Goal: Transaction & Acquisition: Purchase product/service

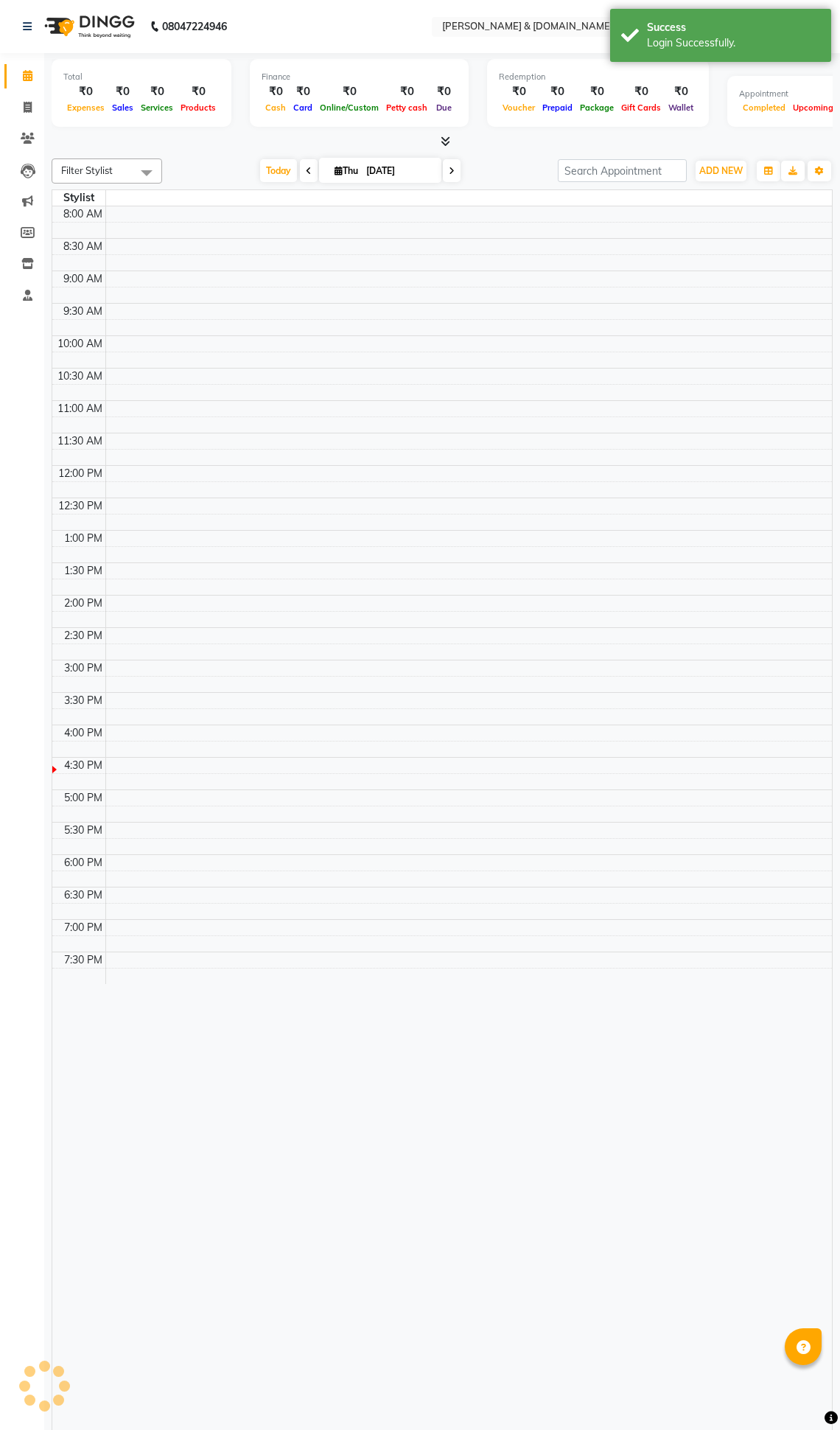
select select "en"
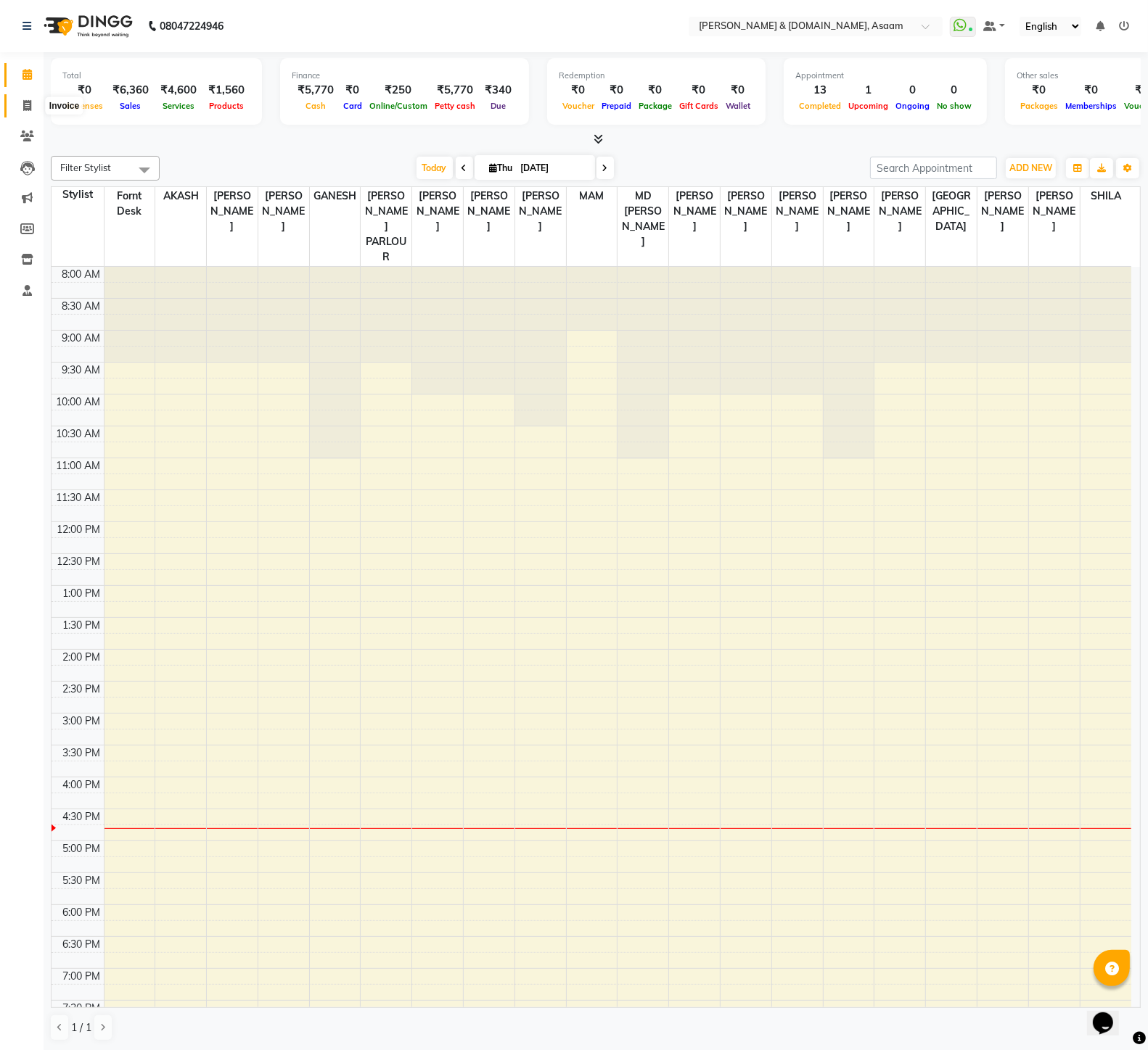
click at [19, 107] on span at bounding box center [27, 106] width 25 height 17
select select "service"
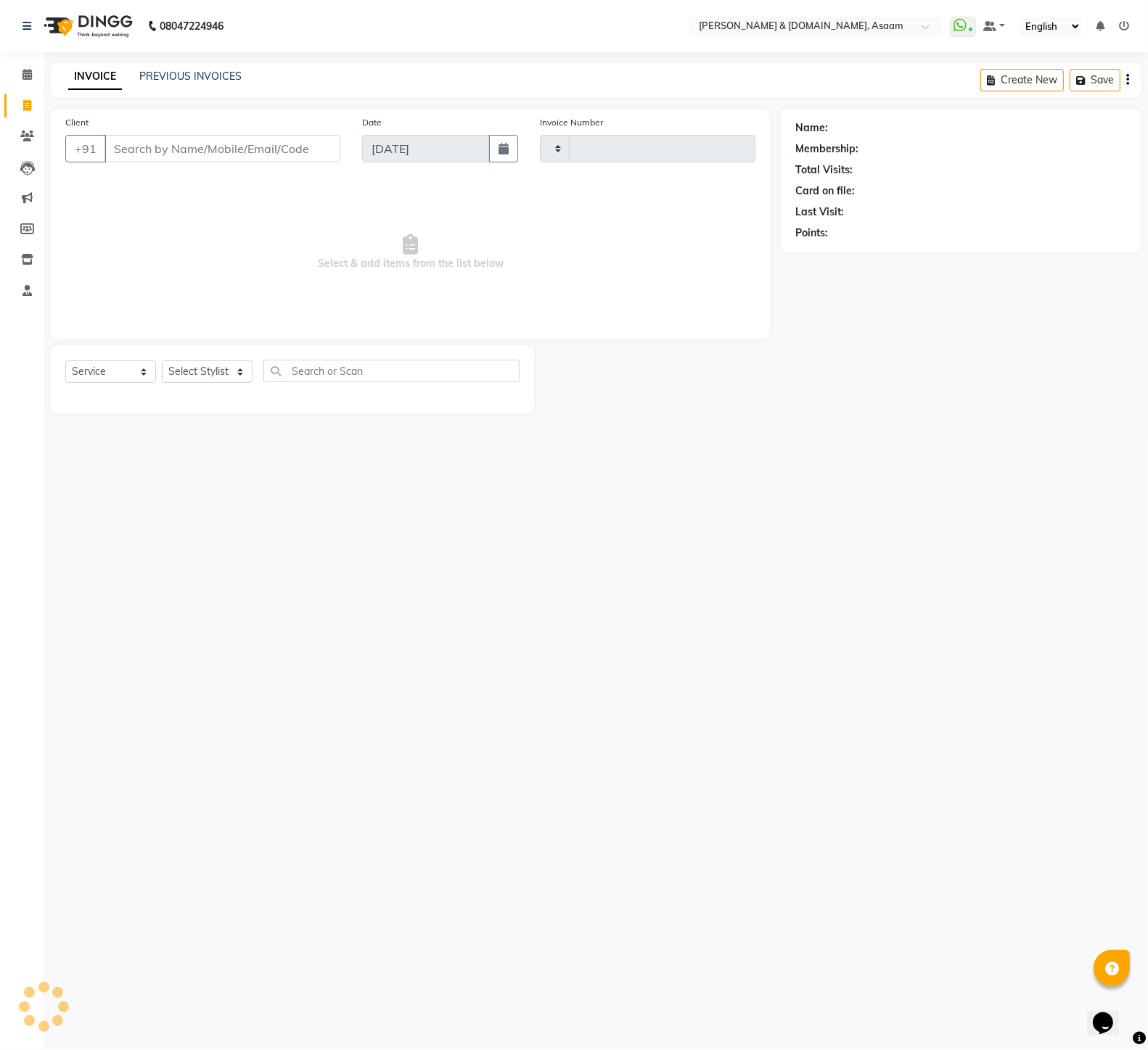
type input "5599"
select select "4608"
click at [197, 76] on link "PREVIOUS INVOICES" at bounding box center [190, 76] width 102 height 13
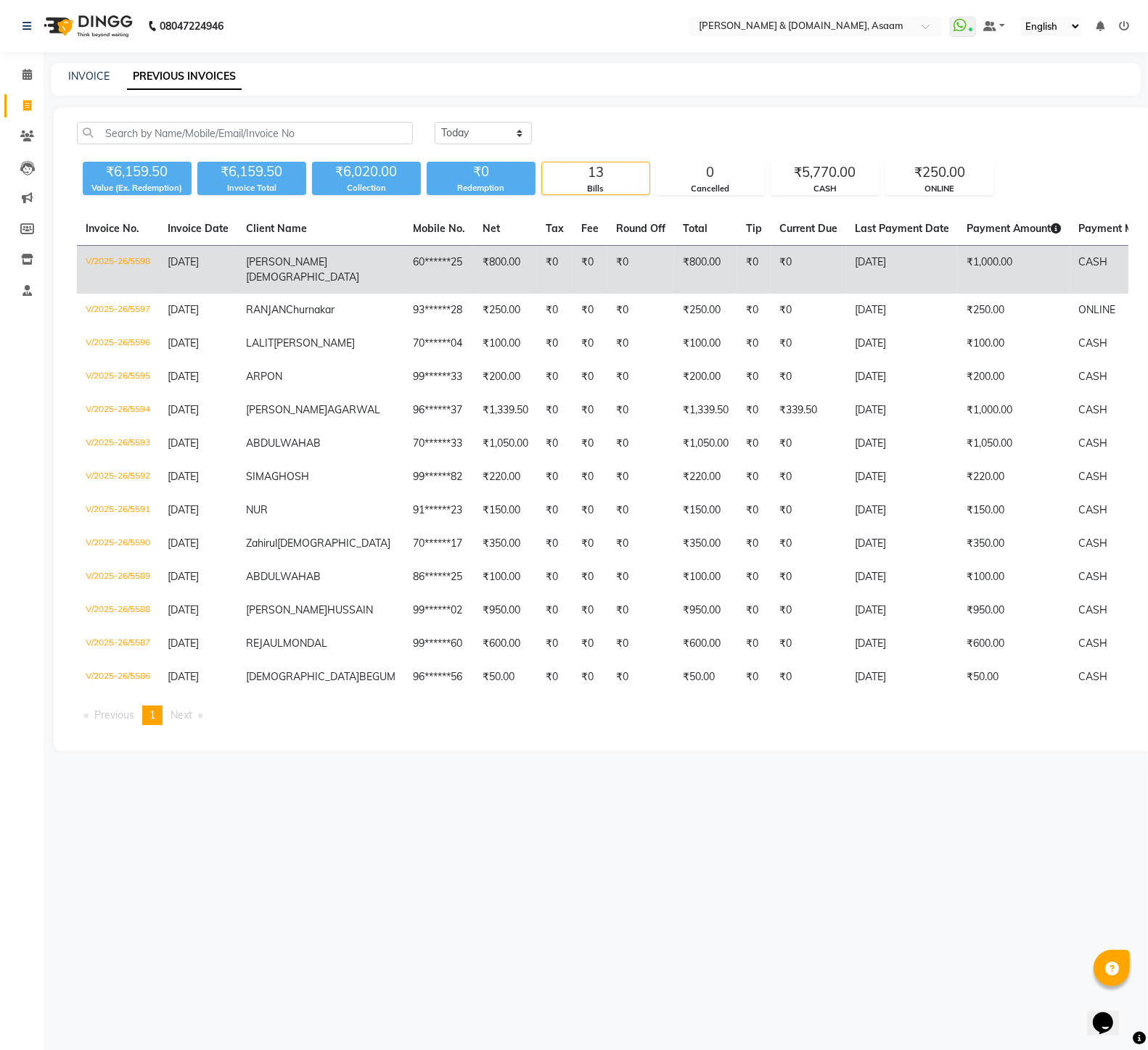
drag, startPoint x: 683, startPoint y: 264, endPoint x: 623, endPoint y: 256, distance: 60.5
click at [674, 256] on td "₹800.00" at bounding box center [705, 271] width 63 height 49
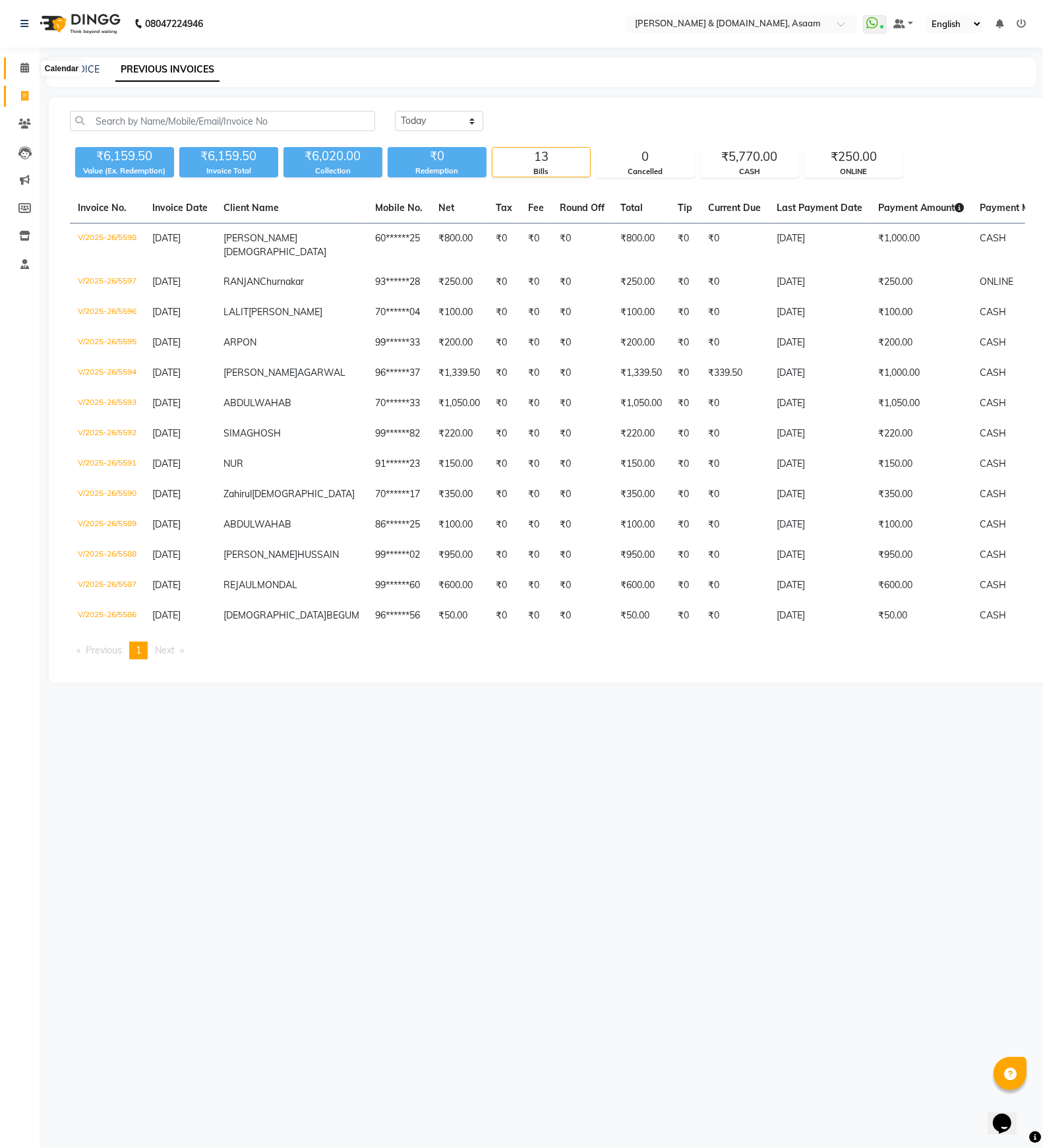
click at [24, 71] on icon at bounding box center [25, 67] width 8 height 10
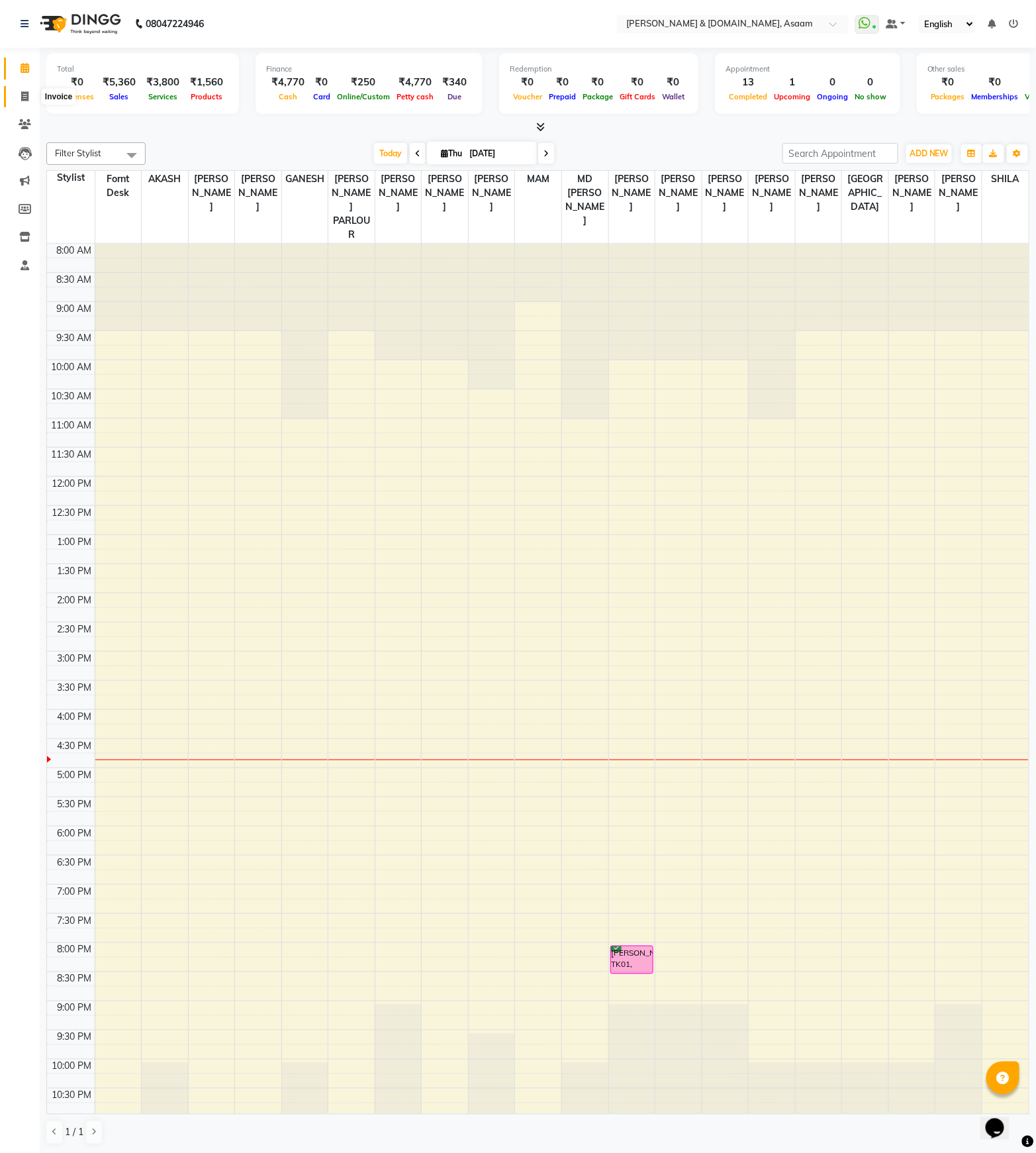
click at [28, 92] on span at bounding box center [25, 97] width 23 height 15
select select "service"
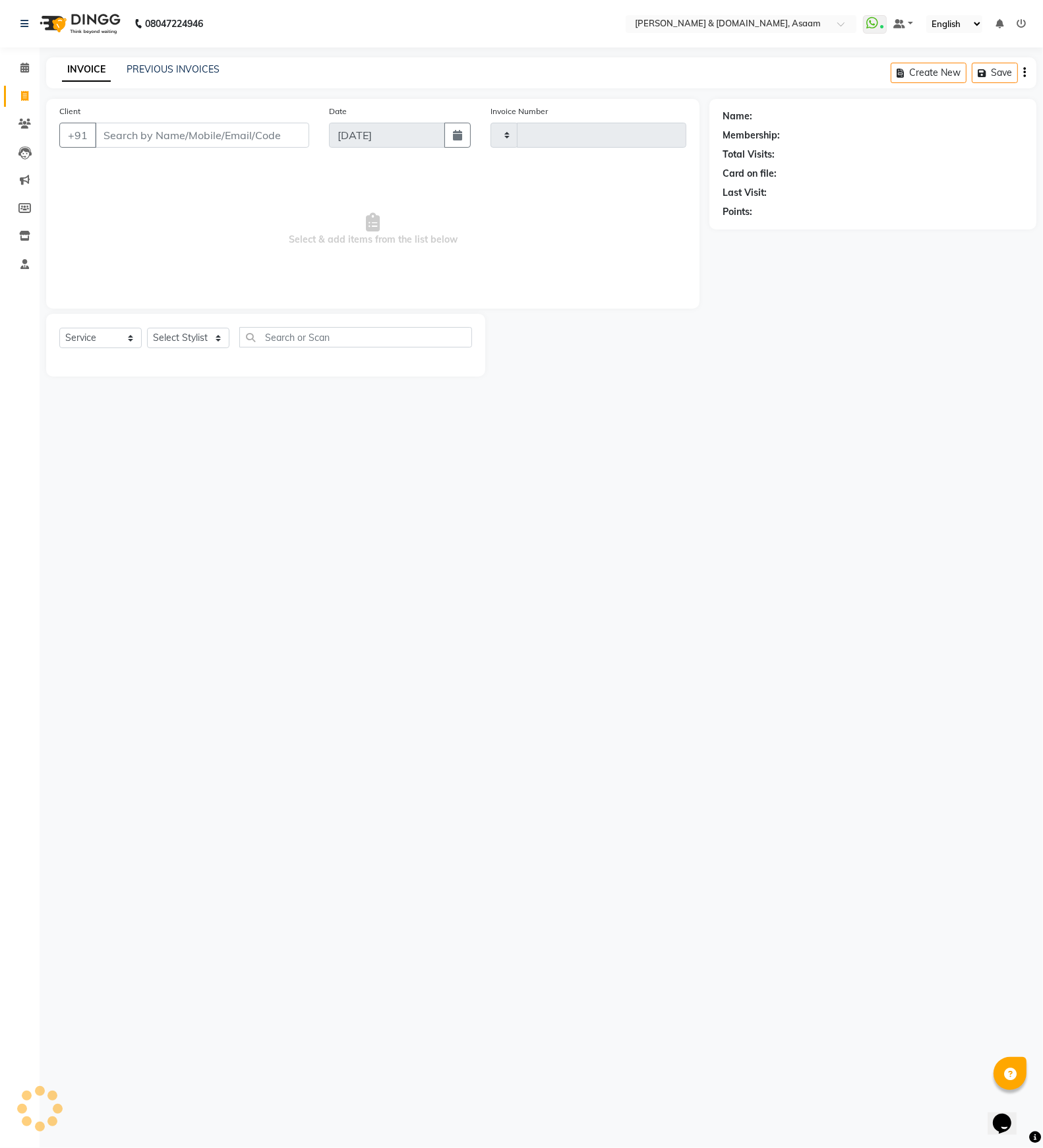
type input "5599"
select select "4608"
click at [33, 69] on span at bounding box center [25, 68] width 23 height 15
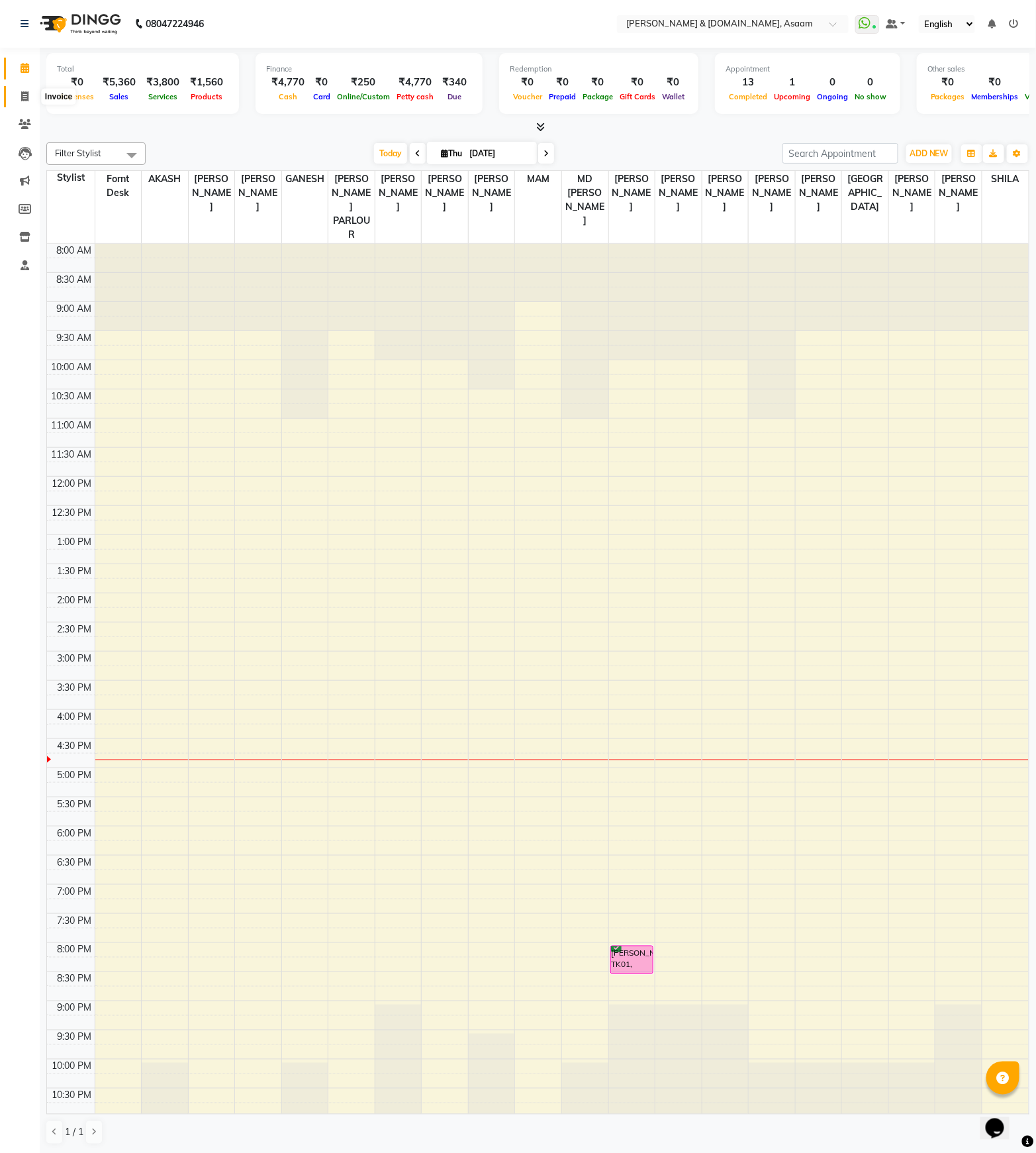
click at [24, 96] on icon at bounding box center [25, 96] width 7 height 10
select select "service"
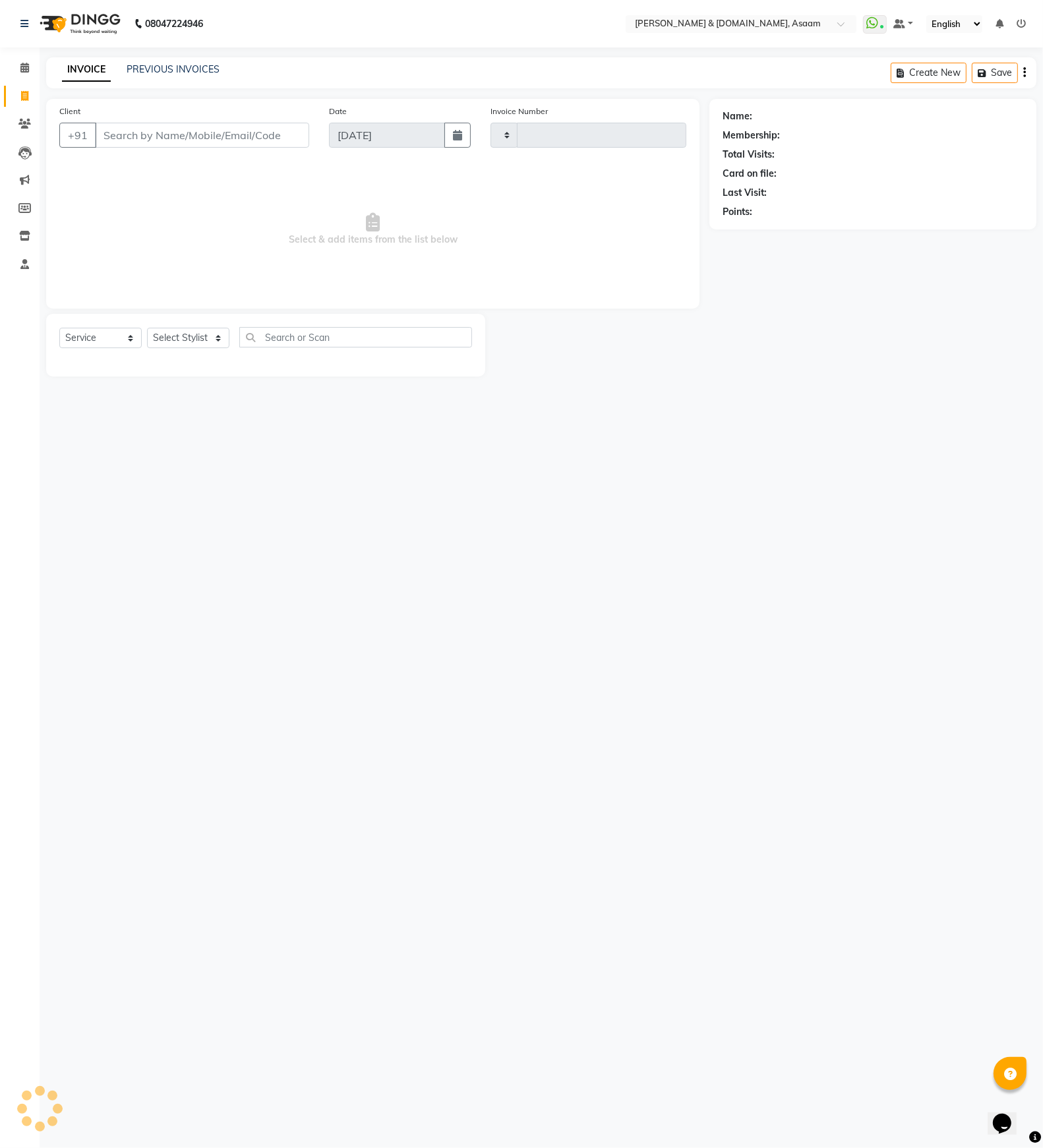
type input "5599"
select select "4608"
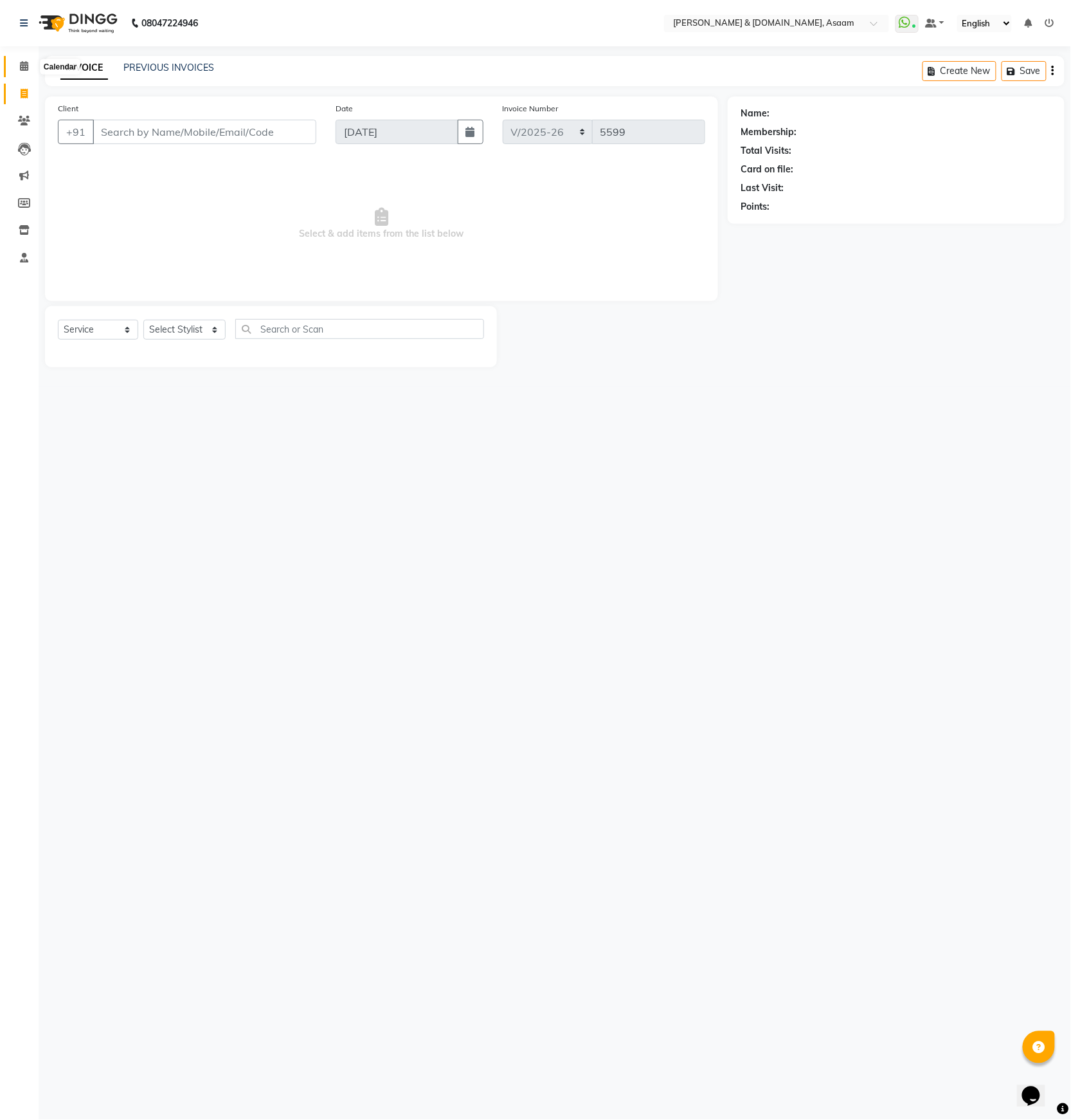
drag, startPoint x: 9, startPoint y: 55, endPoint x: 1, endPoint y: 55, distance: 8.0
click at [27, 61] on li "Calendar" at bounding box center [19, 66] width 39 height 28
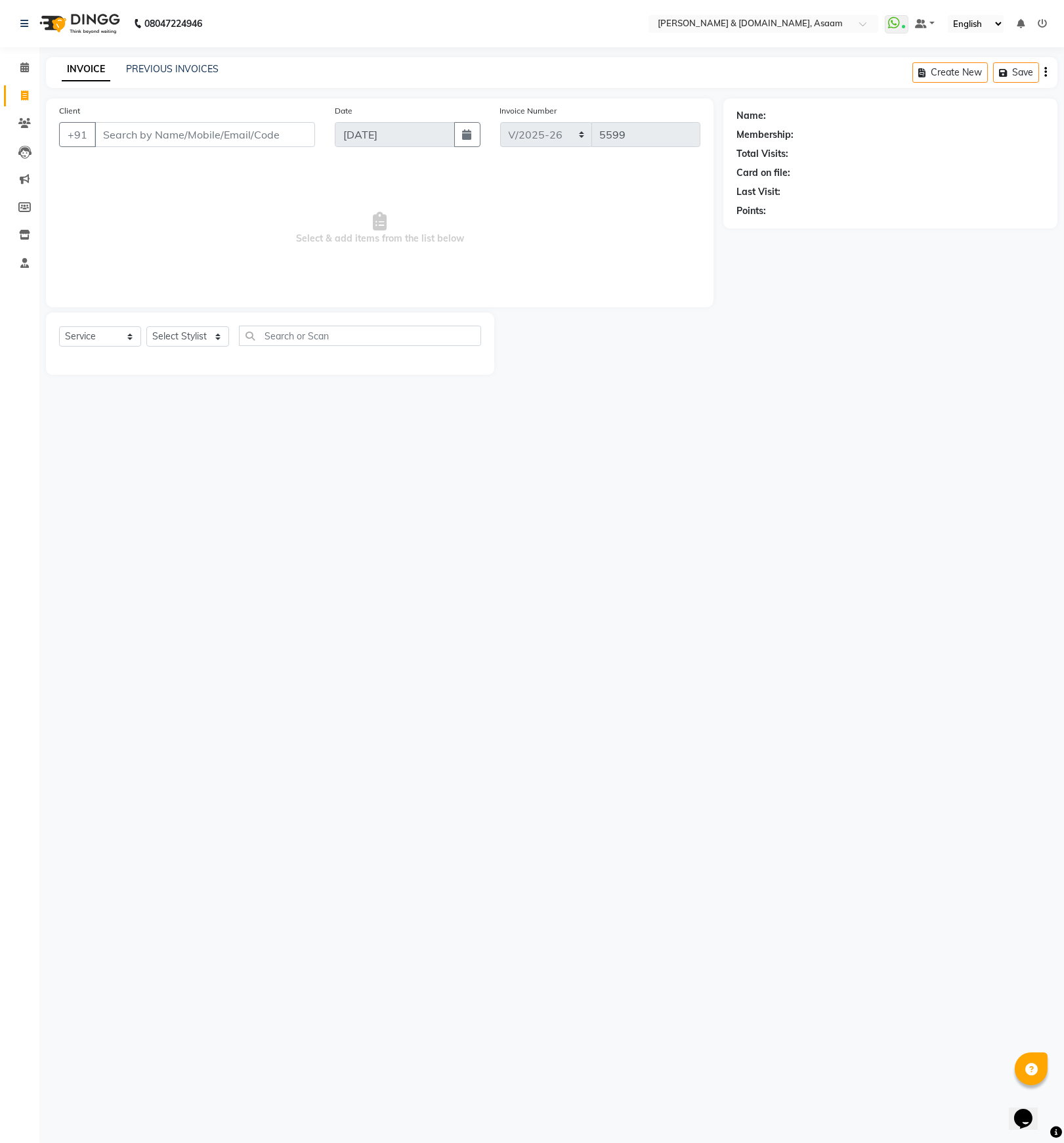
click at [22, 30] on nav "08047224946 Select Location × [PERSON_NAME] & [DOMAIN_NAME], Asaam WhatsApp Sta…" at bounding box center [532, 24] width 1064 height 47
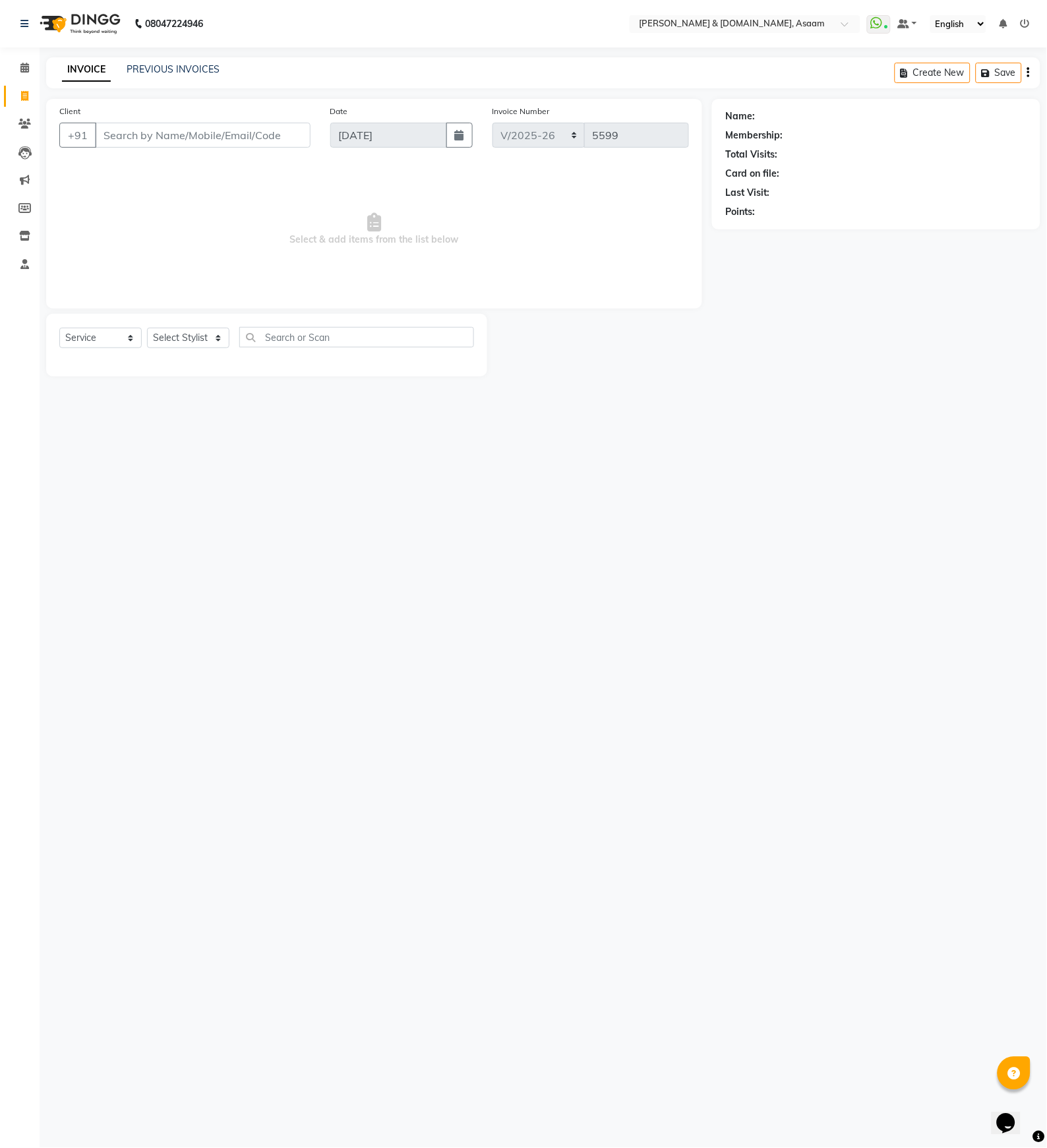
click at [729, 543] on div "08047224946 Select Location × [PERSON_NAME] & [DOMAIN_NAME], Asaam WhatsApp Sta…" at bounding box center [523, 574] width 1047 height 1148
click at [185, 127] on input "Client" at bounding box center [202, 135] width 215 height 25
click at [173, 160] on ngb-highlight "93******93" at bounding box center [200, 165] width 54 height 13
type input "93******93"
click at [759, 117] on icon at bounding box center [1017, 116] width 9 height 9
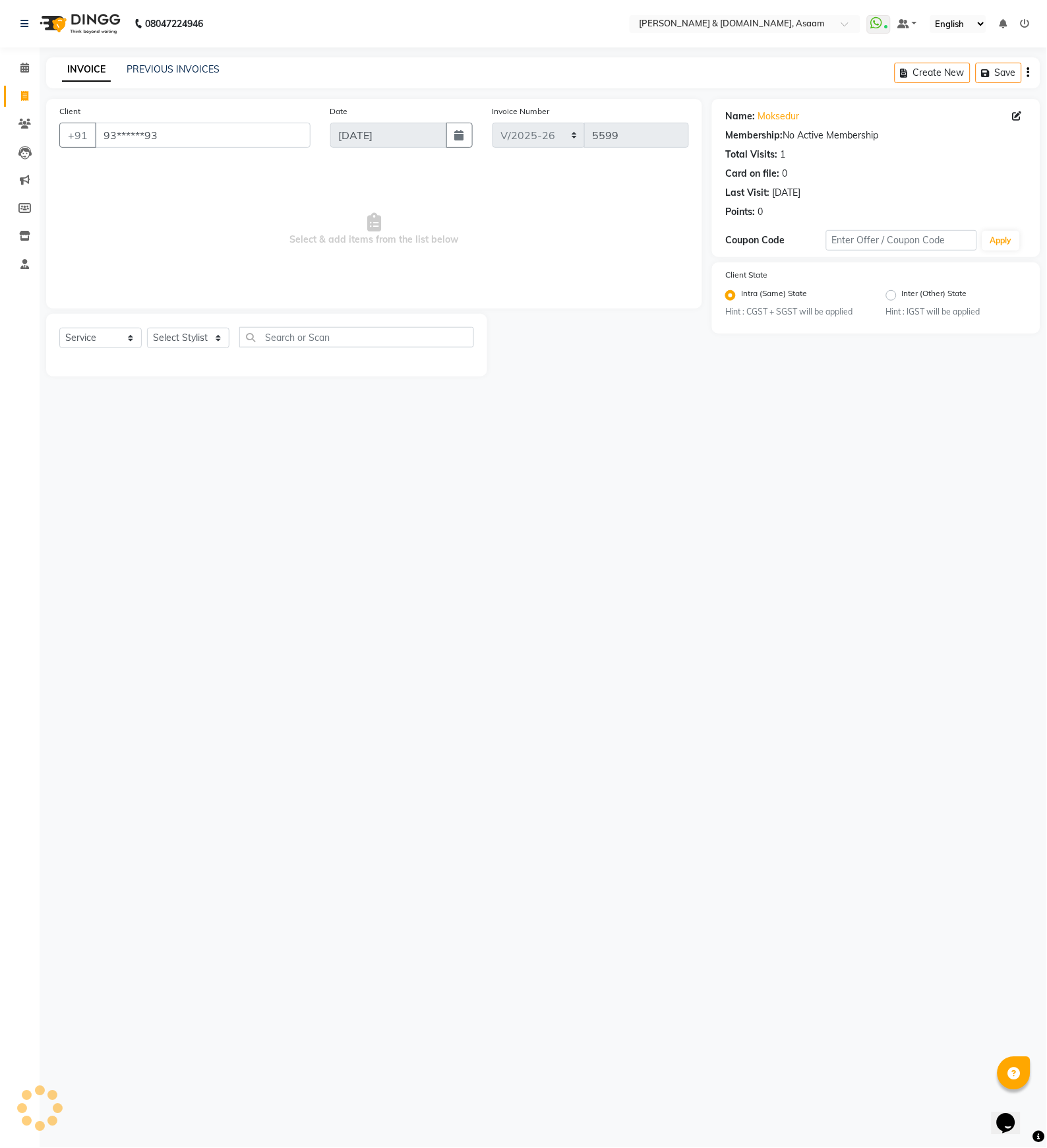
select select "[DEMOGRAPHIC_DATA]"
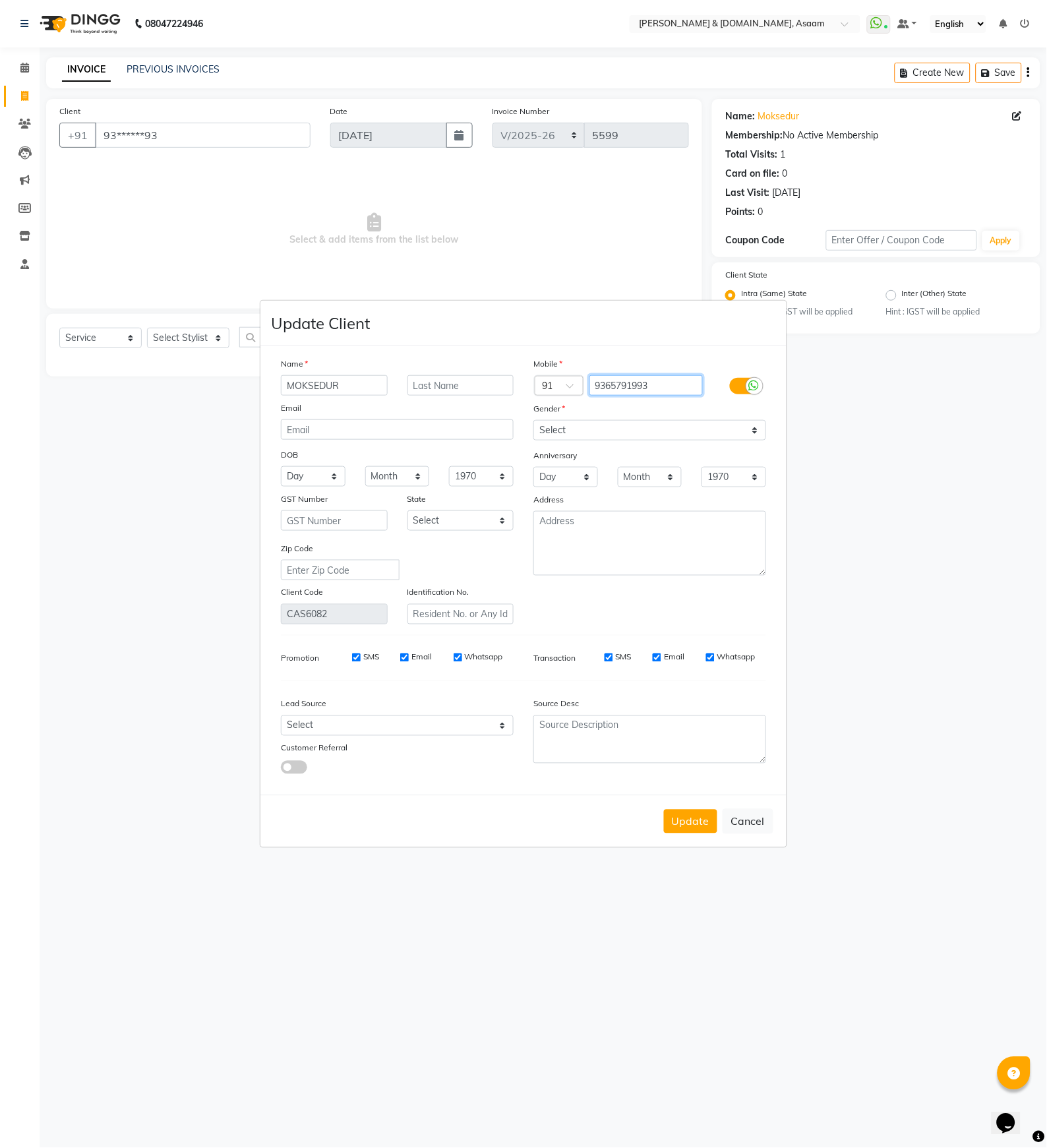
click at [681, 384] on input "9365791993" at bounding box center [646, 385] width 114 height 21
drag, startPoint x: 669, startPoint y: 384, endPoint x: 394, endPoint y: 384, distance: 275.0
click at [397, 384] on div "Name MOKSEDUR Email DOB Day 01 02 03 04 05 06 07 08 09 10 11 12 13 14 15 16 17 …" at bounding box center [523, 490] width 505 height 267
click at [695, 812] on button "Update" at bounding box center [691, 821] width 54 height 24
select select
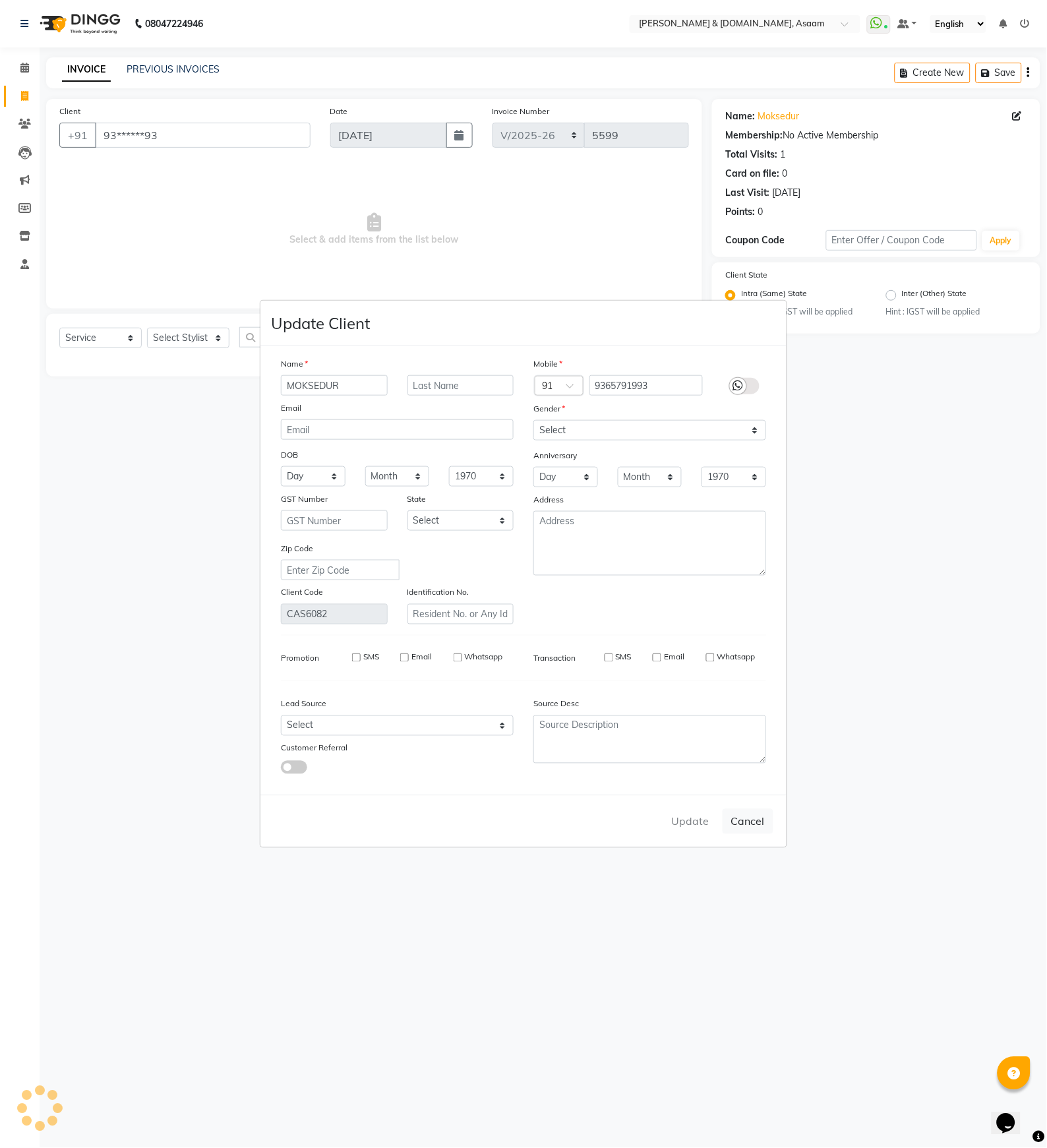
select select
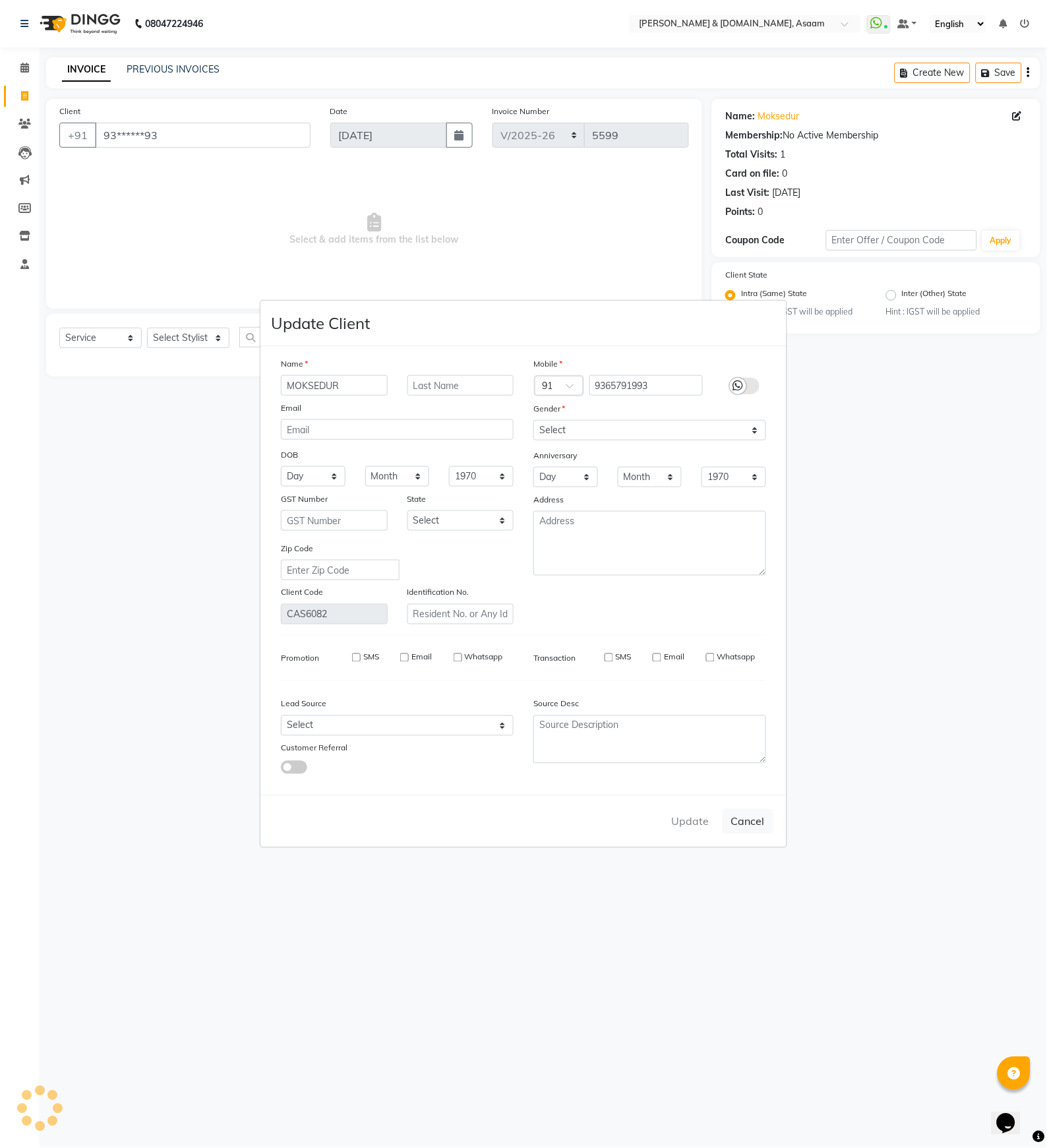
select select
checkbox input "false"
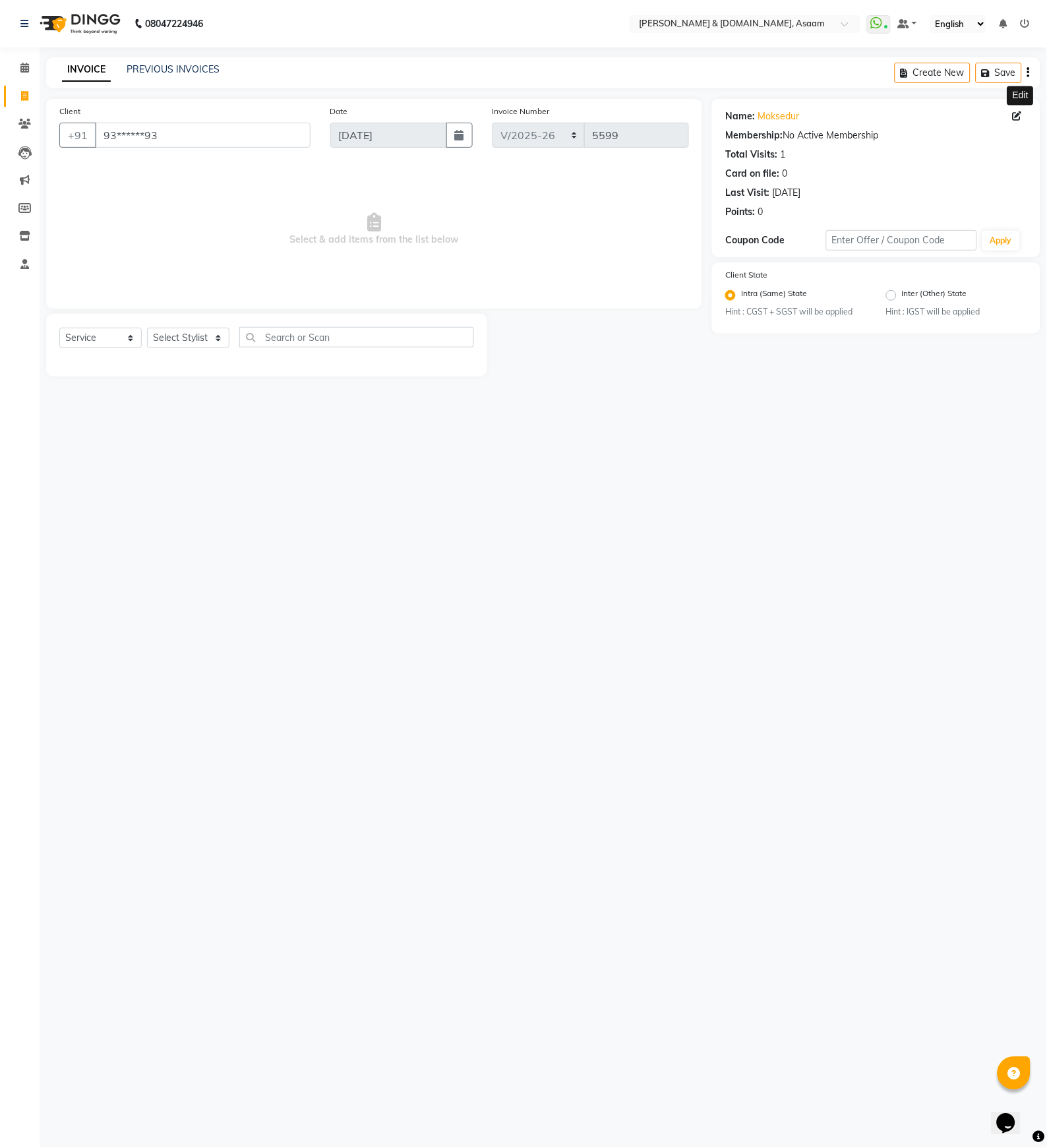
click at [759, 113] on icon at bounding box center [1017, 116] width 9 height 9
select select "[DEMOGRAPHIC_DATA]"
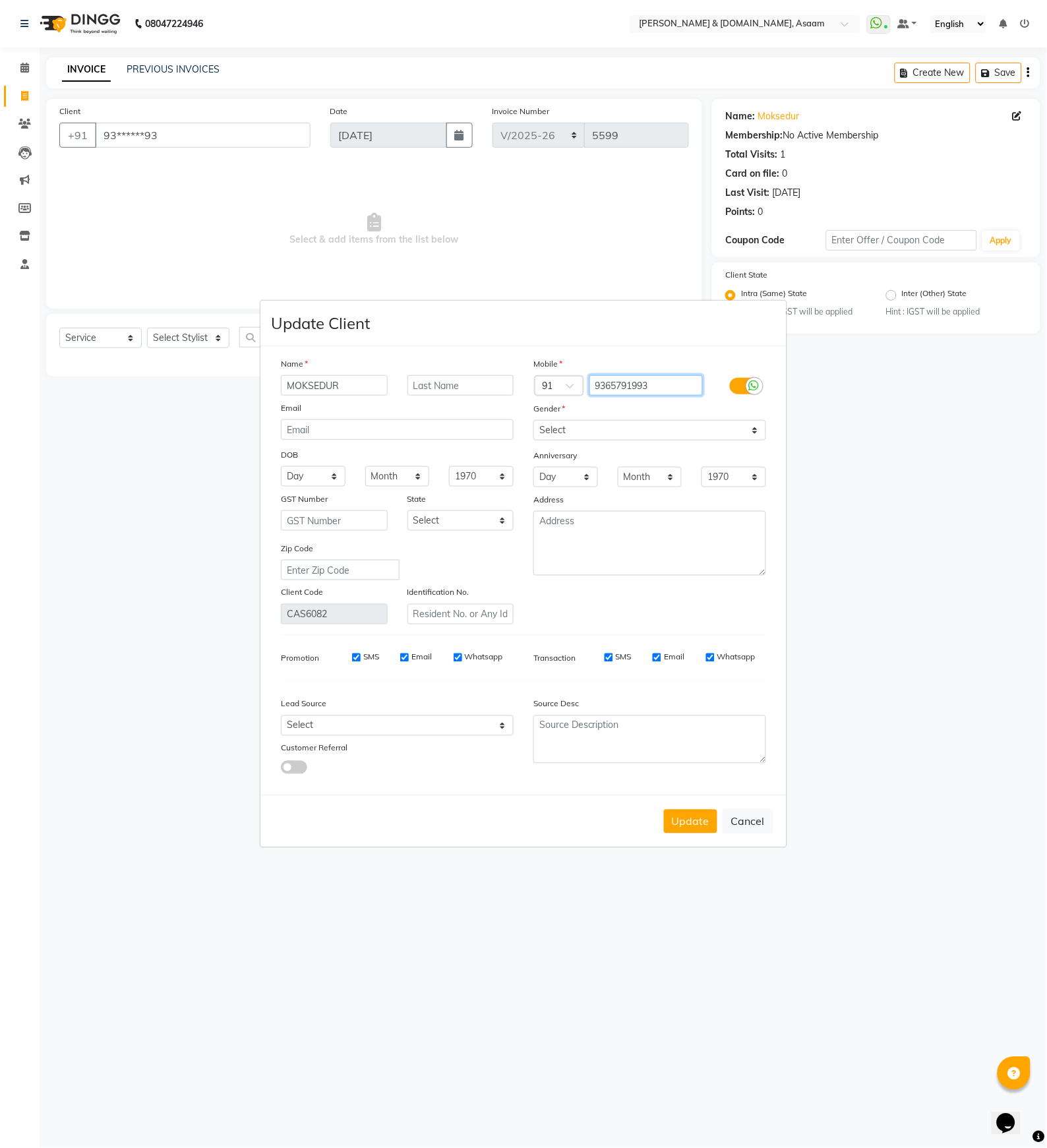
click at [665, 386] on input "9365791993" at bounding box center [646, 385] width 114 height 21
type input "9365791992"
click at [704, 819] on button "Update" at bounding box center [691, 821] width 54 height 24
type input "93******92"
select select
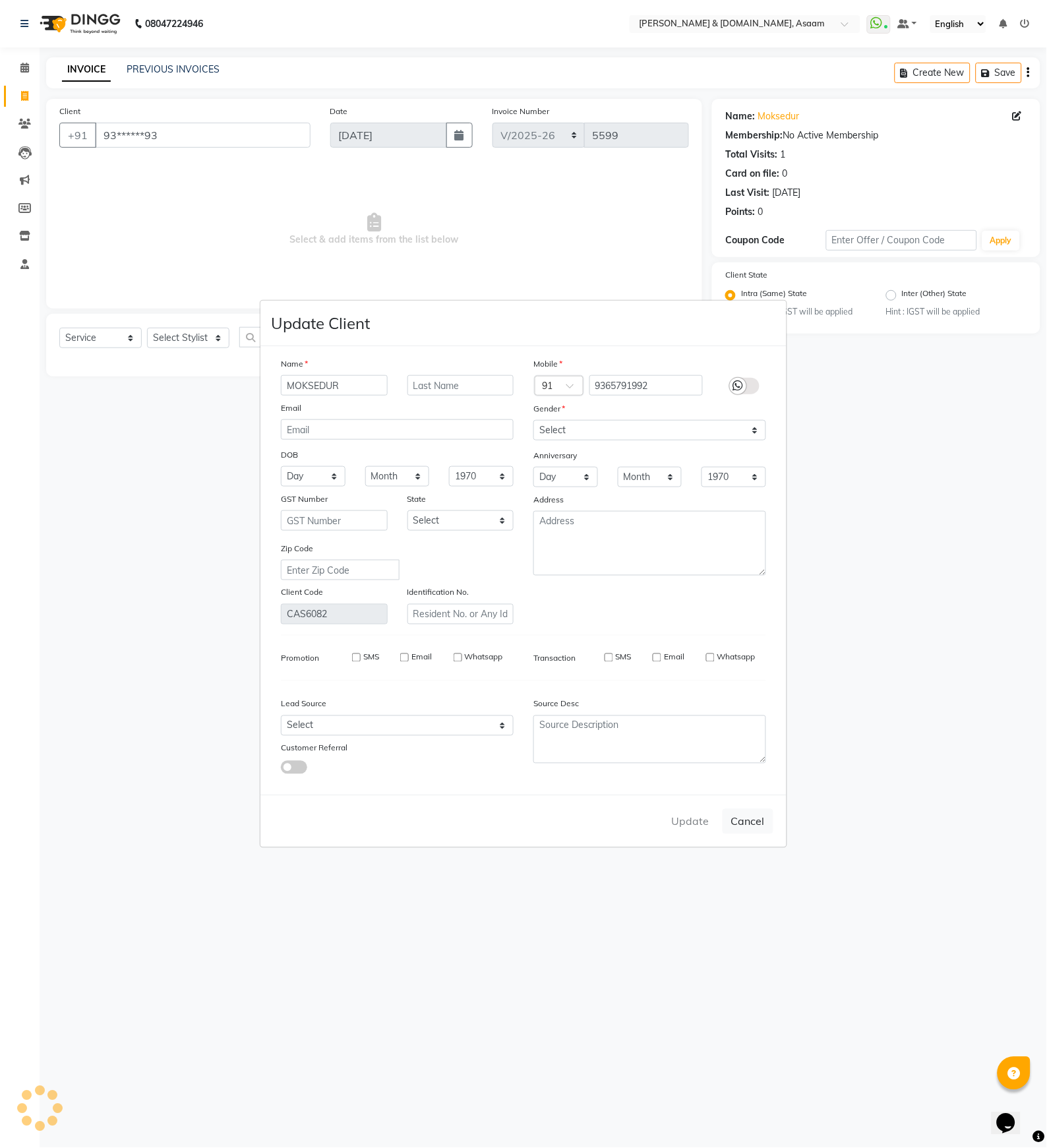
select select
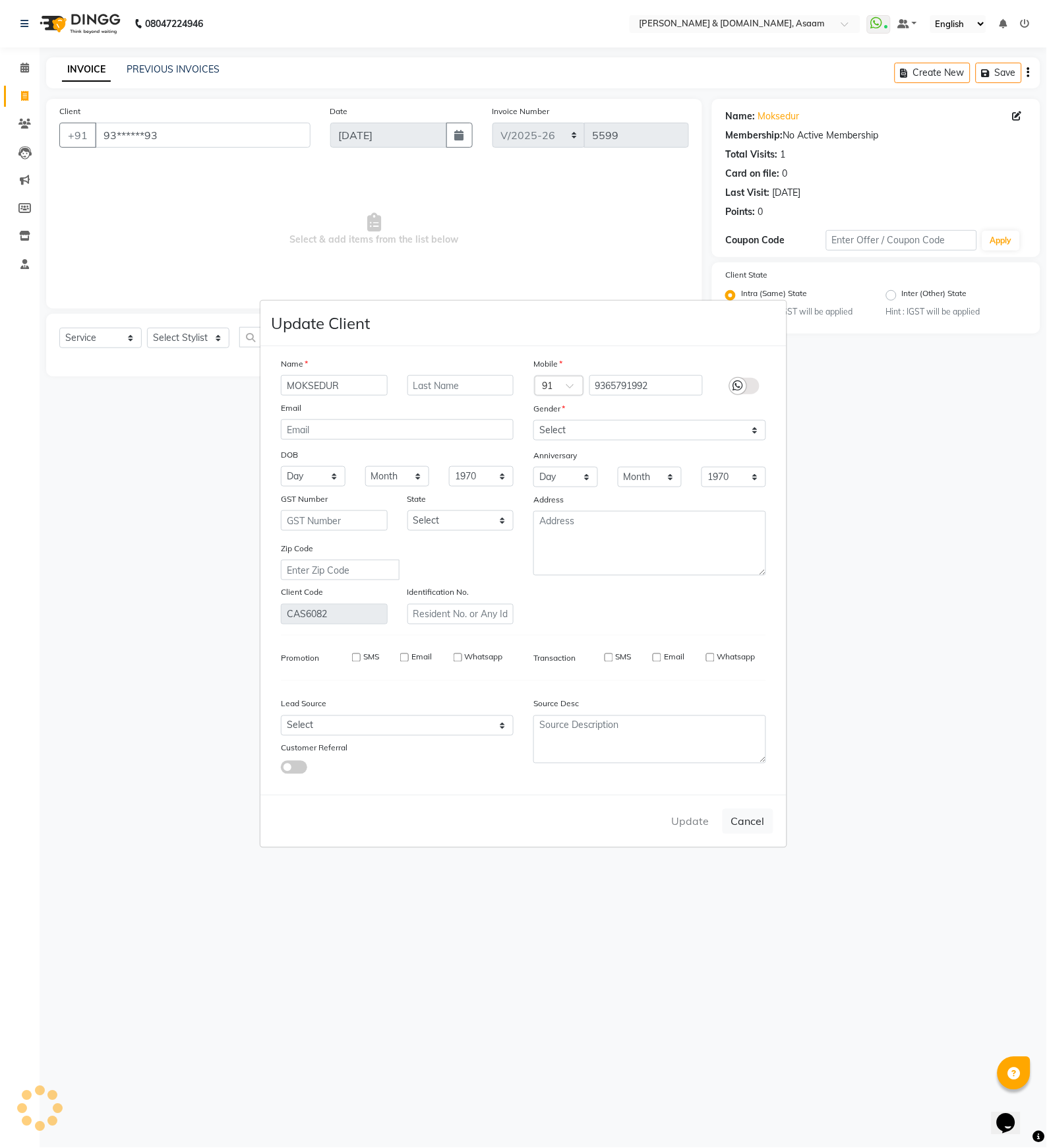
select select
checkbox input "false"
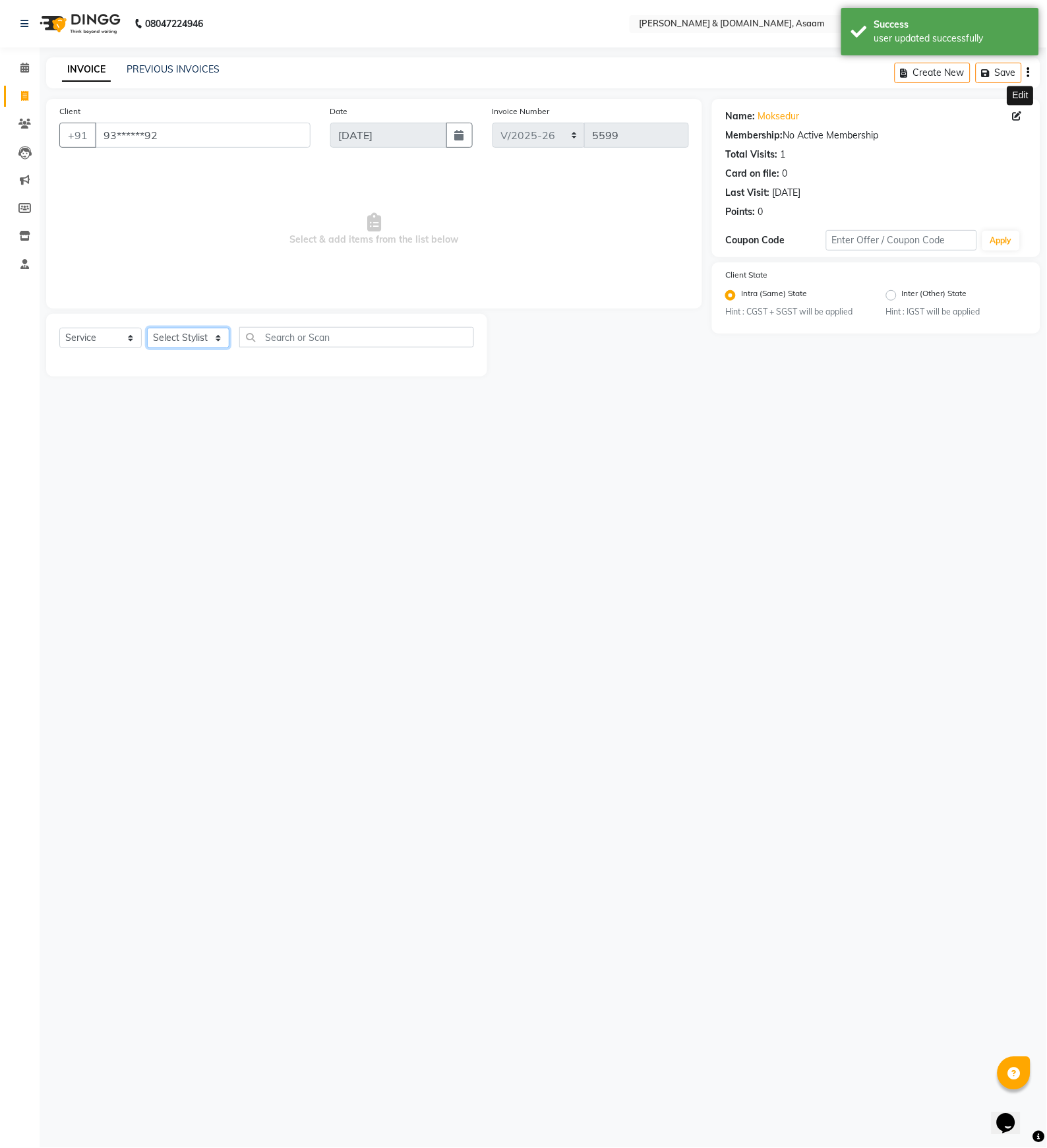
click at [182, 342] on select "Select Stylist AKASH [PERSON_NAME] fornt desk [PERSON_NAME] PARLOUR [PERSON_NAM…" at bounding box center [188, 338] width 83 height 21
select select "66839"
click at [147, 329] on select "Select Stylist AKASH [PERSON_NAME] fornt desk [PERSON_NAME] PARLOUR [PERSON_NAM…" at bounding box center [188, 338] width 83 height 21
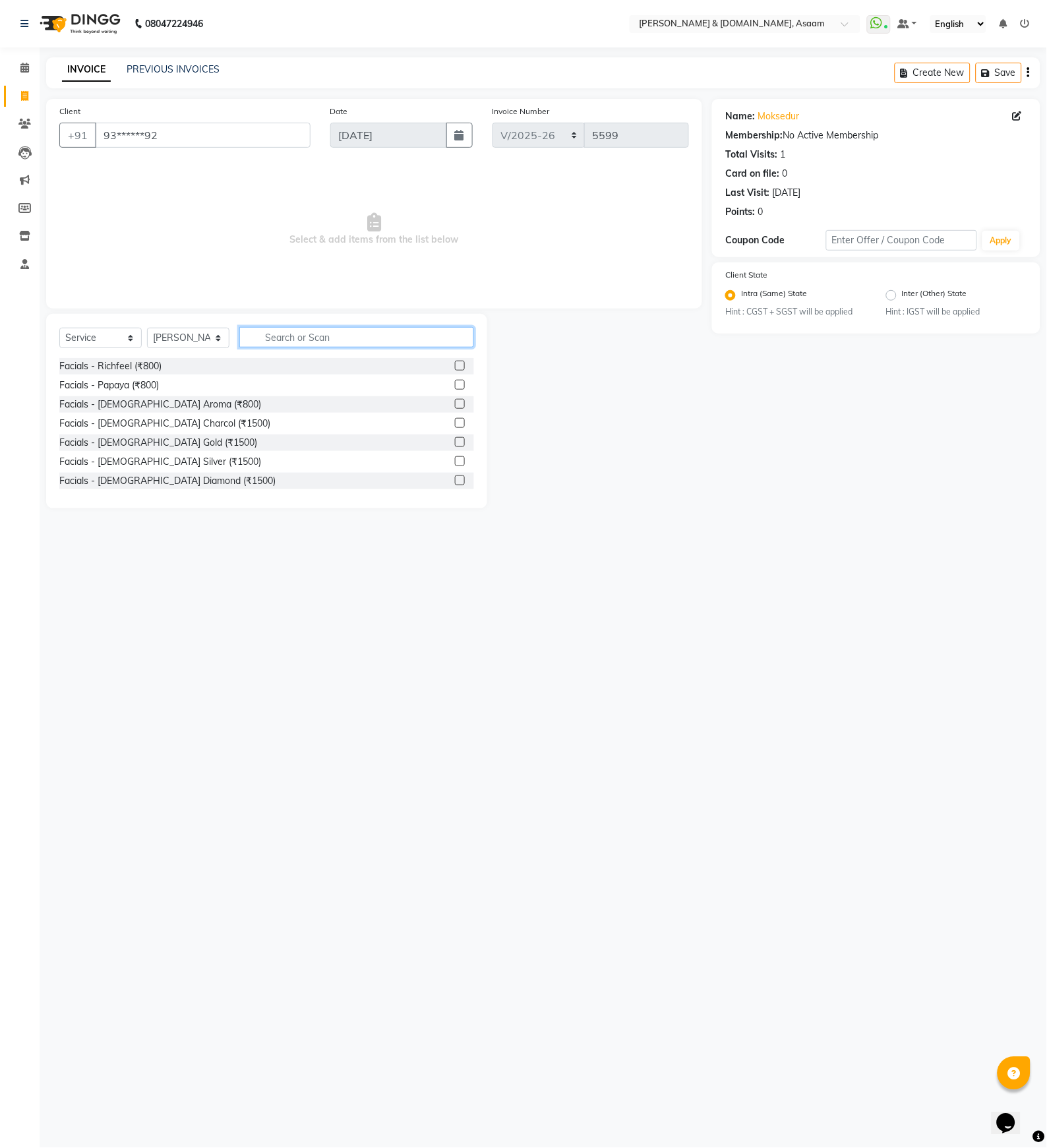
click at [293, 339] on input "text" at bounding box center [356, 337] width 234 height 21
type input "hair"
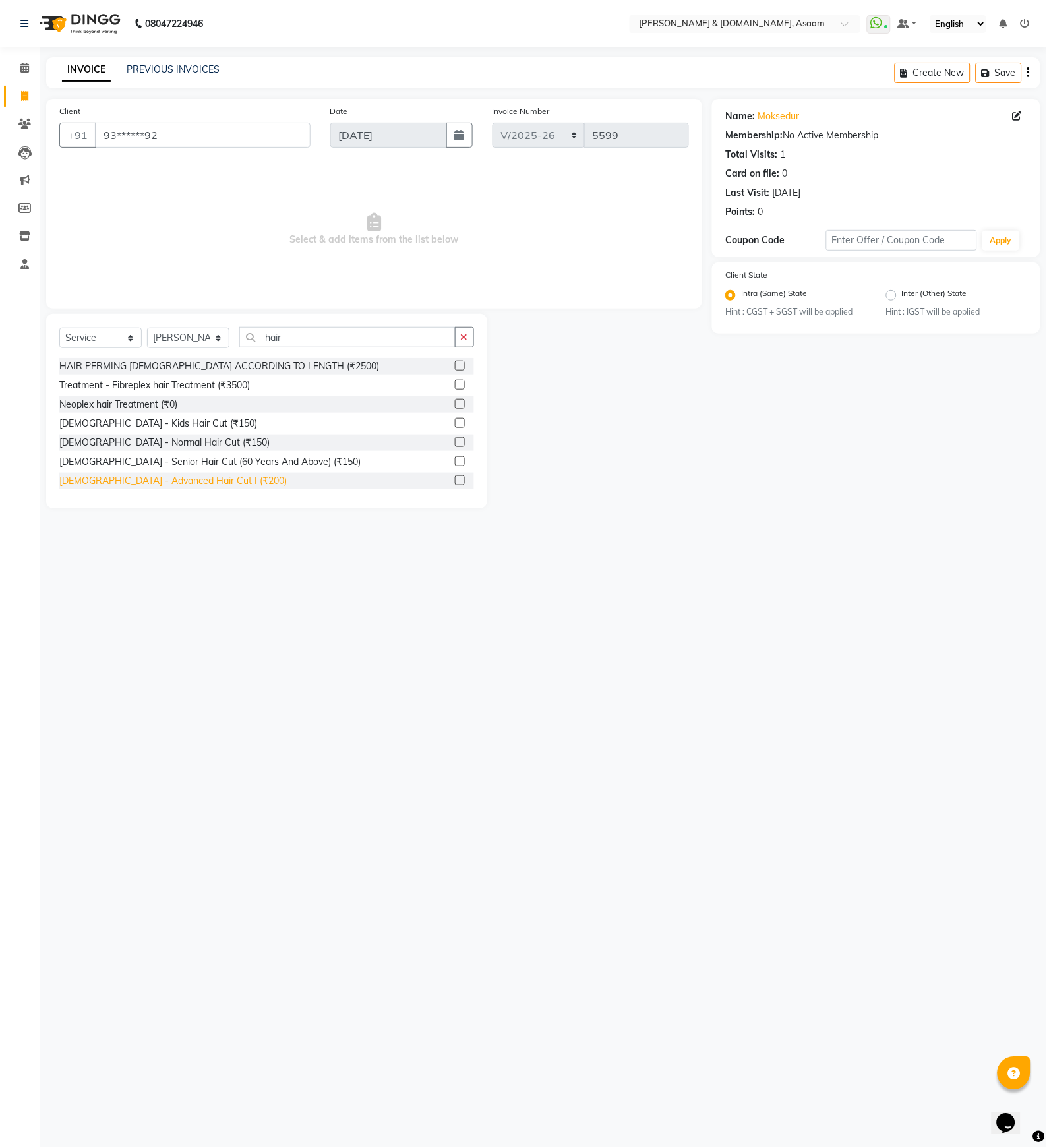
click at [150, 477] on div "[DEMOGRAPHIC_DATA] - Advanced Hair Cut I (₹200)" at bounding box center [172, 481] width 227 height 14
checkbox input "false"
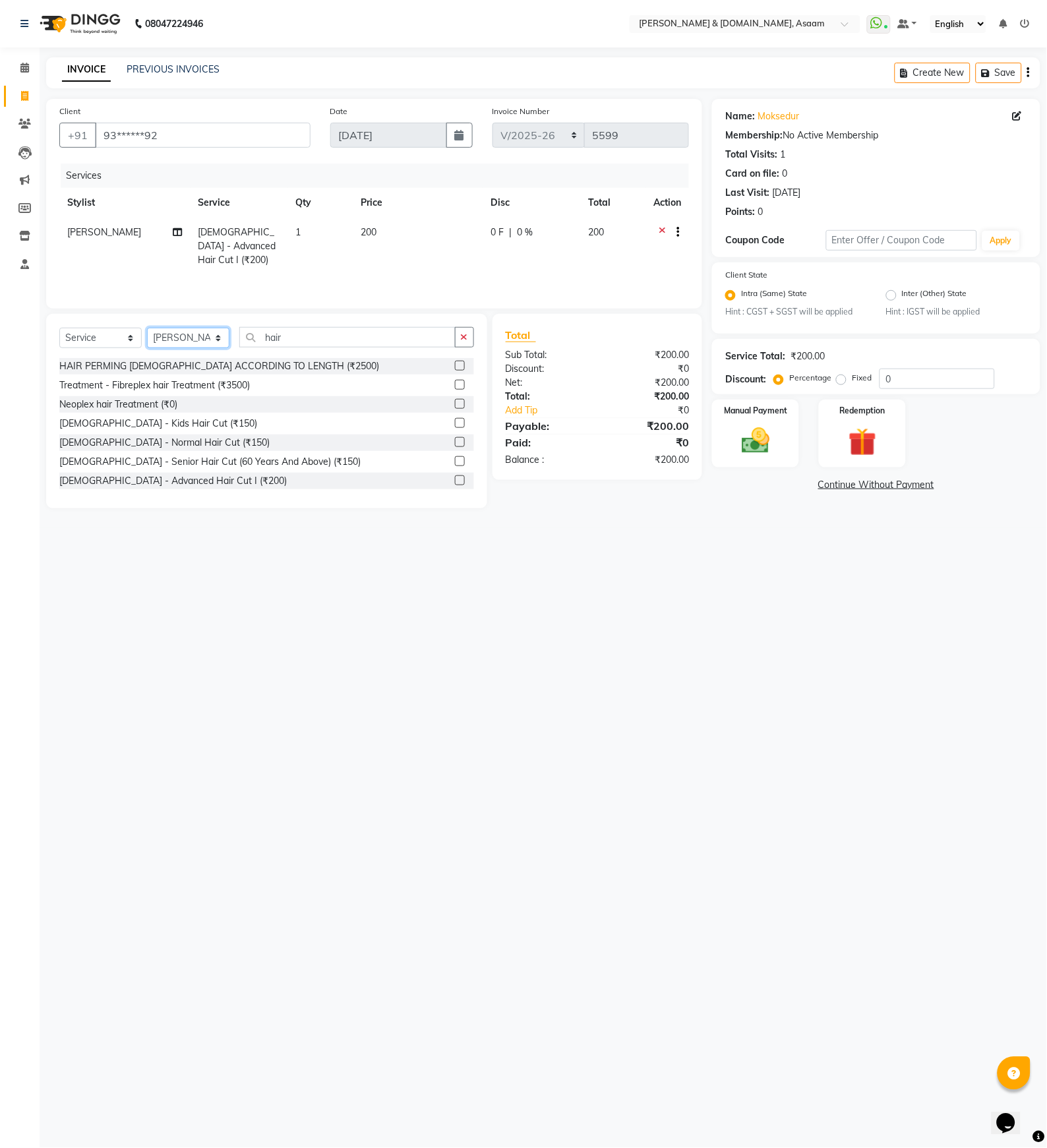
click at [188, 337] on select "Select Stylist AKASH [PERSON_NAME] fornt desk [PERSON_NAME] PARLOUR [PERSON_NAM…" at bounding box center [188, 338] width 83 height 21
select select "74663"
click at [147, 329] on select "Select Stylist AKASH [PERSON_NAME] fornt desk [PERSON_NAME] PARLOUR [PERSON_NAM…" at bounding box center [188, 338] width 83 height 21
click at [344, 329] on input "hair" at bounding box center [347, 337] width 216 height 21
type input "hair"
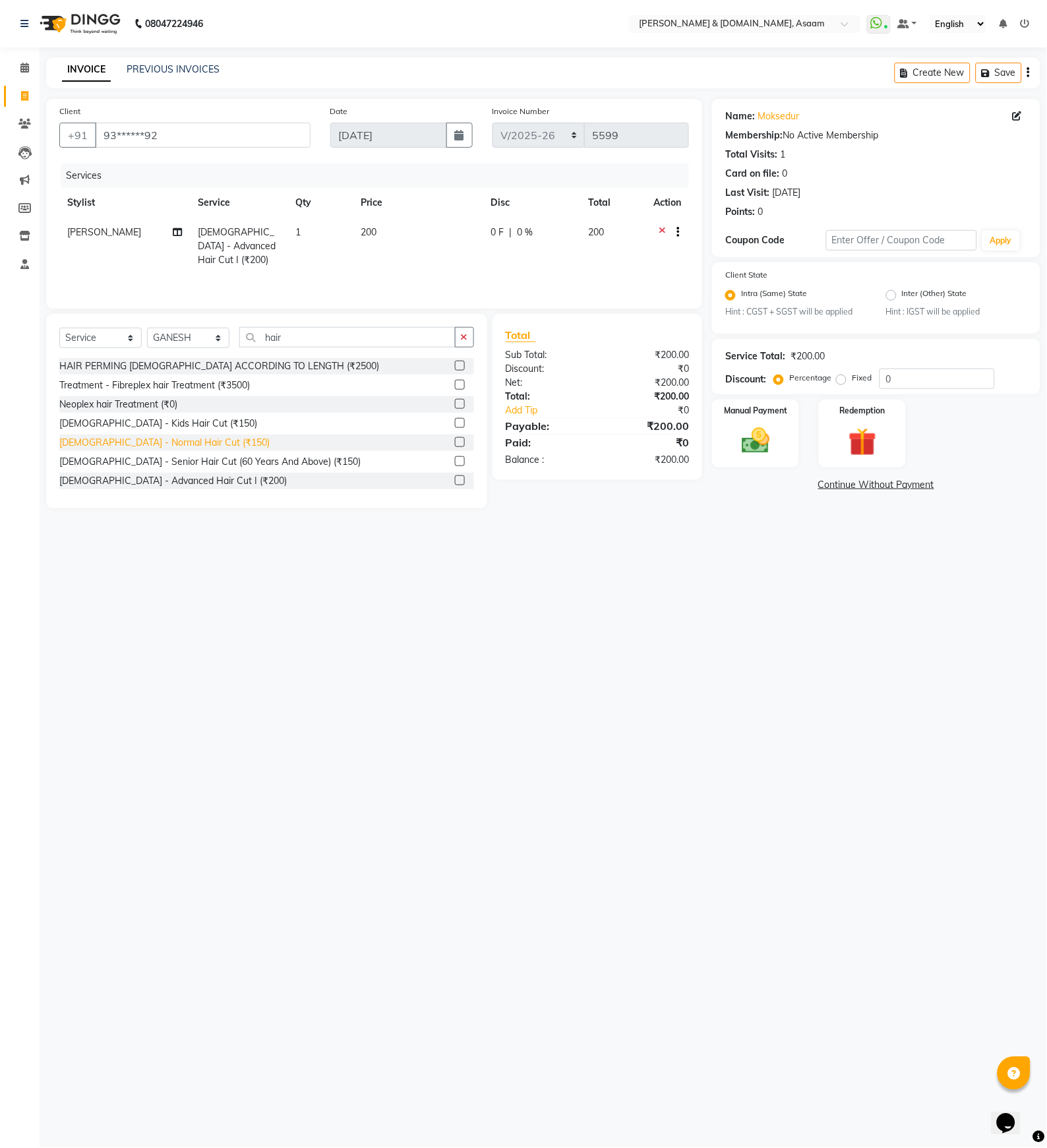
click at [154, 443] on div "[DEMOGRAPHIC_DATA] - Normal Hair Cut (₹150)" at bounding box center [164, 443] width 211 height 14
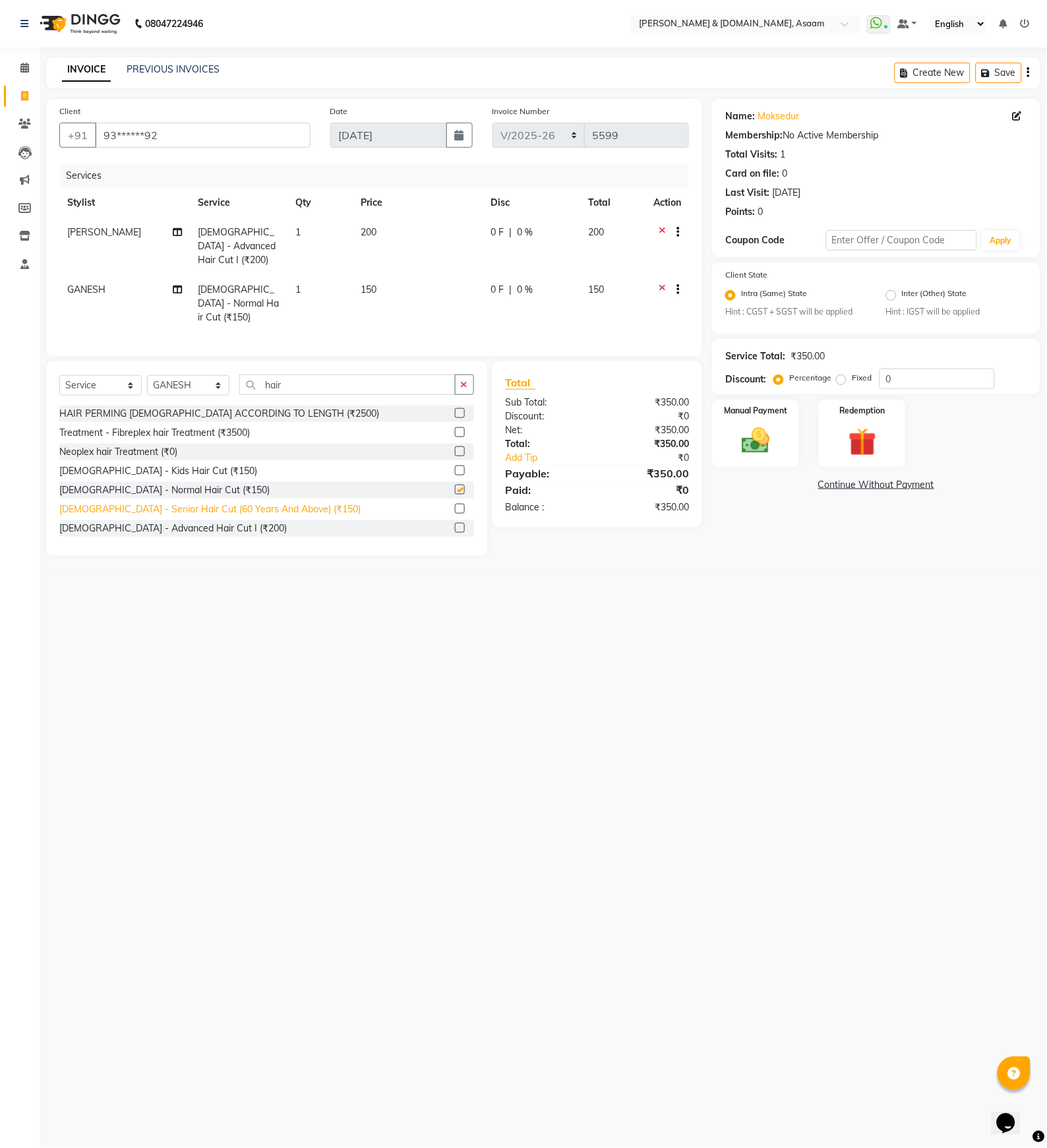
checkbox input "false"
click at [161, 522] on div "[DEMOGRAPHIC_DATA] - Advanced Hair Cut I (₹200)" at bounding box center [172, 528] width 227 height 14
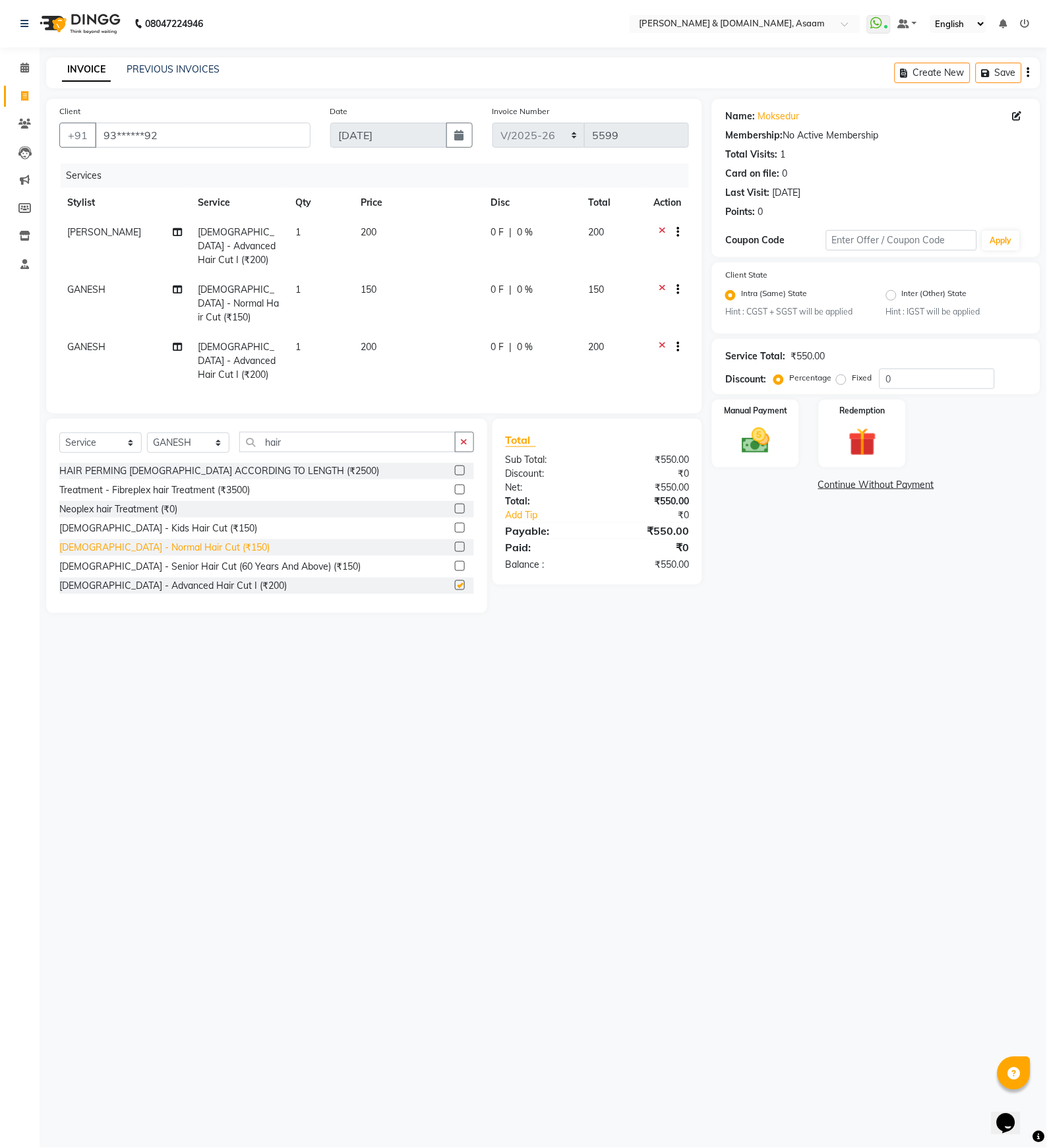
checkbox input "false"
click at [759, 420] on div "Manual Payment" at bounding box center [756, 433] width 90 height 70
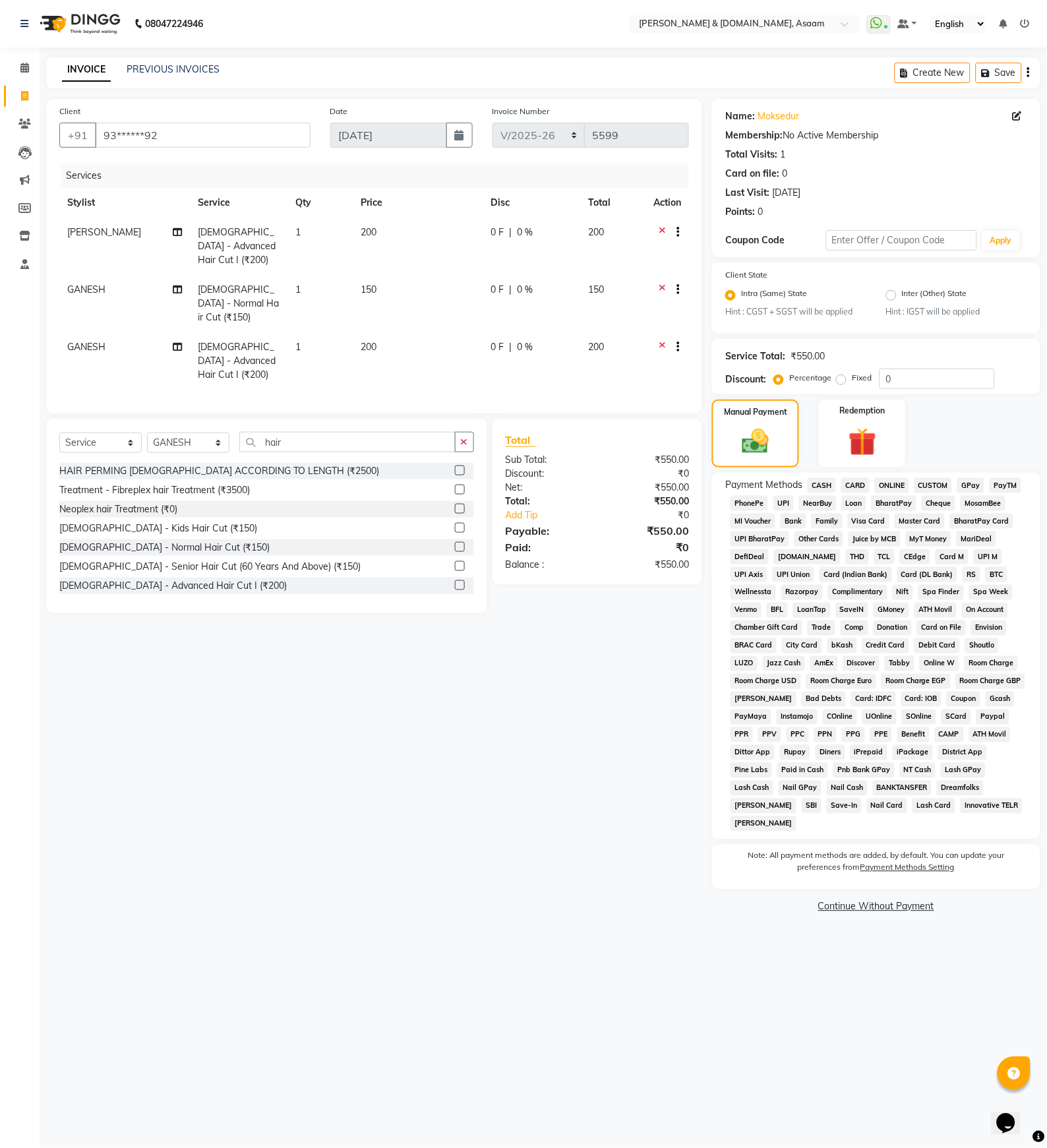
click at [759, 486] on span "CASH" at bounding box center [821, 486] width 28 height 15
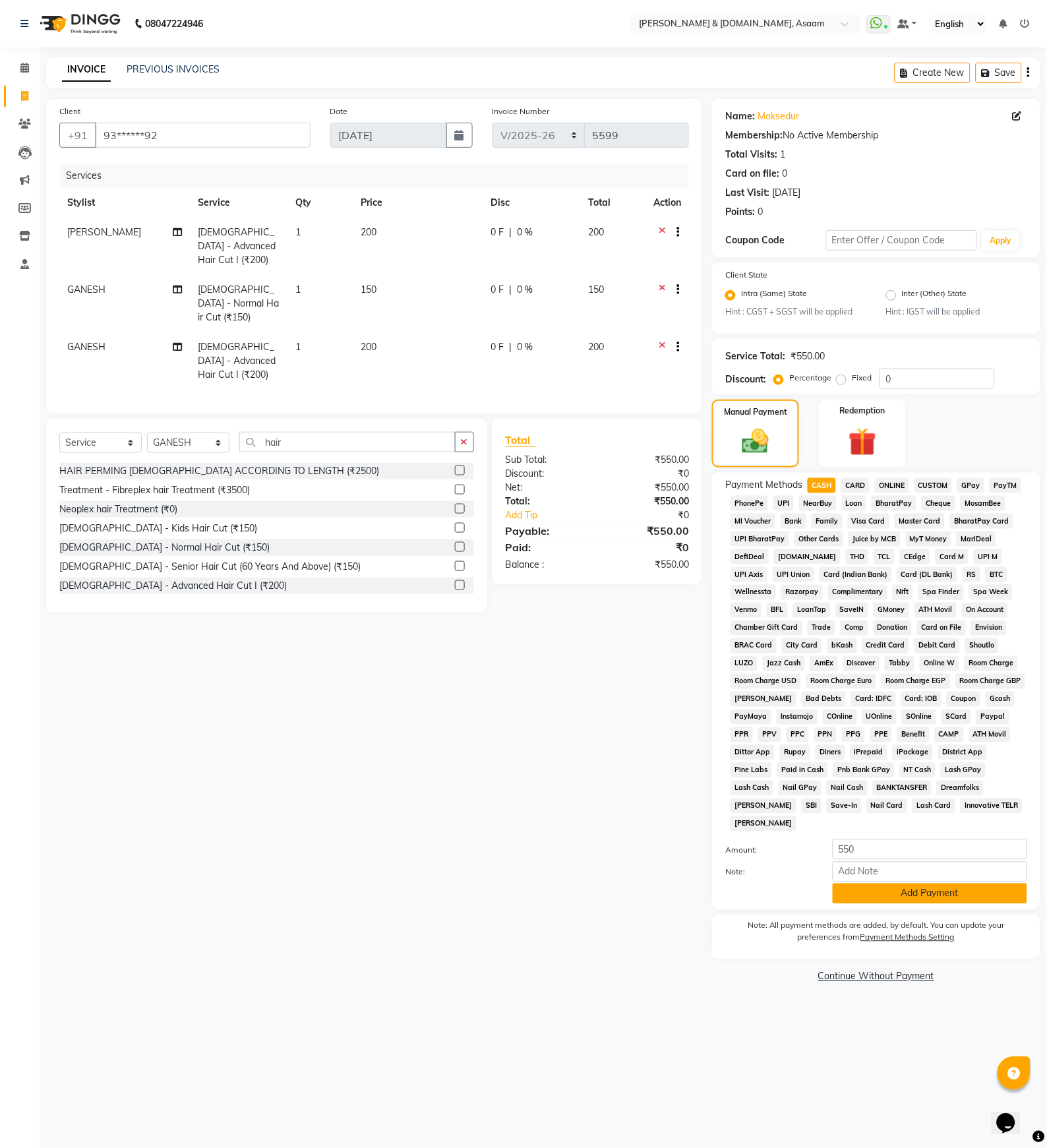
click at [759, 892] on div "Payment Methods CASH CARD ONLINE CUSTOM GPay PayTM PhonePe UPI NearBuy Loan Bha…" at bounding box center [876, 691] width 329 height 437
click at [759, 885] on button "Add Payment" at bounding box center [930, 893] width 195 height 21
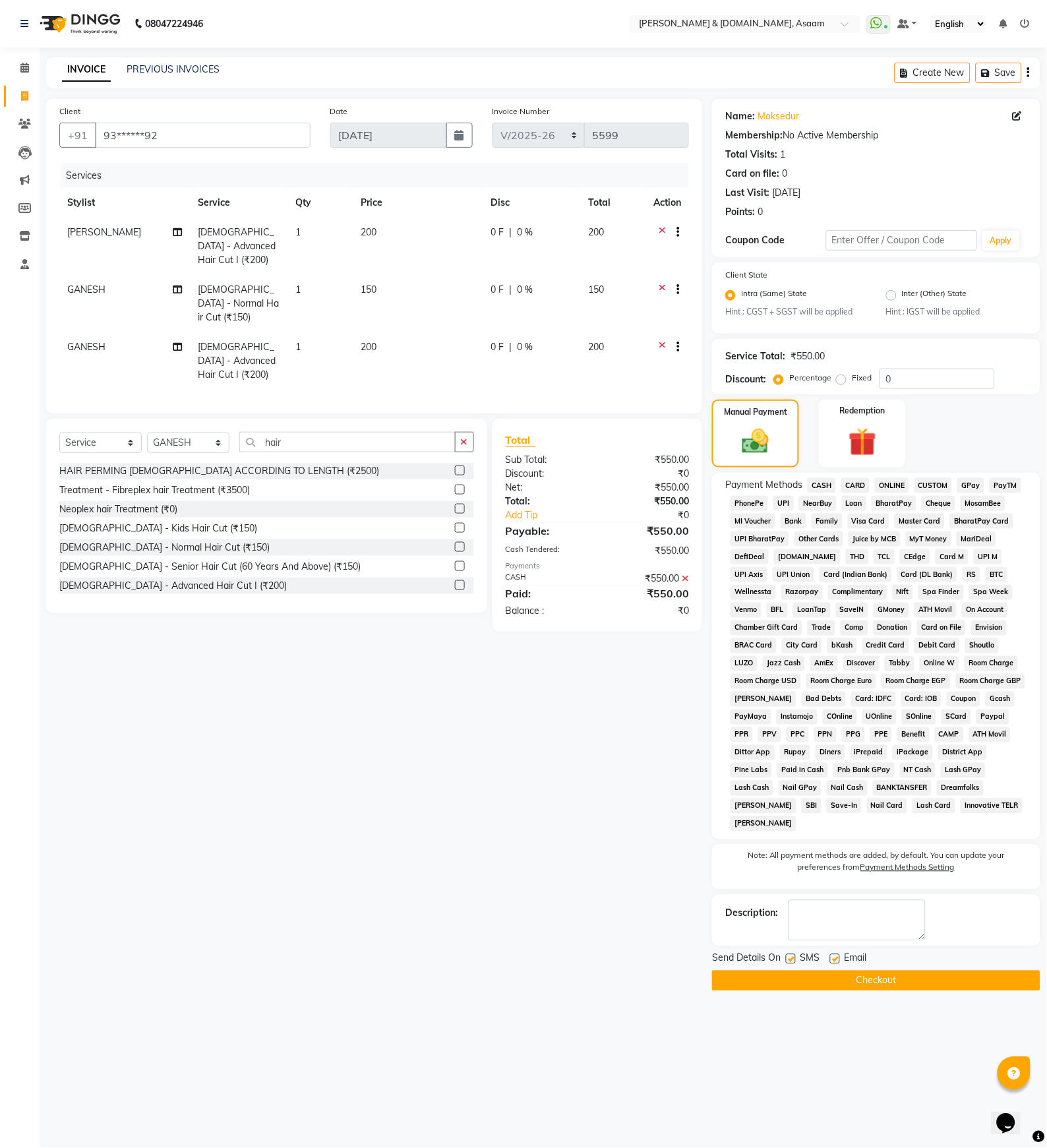
click at [759, 970] on button "Checkout" at bounding box center [876, 980] width 329 height 21
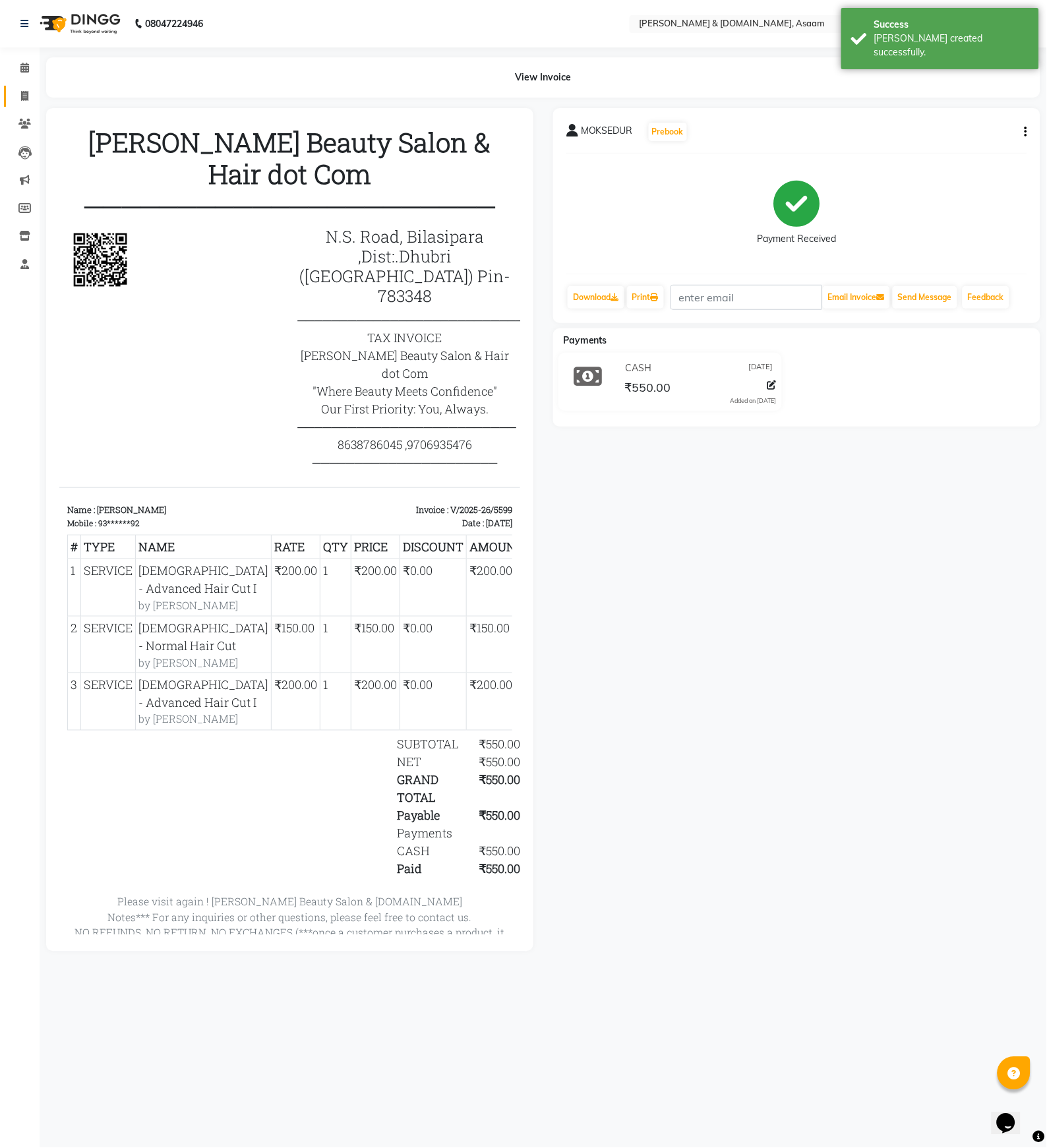
click at [26, 87] on link "Invoice" at bounding box center [19, 96] width 31 height 21
select select "service"
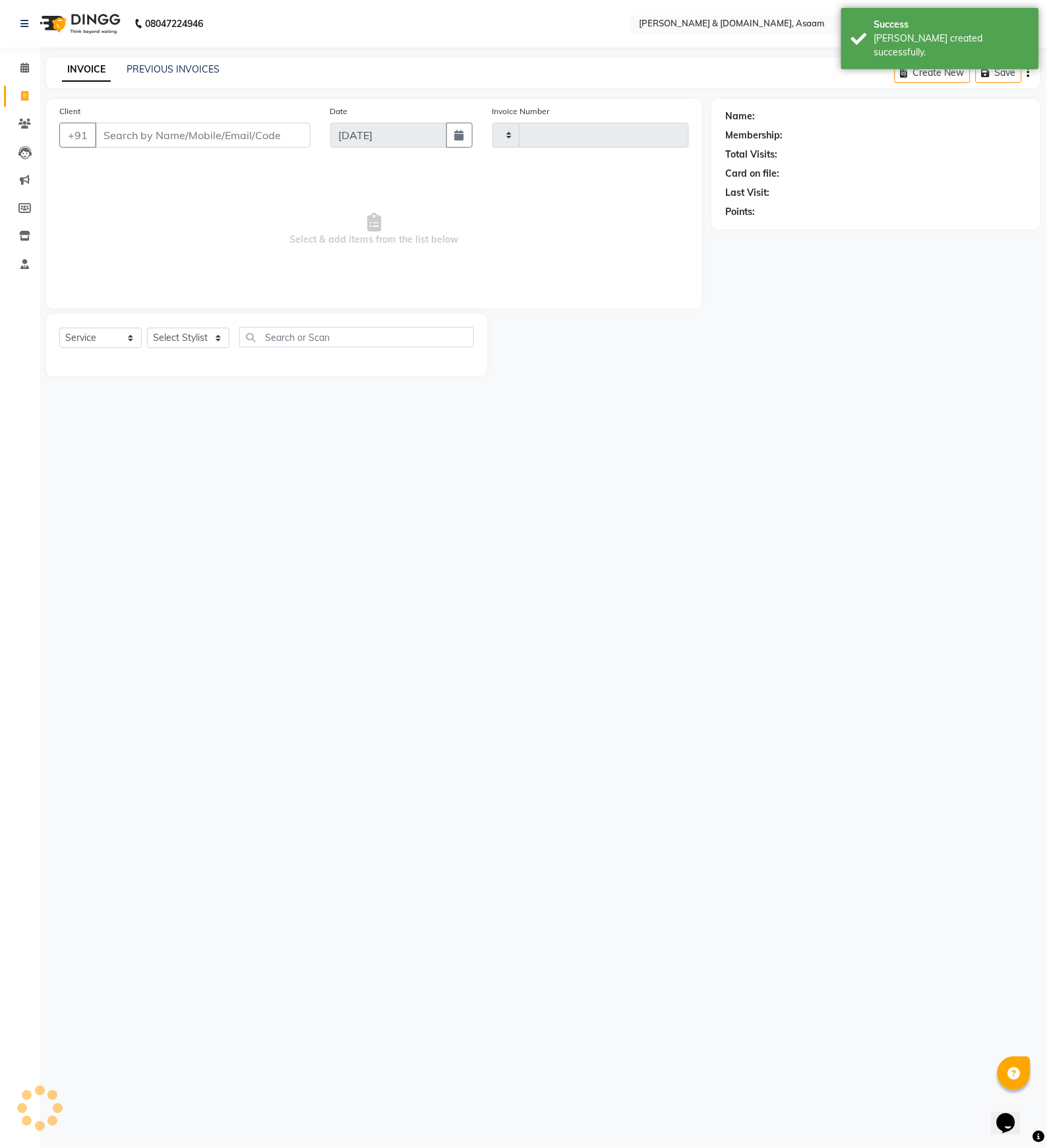
type input "5600"
select select "4608"
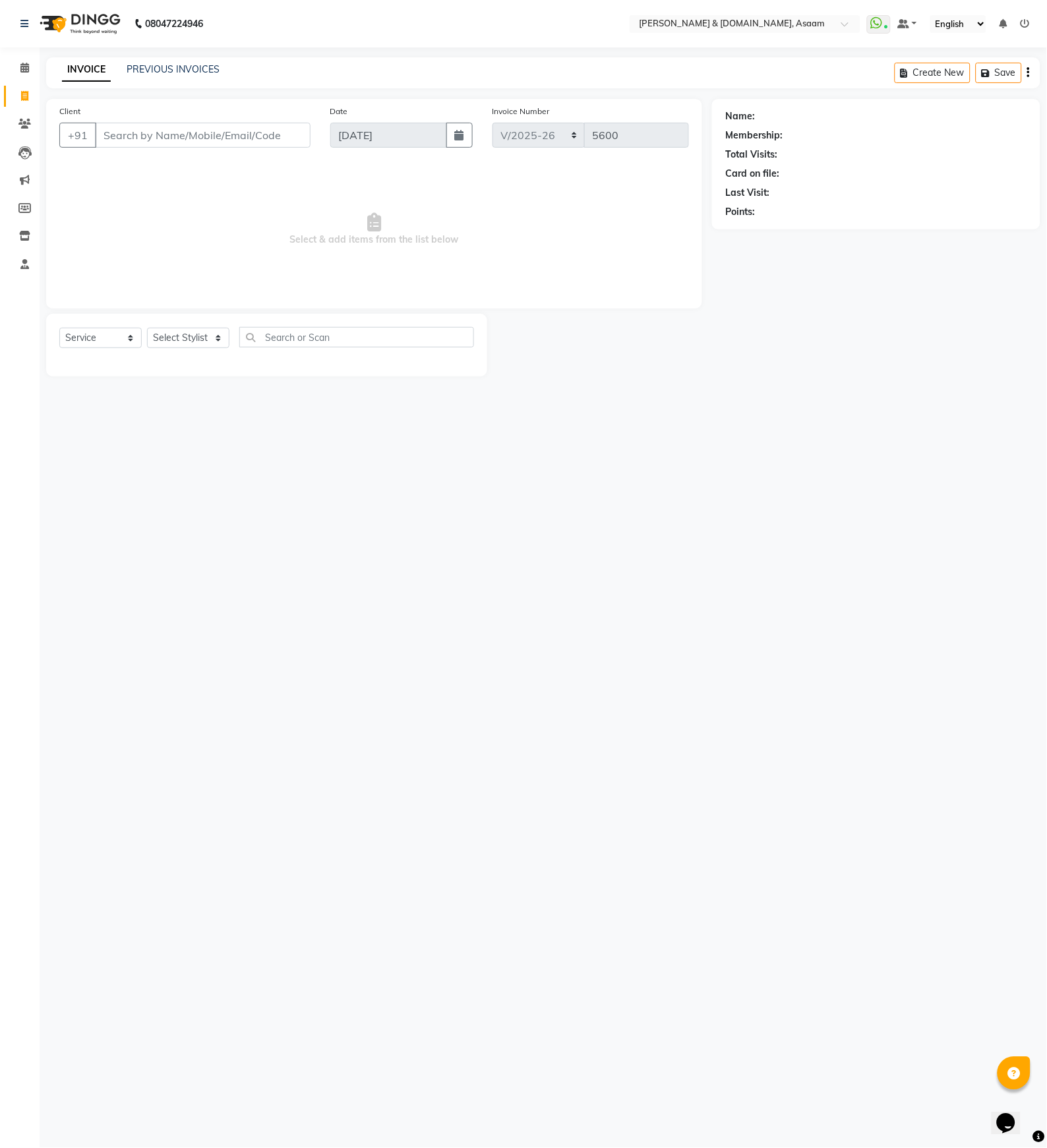
click at [207, 159] on div "Client +91" at bounding box center [185, 131] width 271 height 54
click at [209, 141] on input "Client" at bounding box center [202, 135] width 215 height 25
click at [136, 147] on input "Client" at bounding box center [202, 135] width 215 height 25
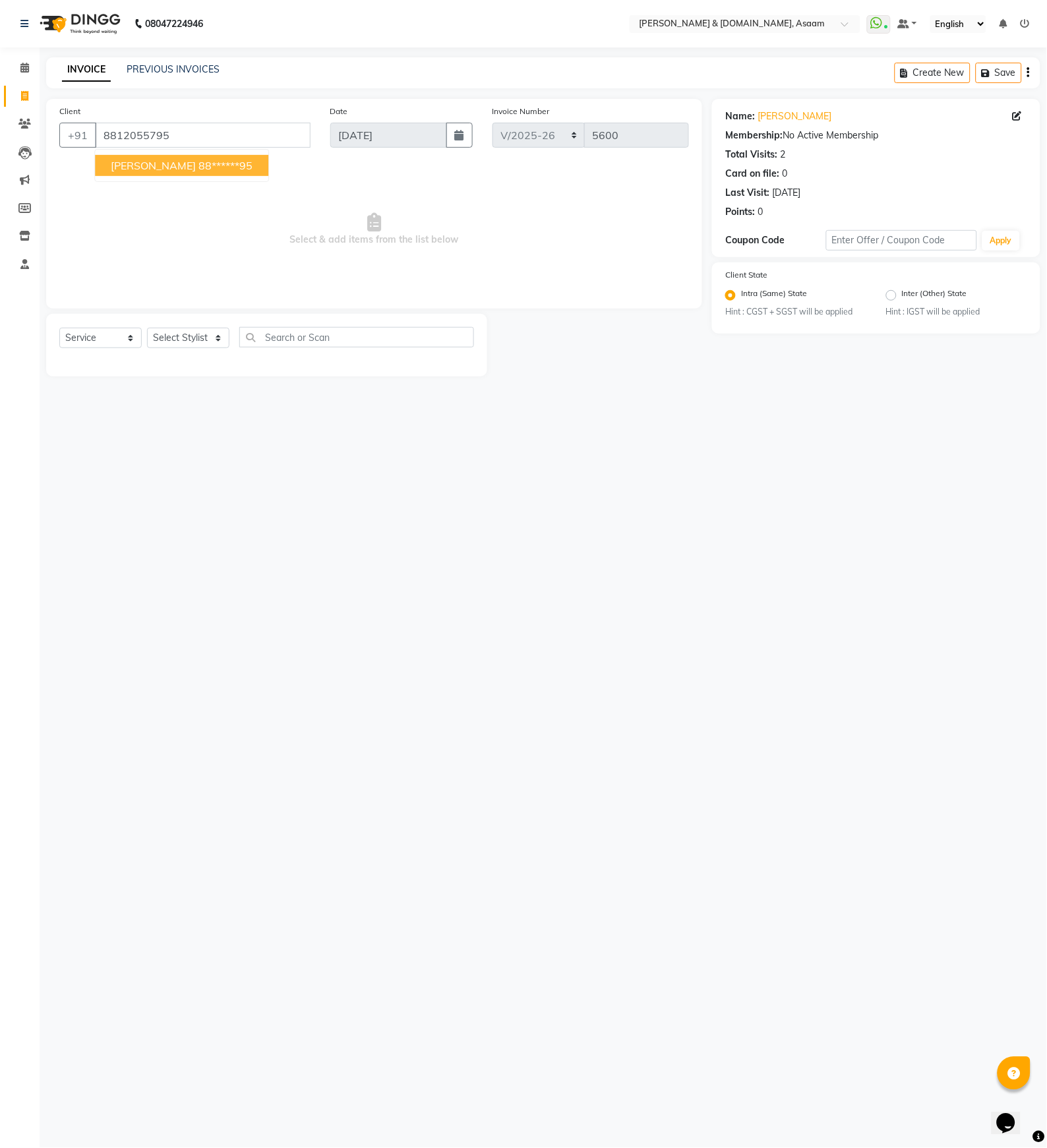
click at [198, 170] on ngb-highlight "88******95" at bounding box center [225, 165] width 54 height 13
type input "88******95"
click at [154, 330] on select "Select Stylist AKASH [PERSON_NAME] fornt desk [PERSON_NAME] PARLOUR [PERSON_NAM…" at bounding box center [188, 338] width 83 height 21
select select "86645"
click at [147, 329] on select "Select Stylist AKASH [PERSON_NAME] fornt desk [PERSON_NAME] PARLOUR [PERSON_NAM…" at bounding box center [188, 338] width 83 height 21
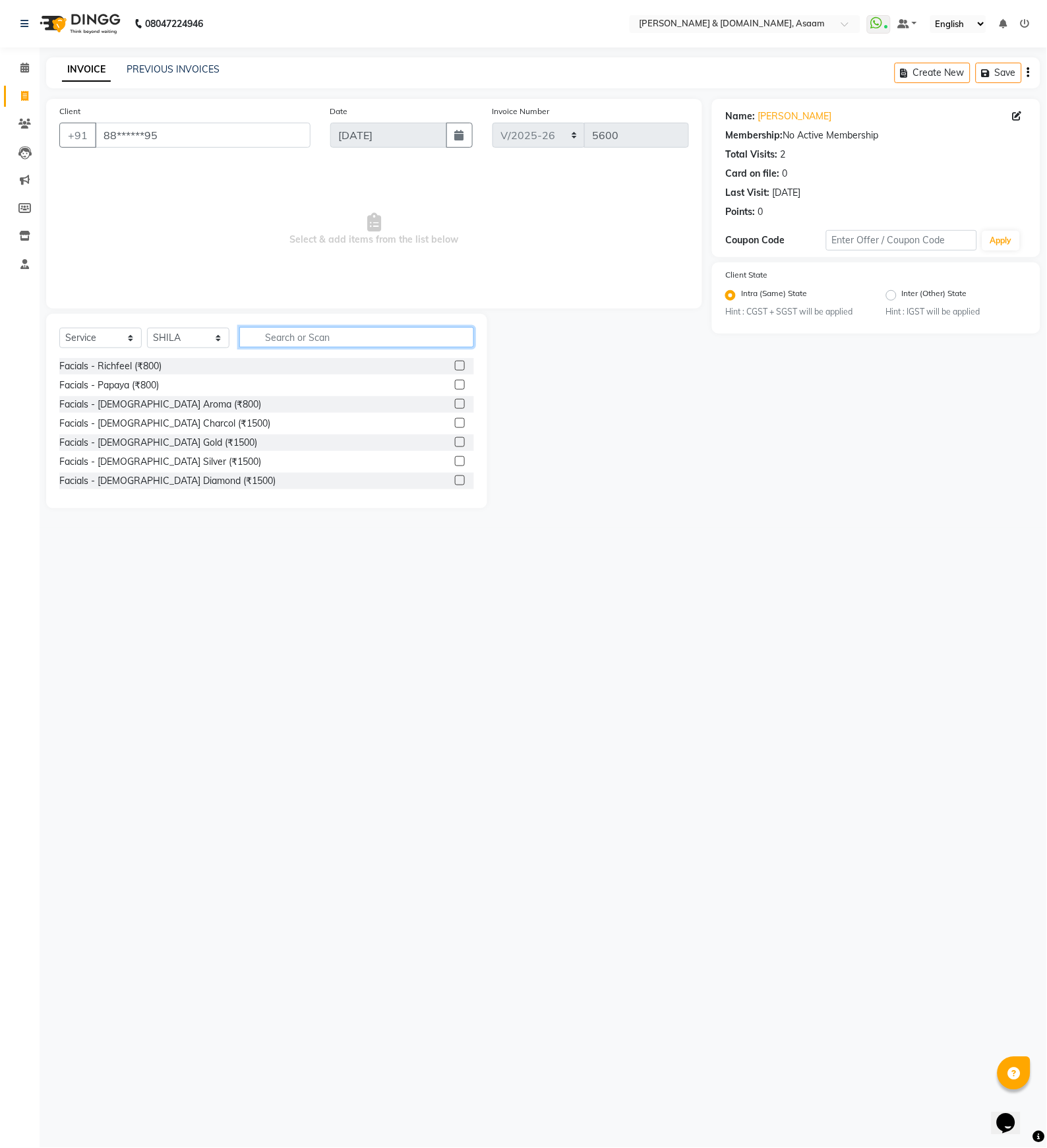
click at [324, 334] on input "text" at bounding box center [356, 337] width 234 height 21
type input "threa"
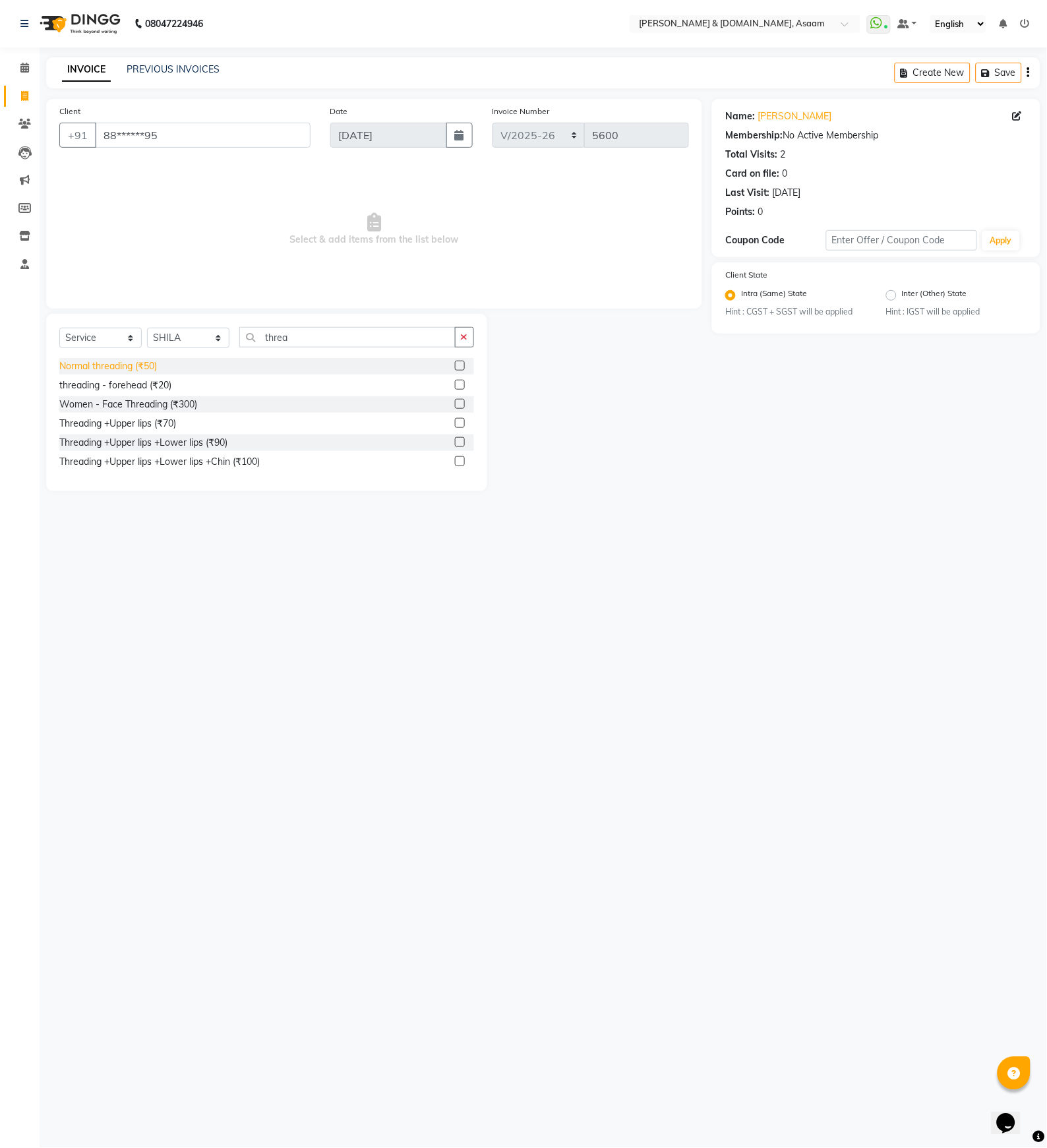
click at [111, 370] on div "Normal threading (₹50)" at bounding box center [107, 366] width 97 height 14
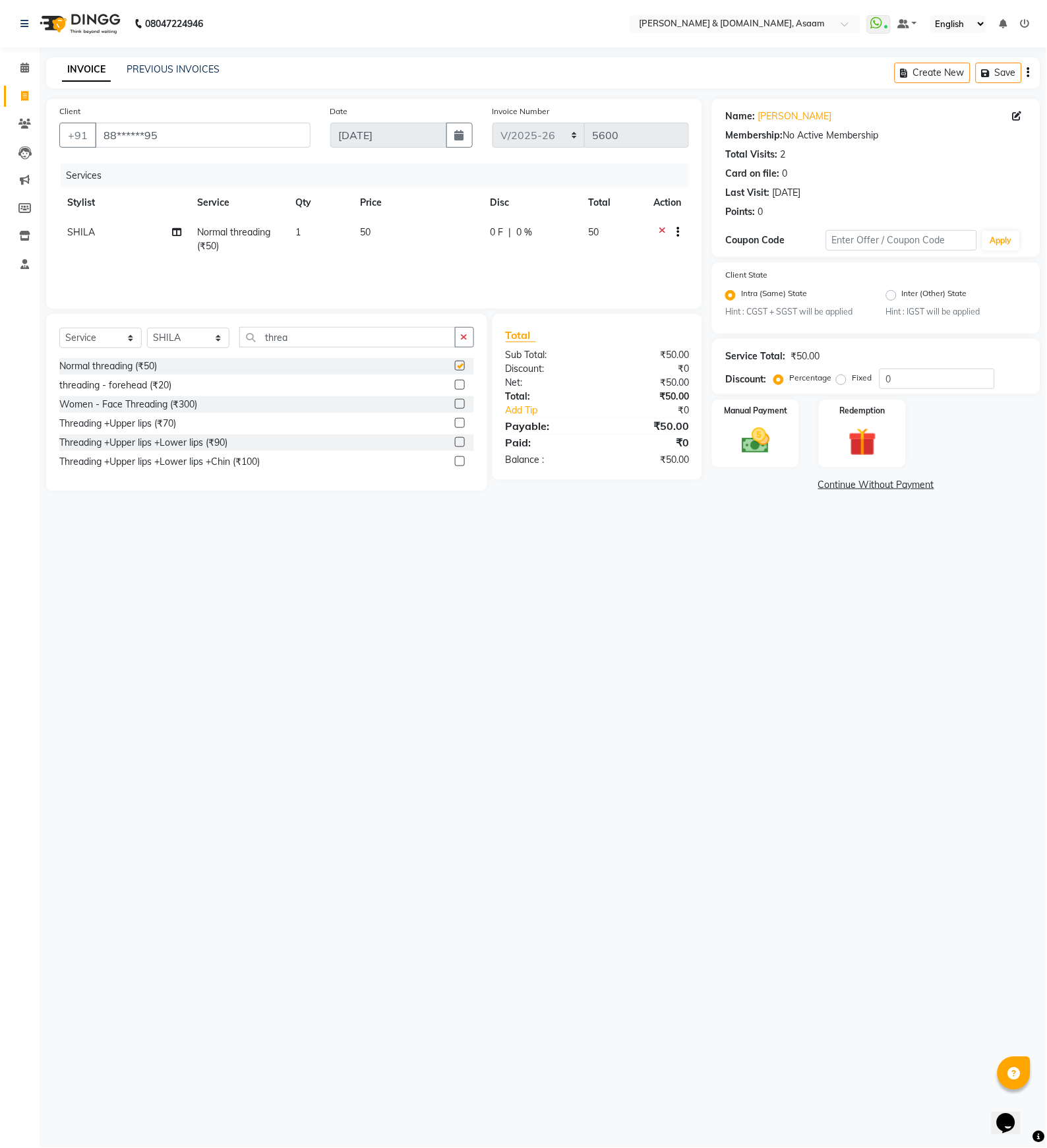
checkbox input "false"
click at [718, 428] on div "Manual Payment" at bounding box center [756, 433] width 90 height 70
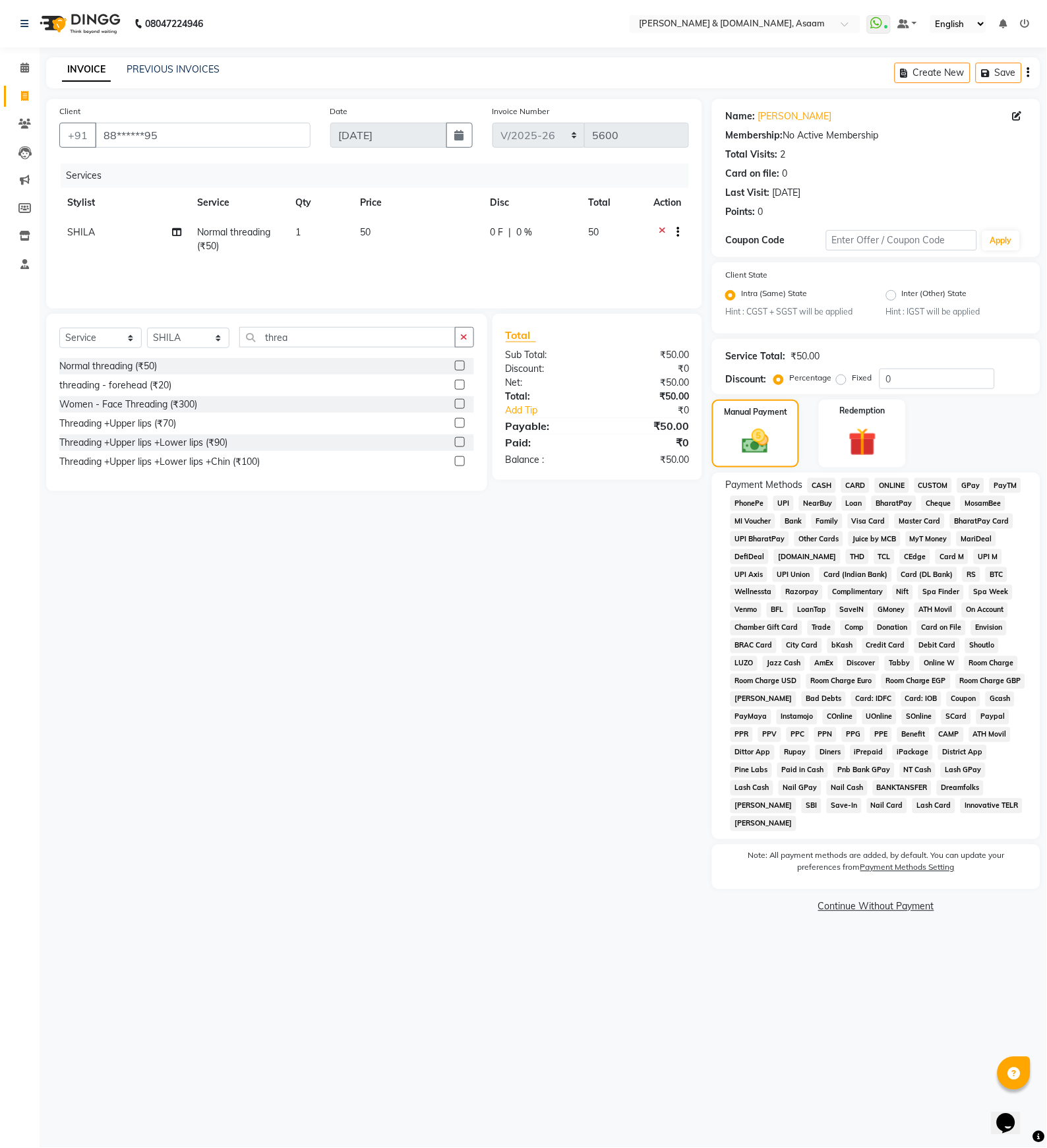
click at [759, 490] on span "CASH" at bounding box center [821, 486] width 28 height 15
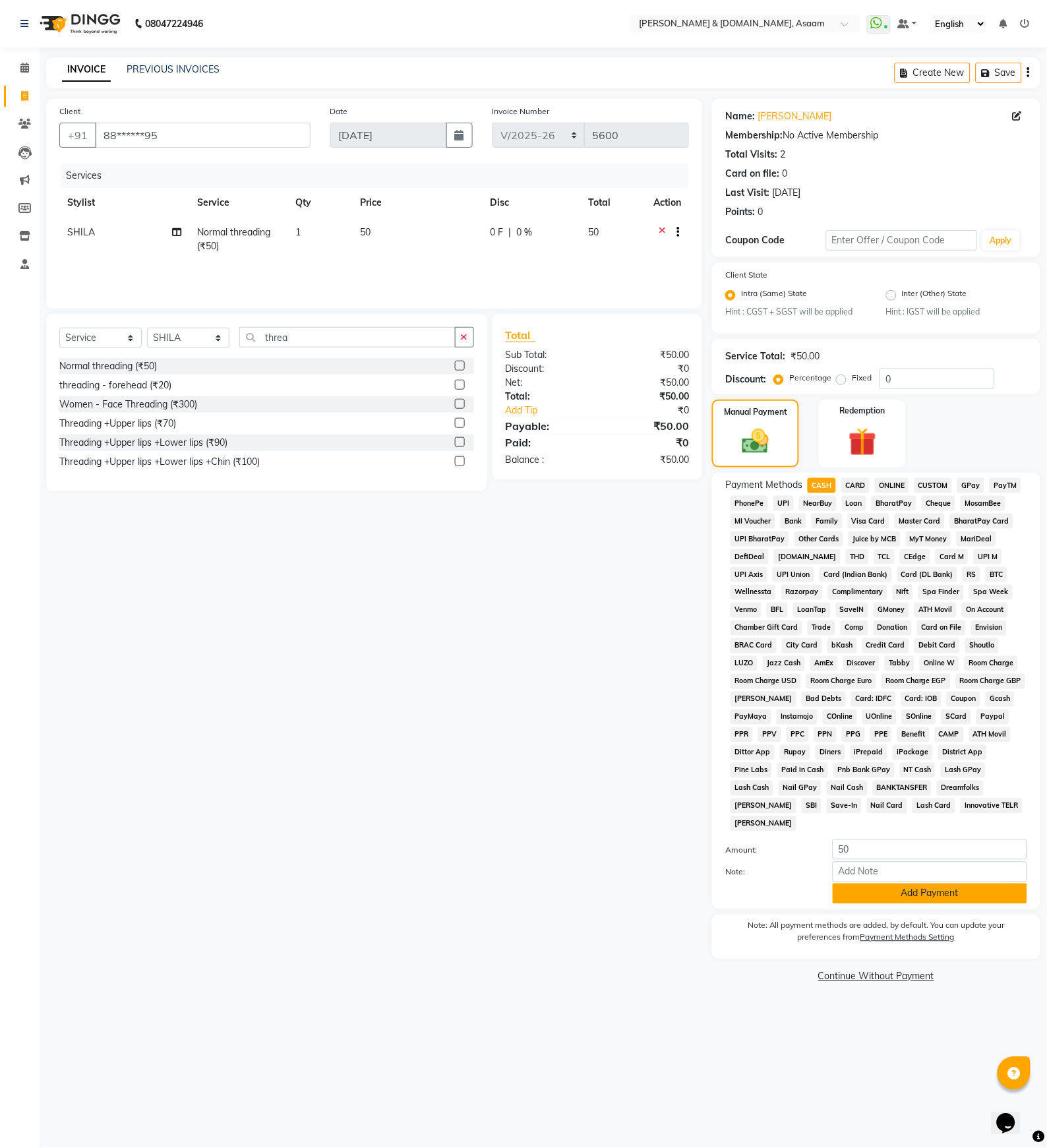
click at [759, 883] on button "Add Payment" at bounding box center [930, 893] width 195 height 21
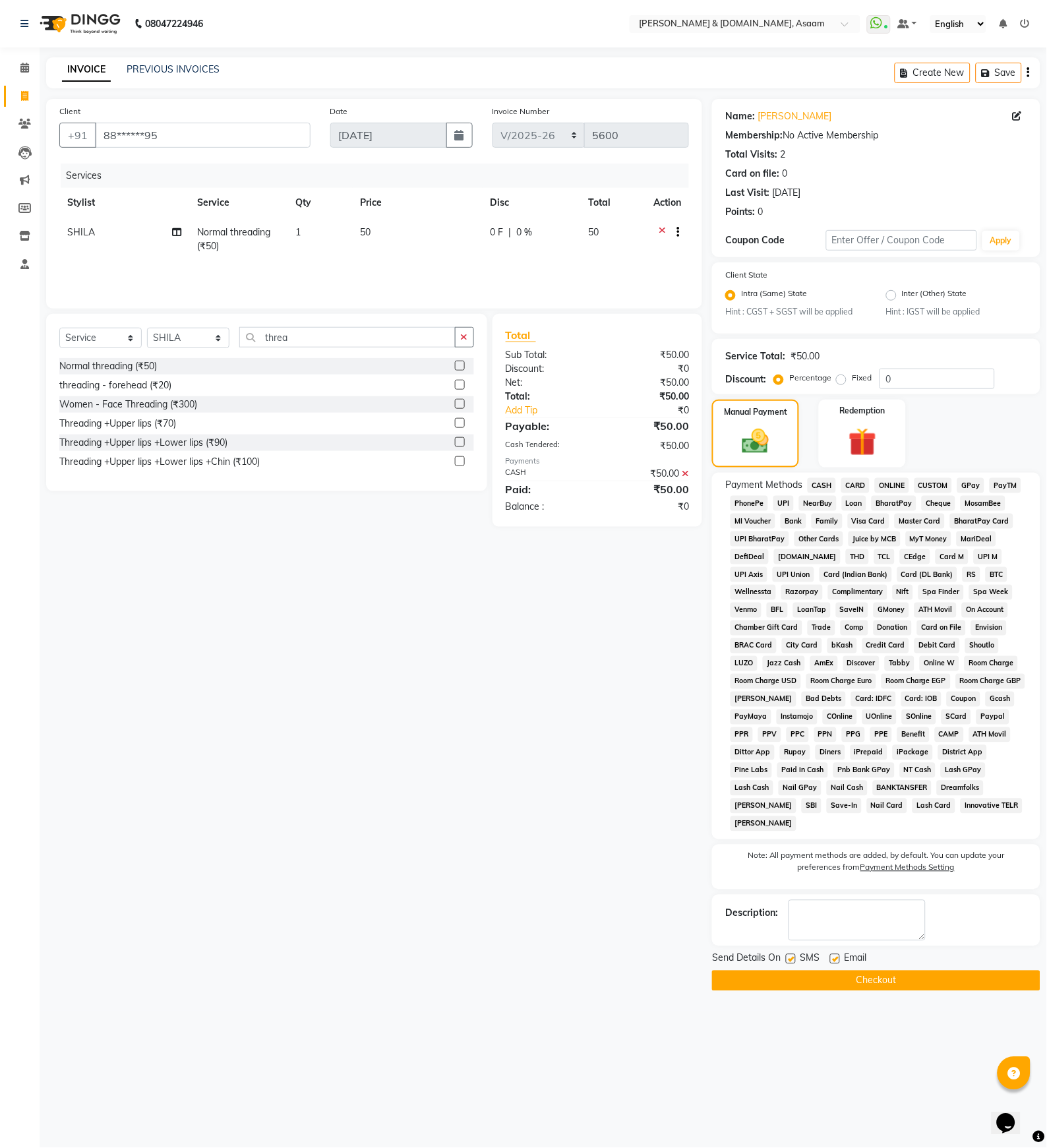
click at [759, 973] on button "Checkout" at bounding box center [876, 980] width 329 height 21
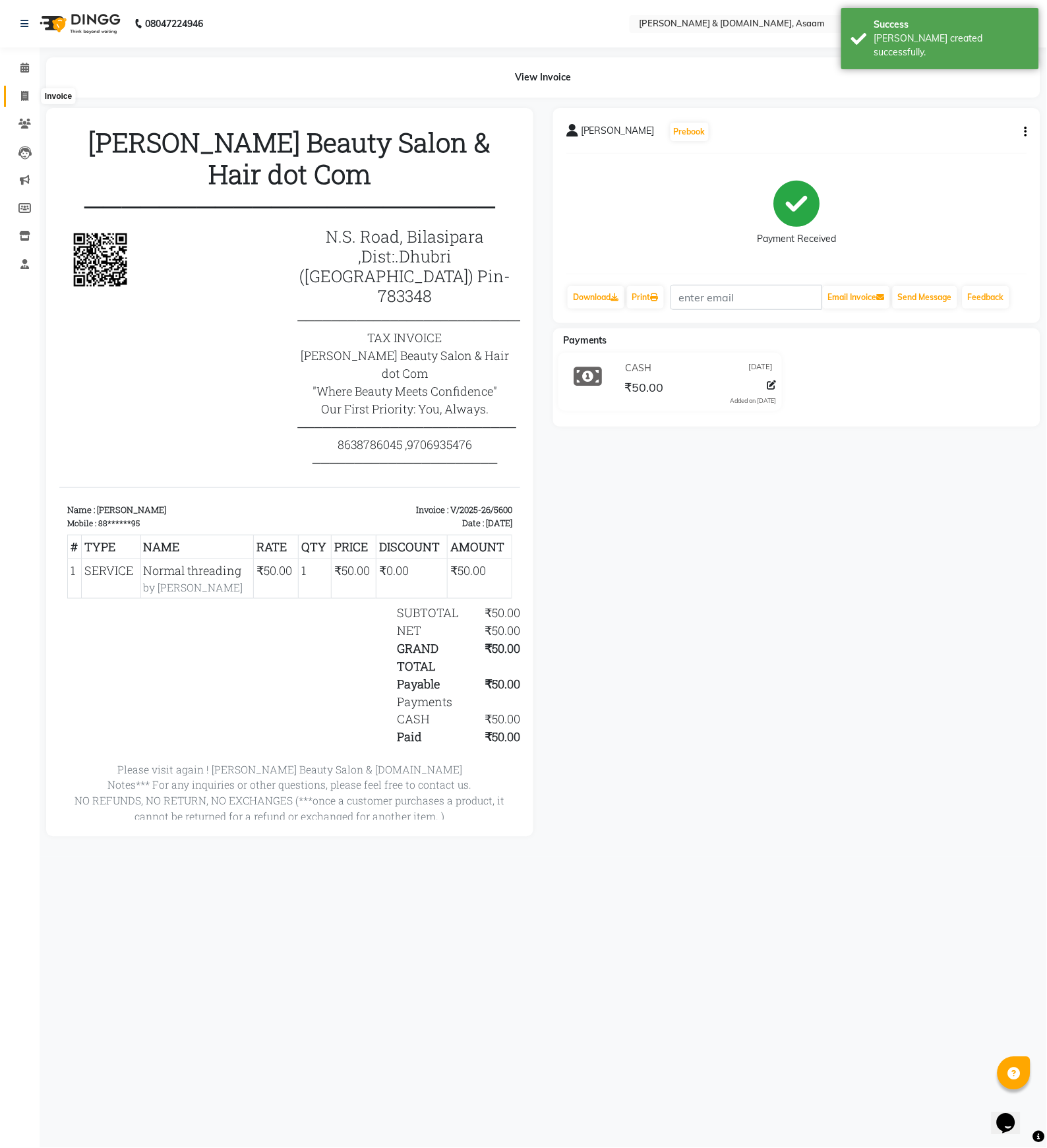
click at [18, 96] on span at bounding box center [25, 96] width 23 height 15
select select "service"
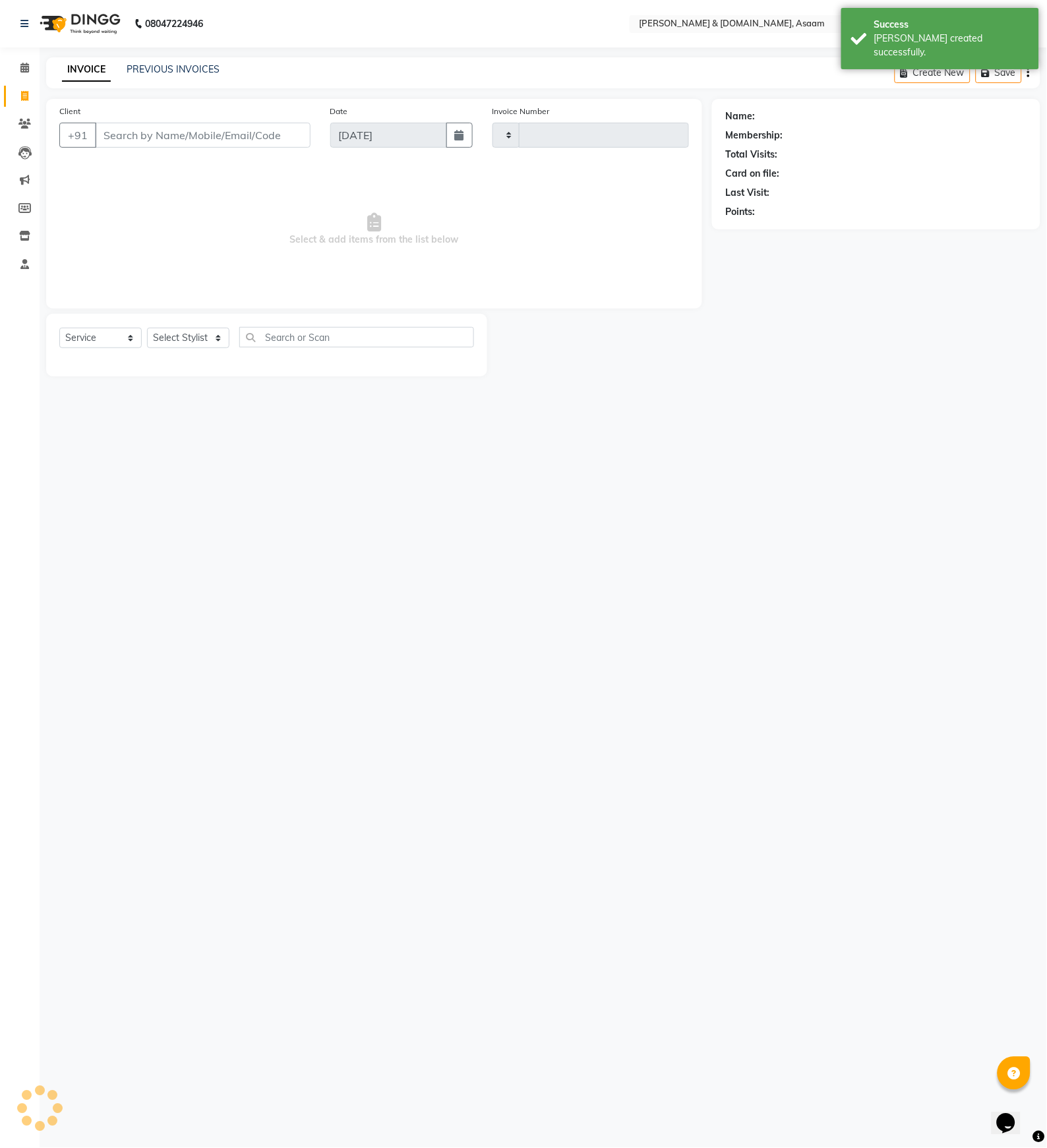
type input "5601"
select select "4608"
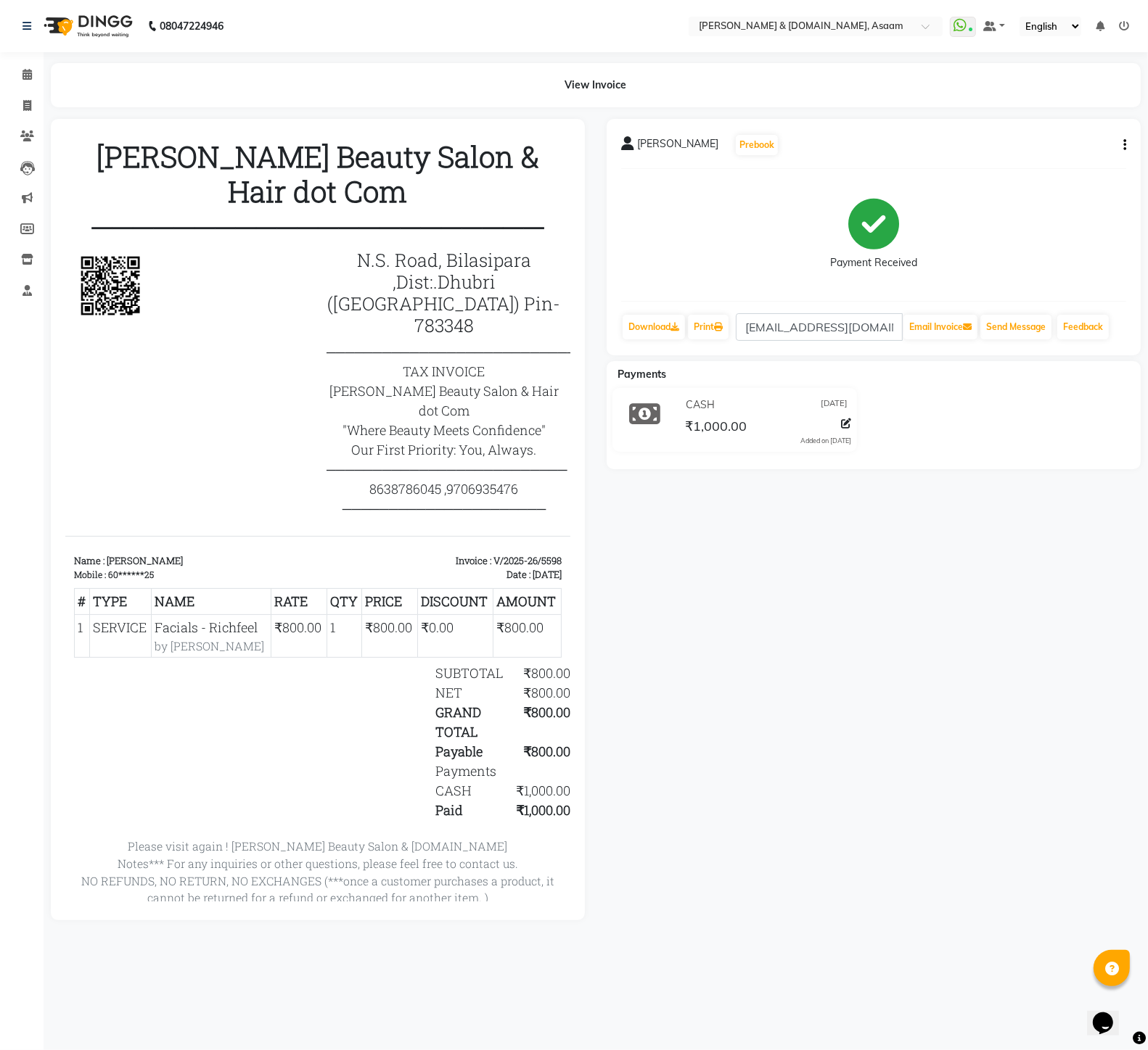
click at [1121, 146] on button "button" at bounding box center [1122, 146] width 8 height 15
click at [1038, 117] on div "Cancel Invoice" at bounding box center [1053, 118] width 99 height 19
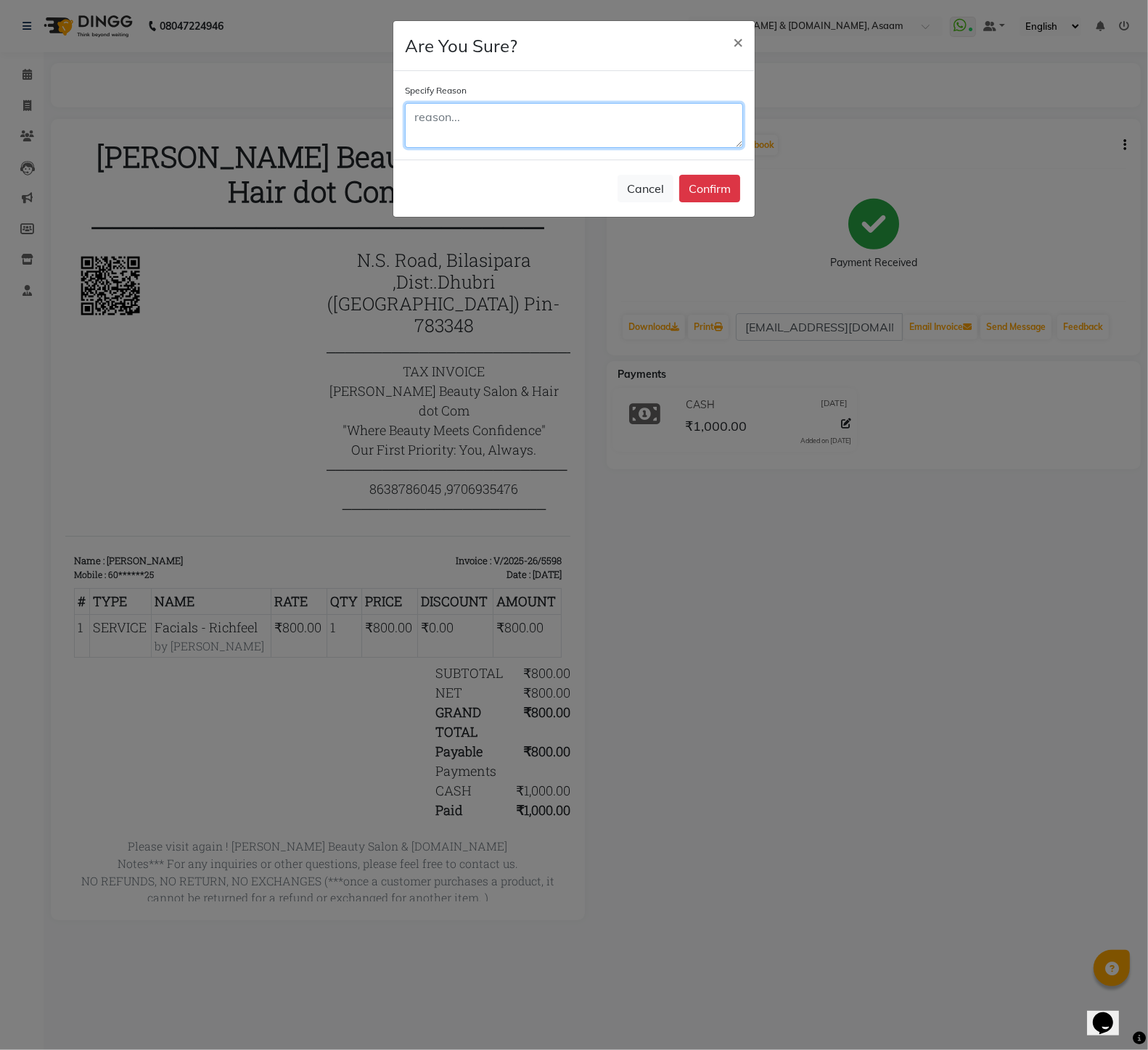
click at [534, 119] on textarea at bounding box center [573, 125] width 338 height 45
type textarea "demo"
click at [701, 201] on button "Confirm" at bounding box center [710, 188] width 61 height 28
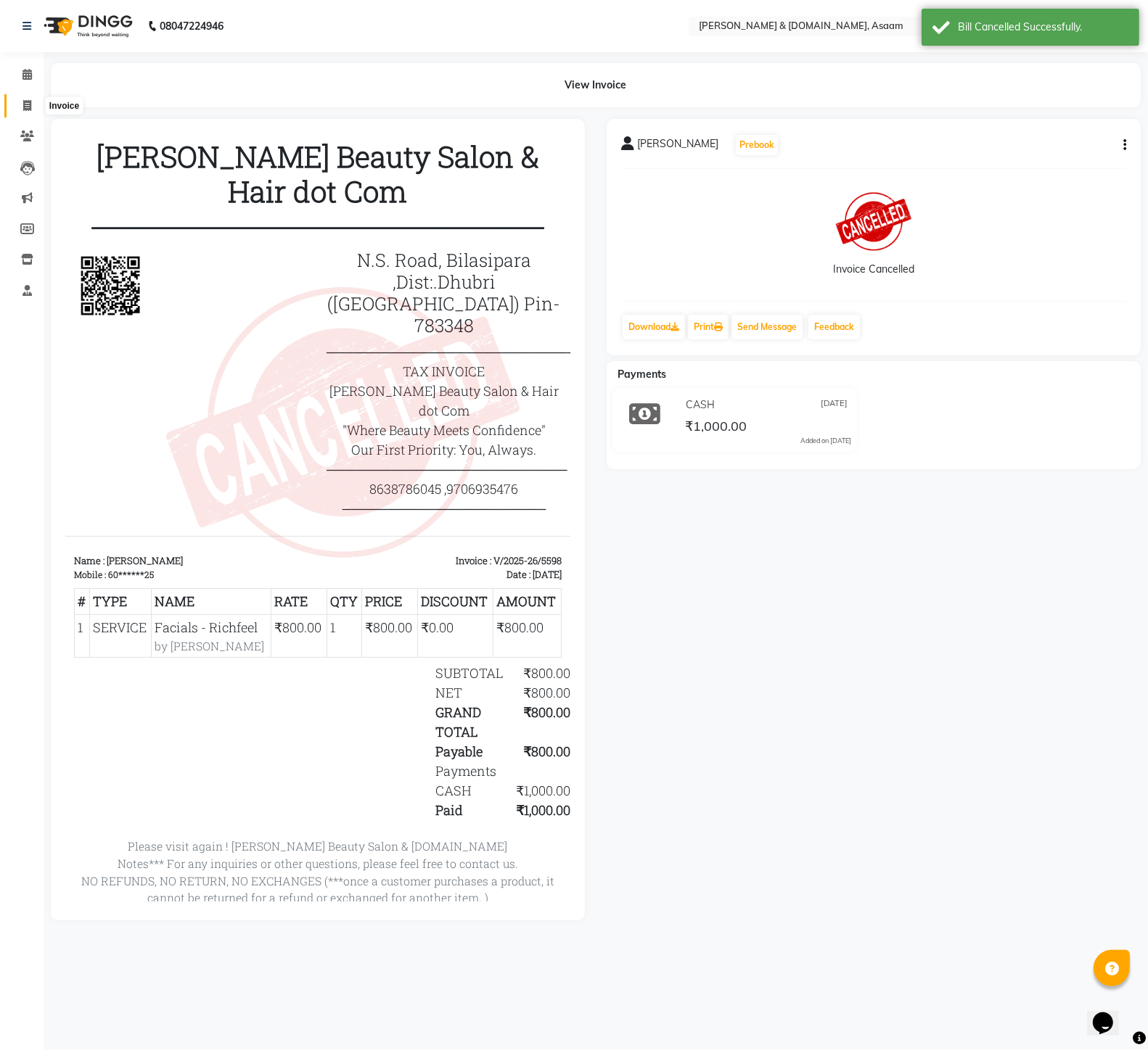
click at [24, 98] on span at bounding box center [27, 106] width 25 height 17
select select "4608"
select select "service"
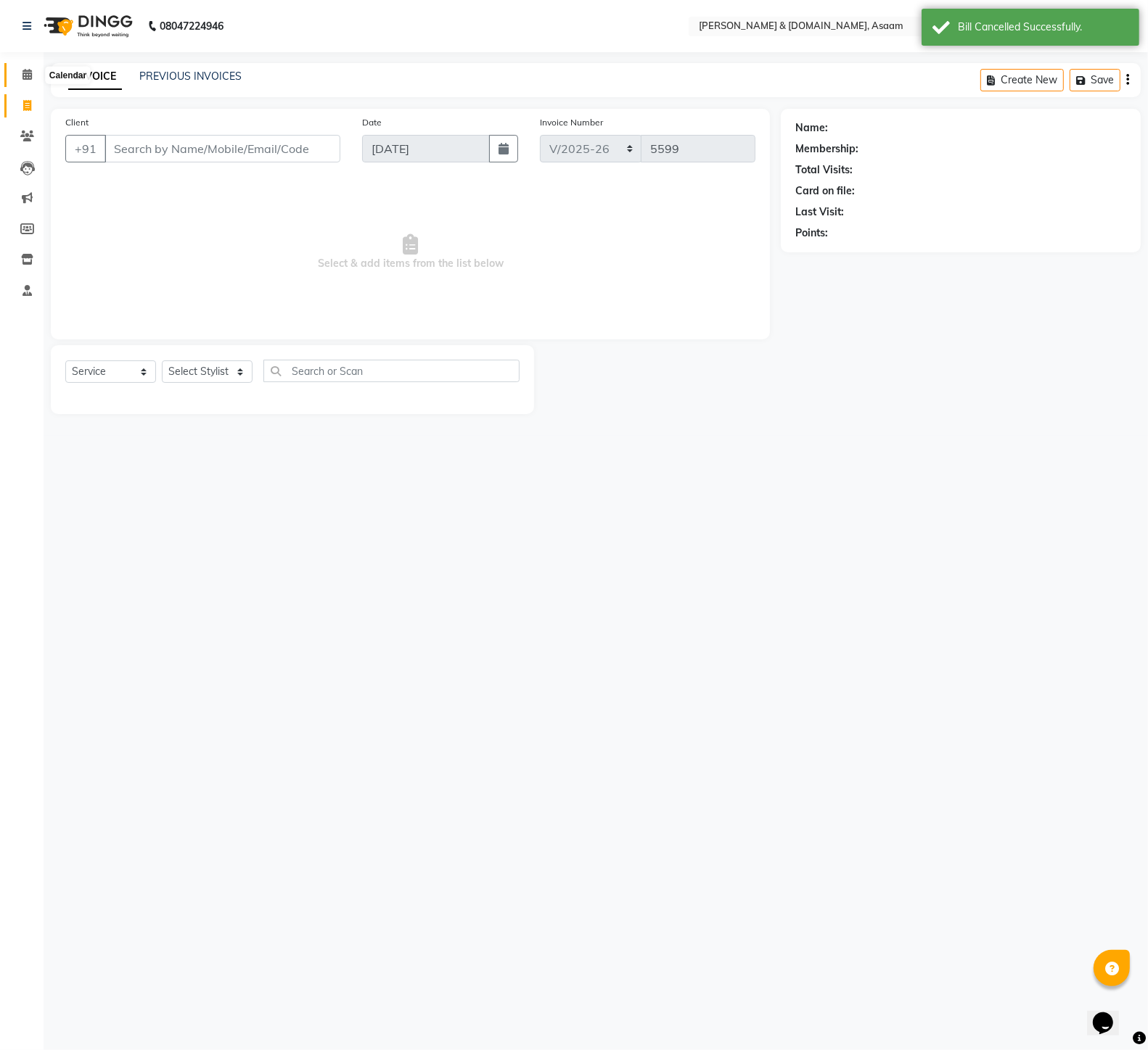
click at [23, 69] on icon at bounding box center [27, 74] width 9 height 11
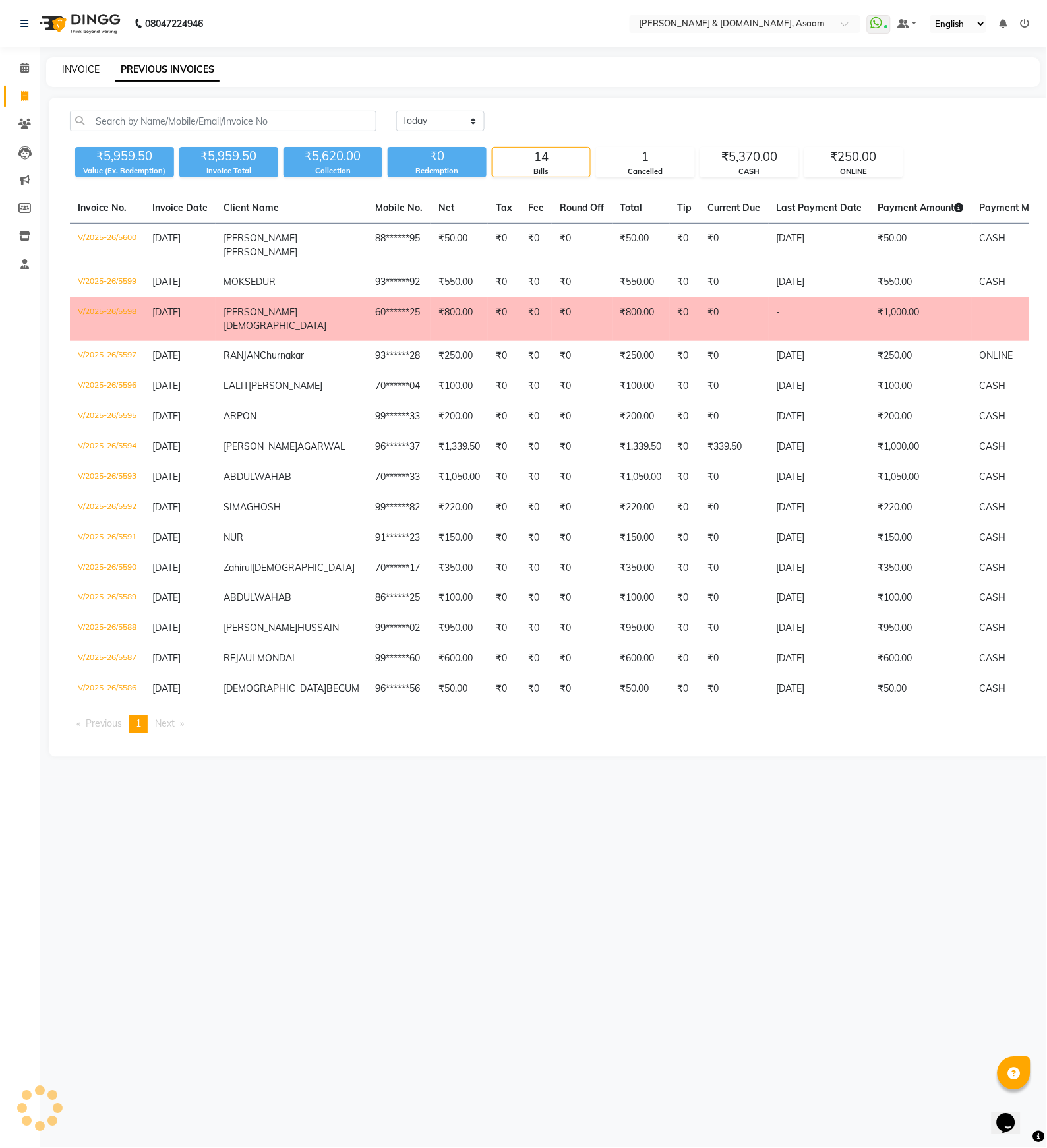
click at [87, 69] on link "INVOICE" at bounding box center [80, 69] width 38 height 11
select select "service"
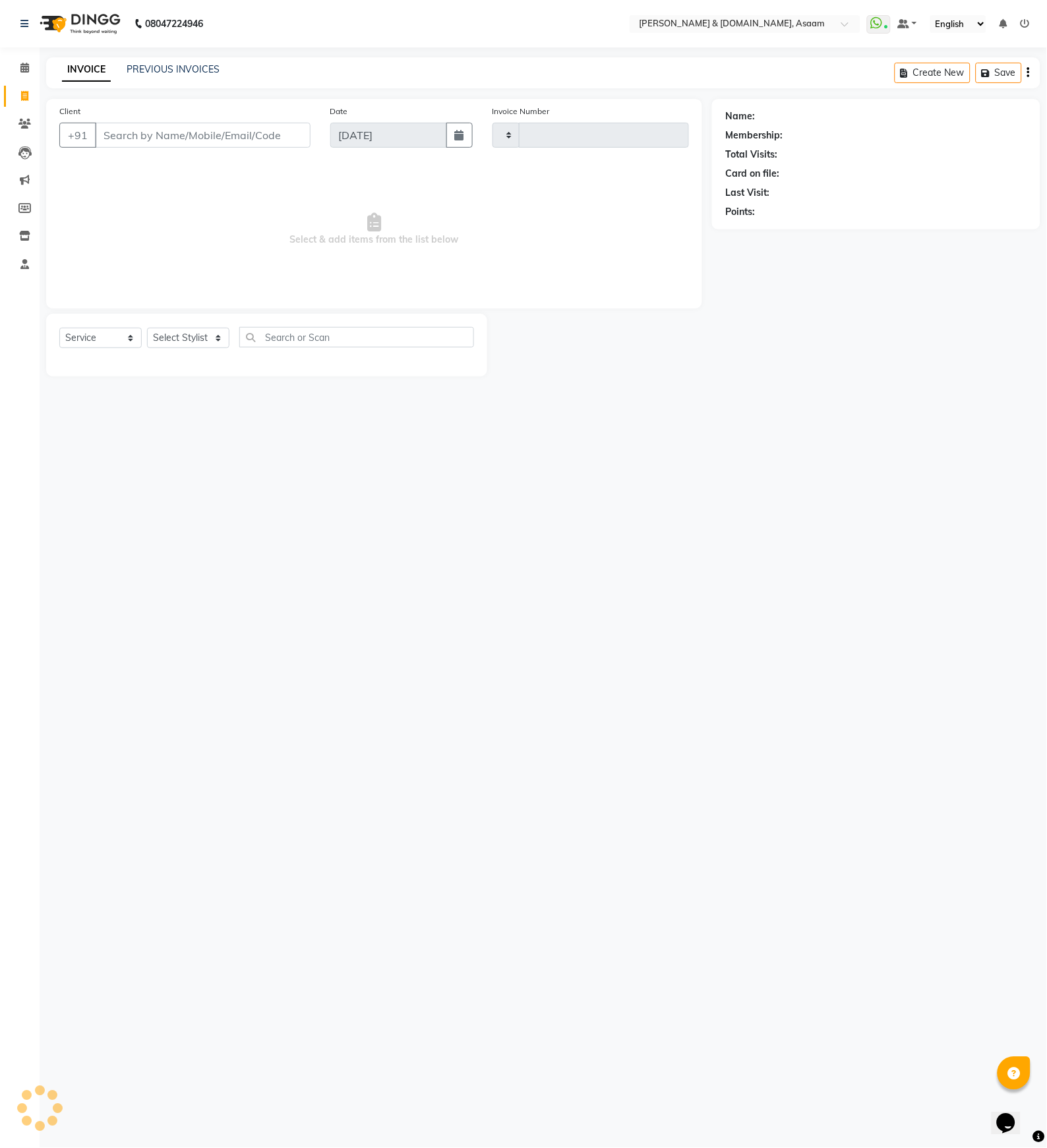
type input "5601"
select select "4608"
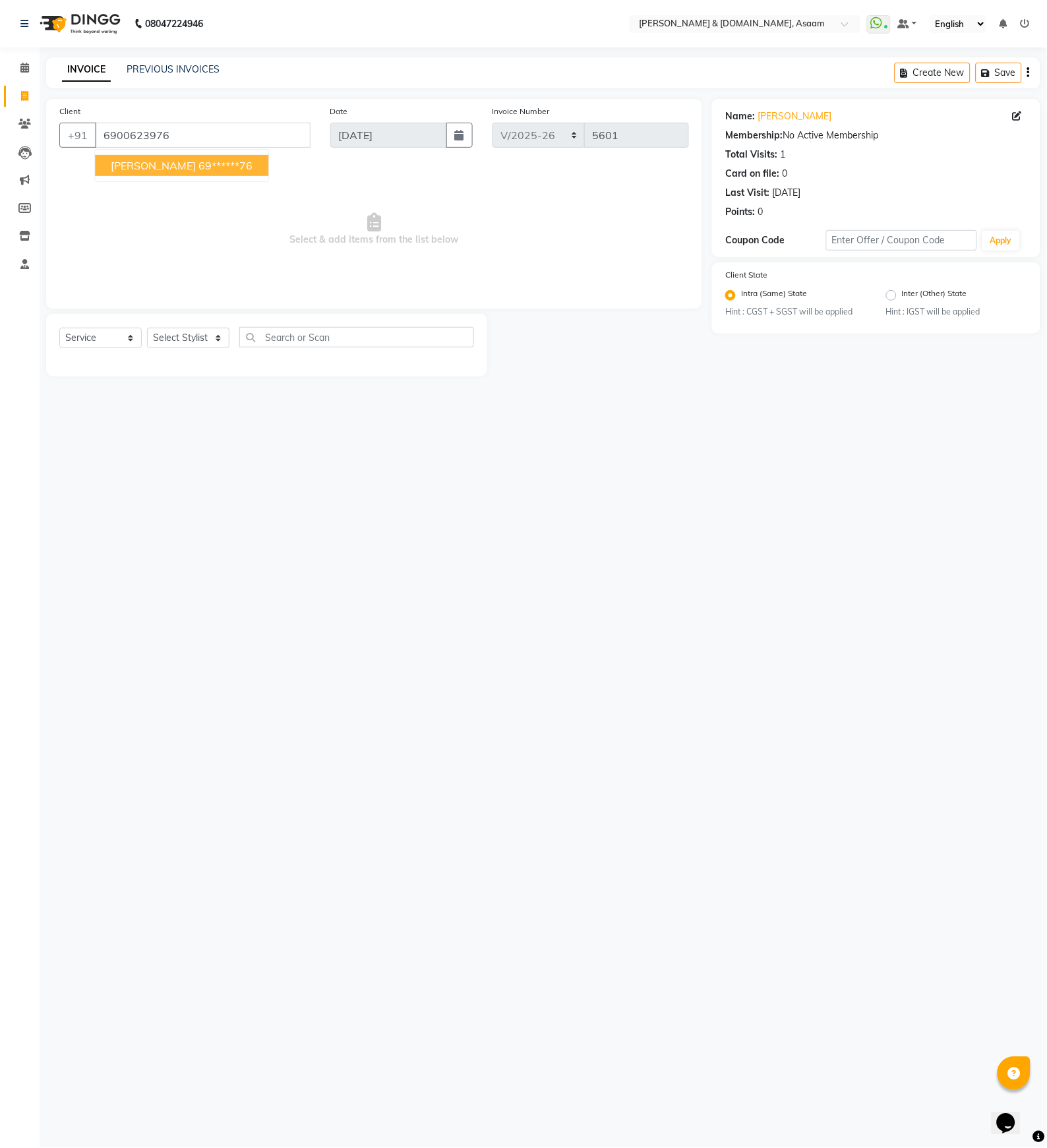
click at [246, 175] on button "Dipankar Medhi 69******76" at bounding box center [182, 165] width 173 height 21
type input "69******76"
click at [182, 332] on select "Select Stylist AKASH [PERSON_NAME] fornt desk [PERSON_NAME] PARLOUR [PERSON_NAM…" at bounding box center [188, 338] width 83 height 21
select select "66839"
click at [147, 329] on select "Select Stylist AKASH [PERSON_NAME] fornt desk [PERSON_NAME] PARLOUR [PERSON_NAM…" at bounding box center [188, 338] width 83 height 21
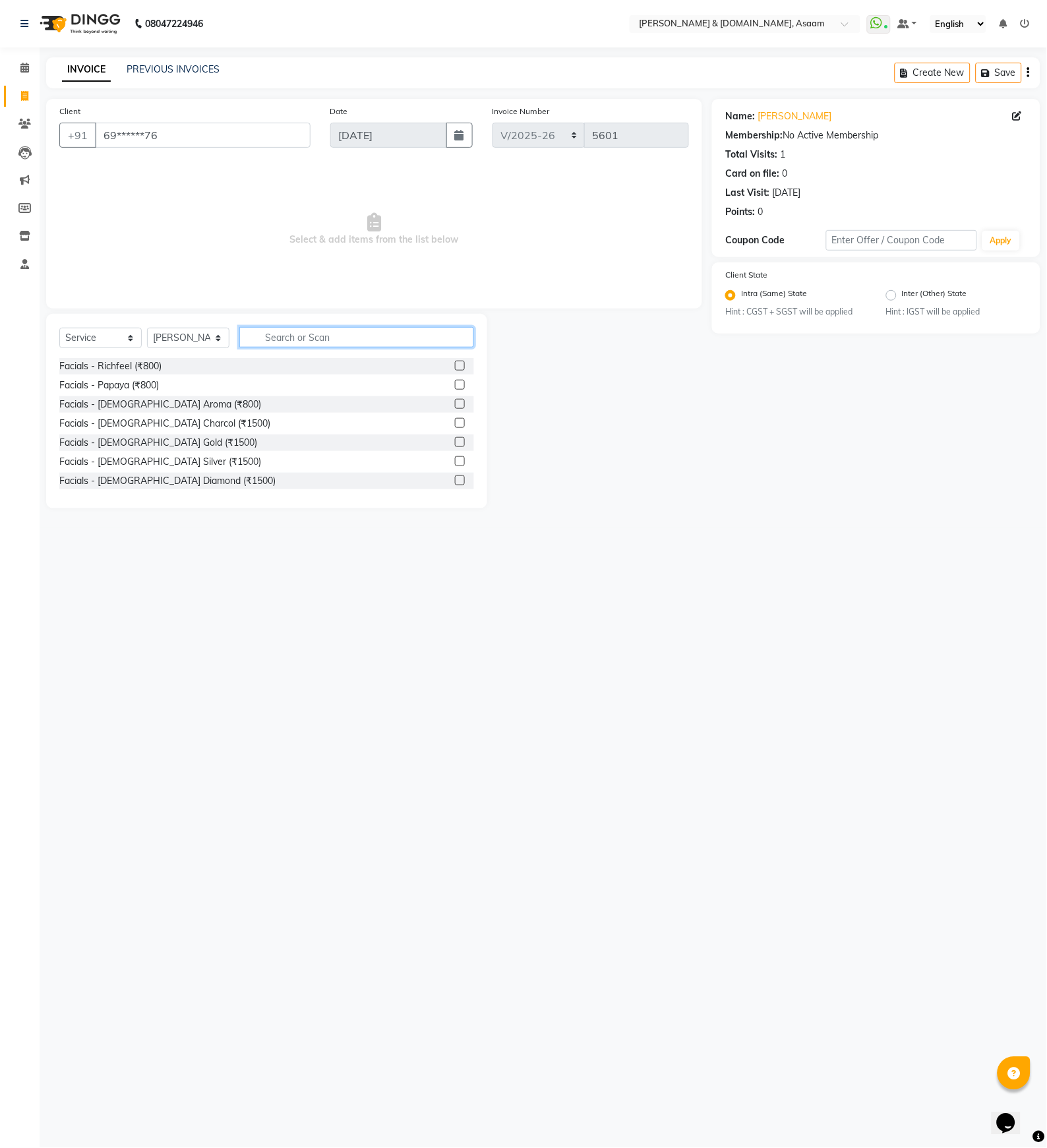
drag, startPoint x: 331, startPoint y: 334, endPoint x: 353, endPoint y: 335, distance: 22.0
click at [353, 335] on input "text" at bounding box center [356, 337] width 234 height 21
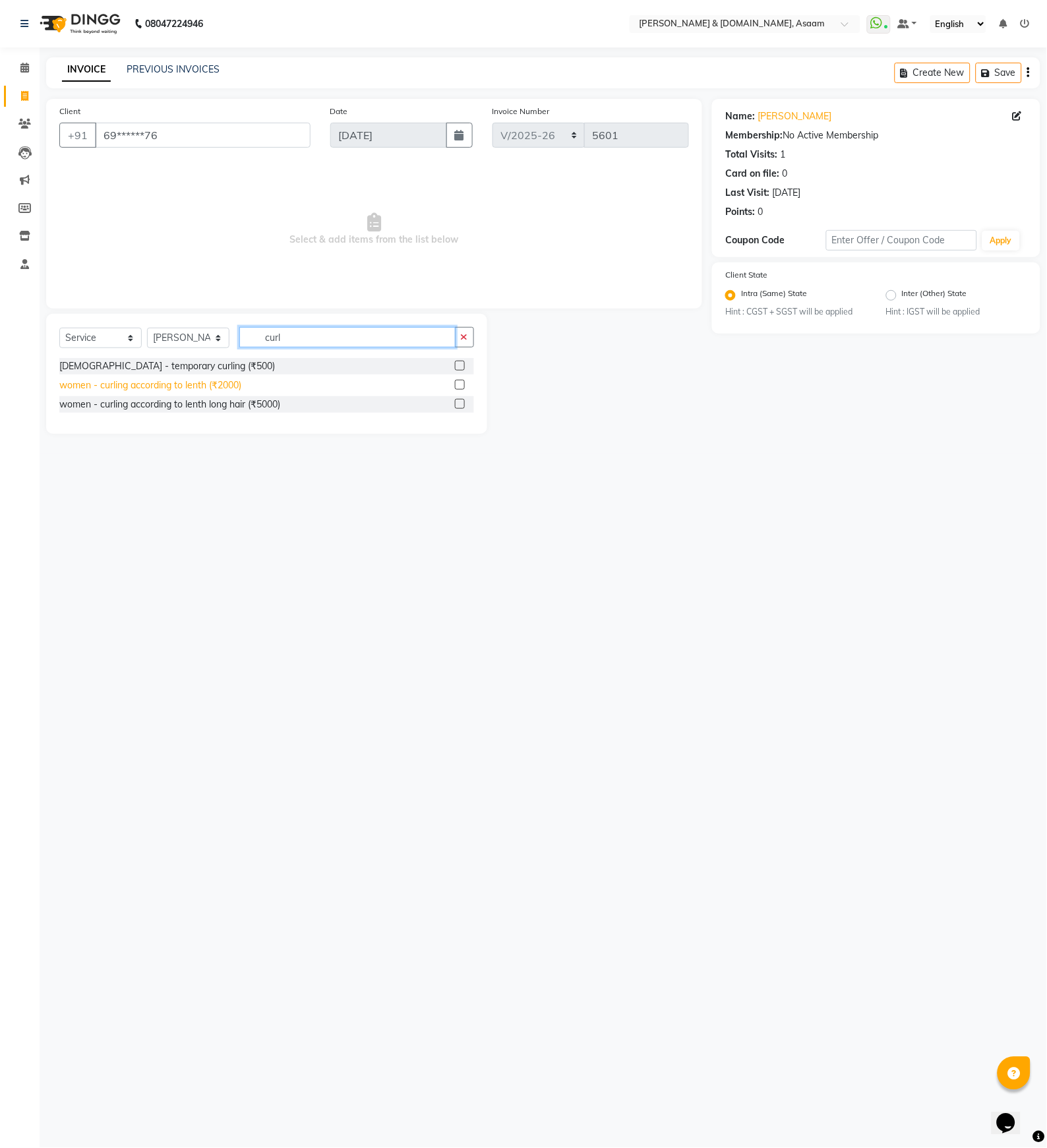
type input "curl"
click at [234, 389] on div "women - curling according to lenth (₹2000)" at bounding box center [150, 385] width 182 height 14
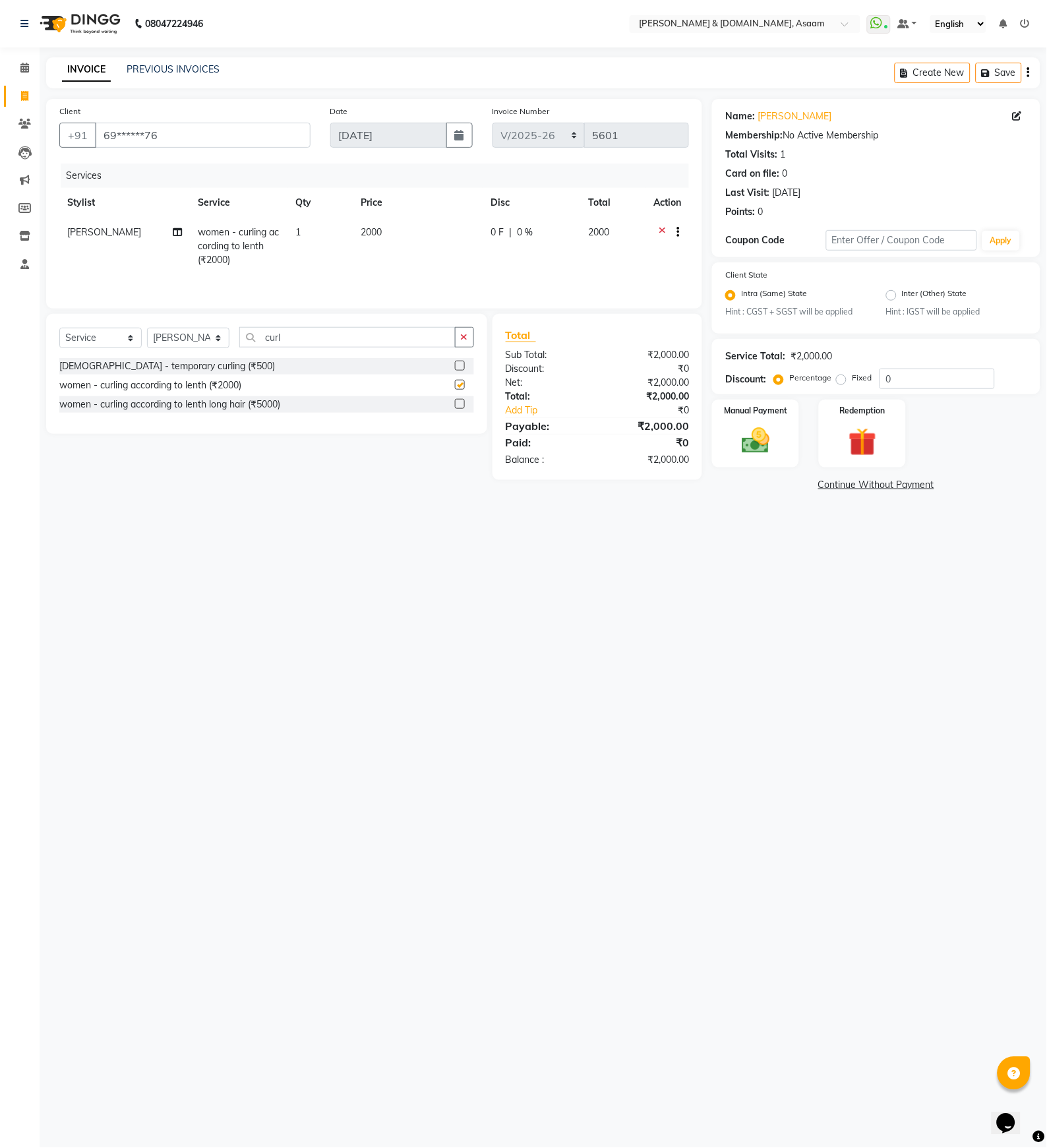
checkbox input "false"
drag, startPoint x: 376, startPoint y: 252, endPoint x: 394, endPoint y: 246, distance: 19.0
click at [379, 251] on td "2000" at bounding box center [418, 246] width 130 height 57
select select "66839"
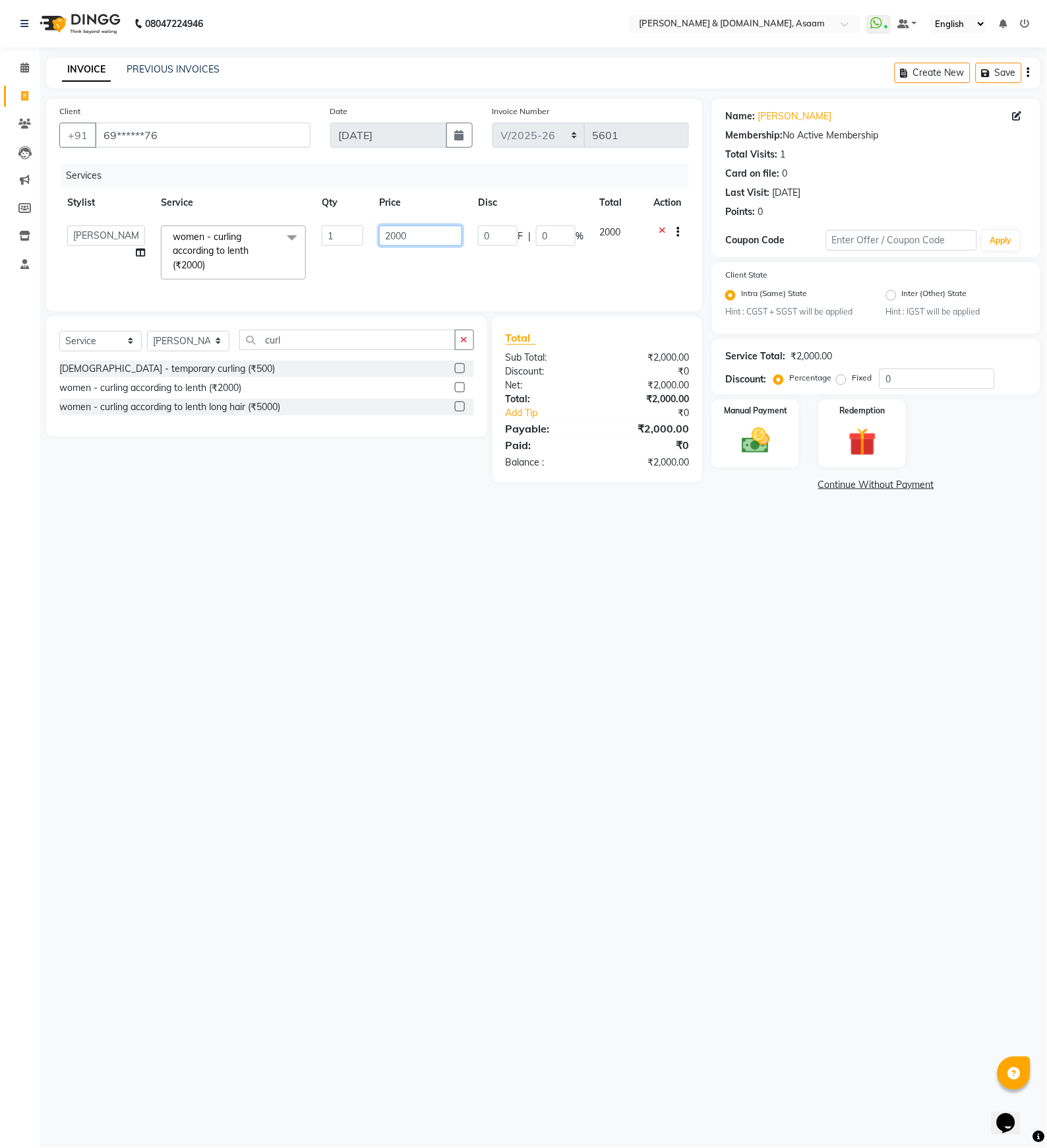
drag, startPoint x: 412, startPoint y: 234, endPoint x: 342, endPoint y: 240, distance: 70.3
click at [343, 240] on tr "AKASH AKIB DEEPU fornt desk GANESH HRISHIKA PARLOUR JITU KARNA DAS LALITA MAM M…" at bounding box center [374, 252] width 630 height 70
type input "2500"
click at [571, 590] on div "08047224946 Select Location × Hrishika & Hair.com, Asaam WhatsApp Status ✕ Stat…" at bounding box center [523, 574] width 1047 height 1148
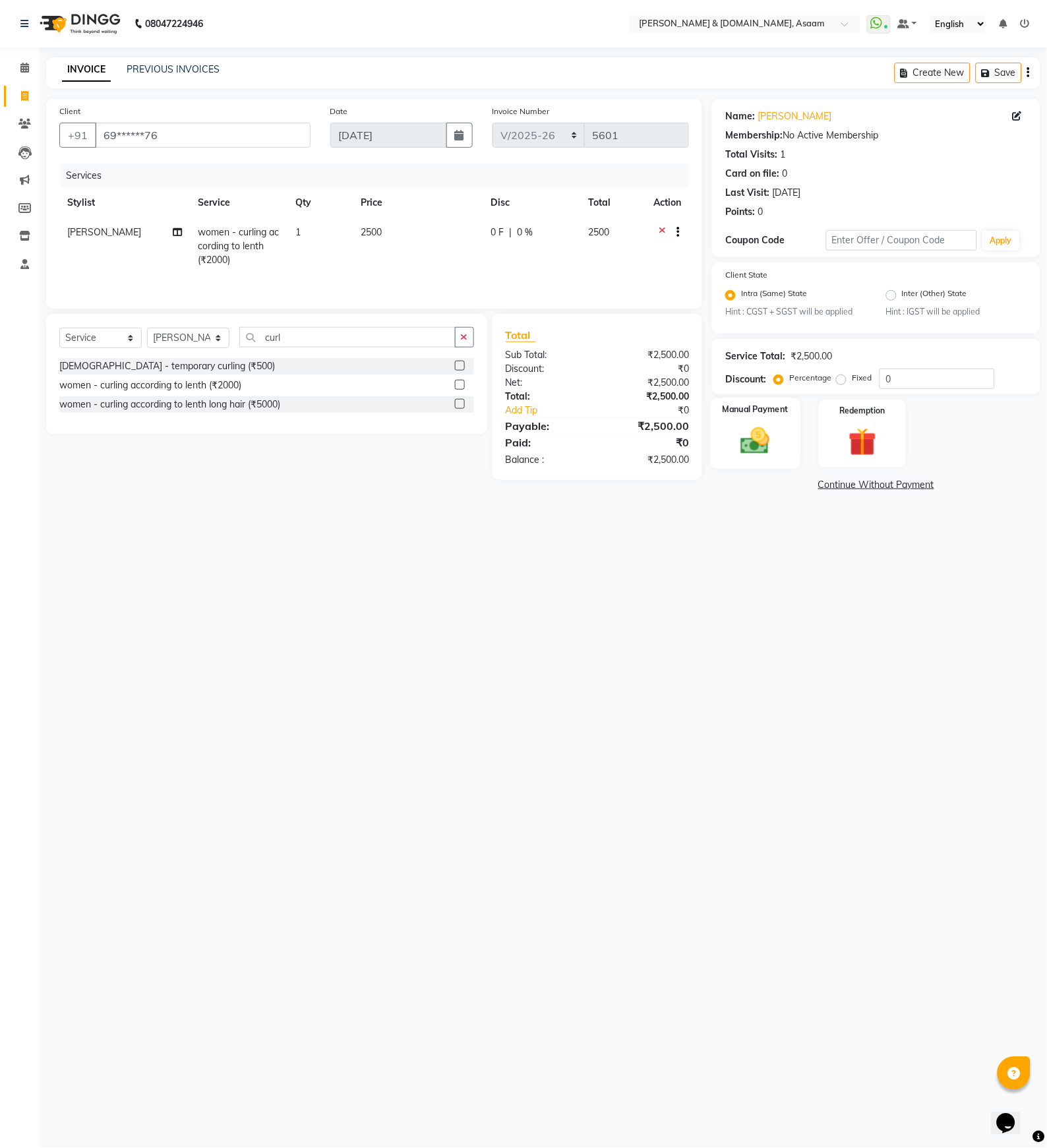
click at [741, 439] on img at bounding box center [755, 441] width 47 height 34
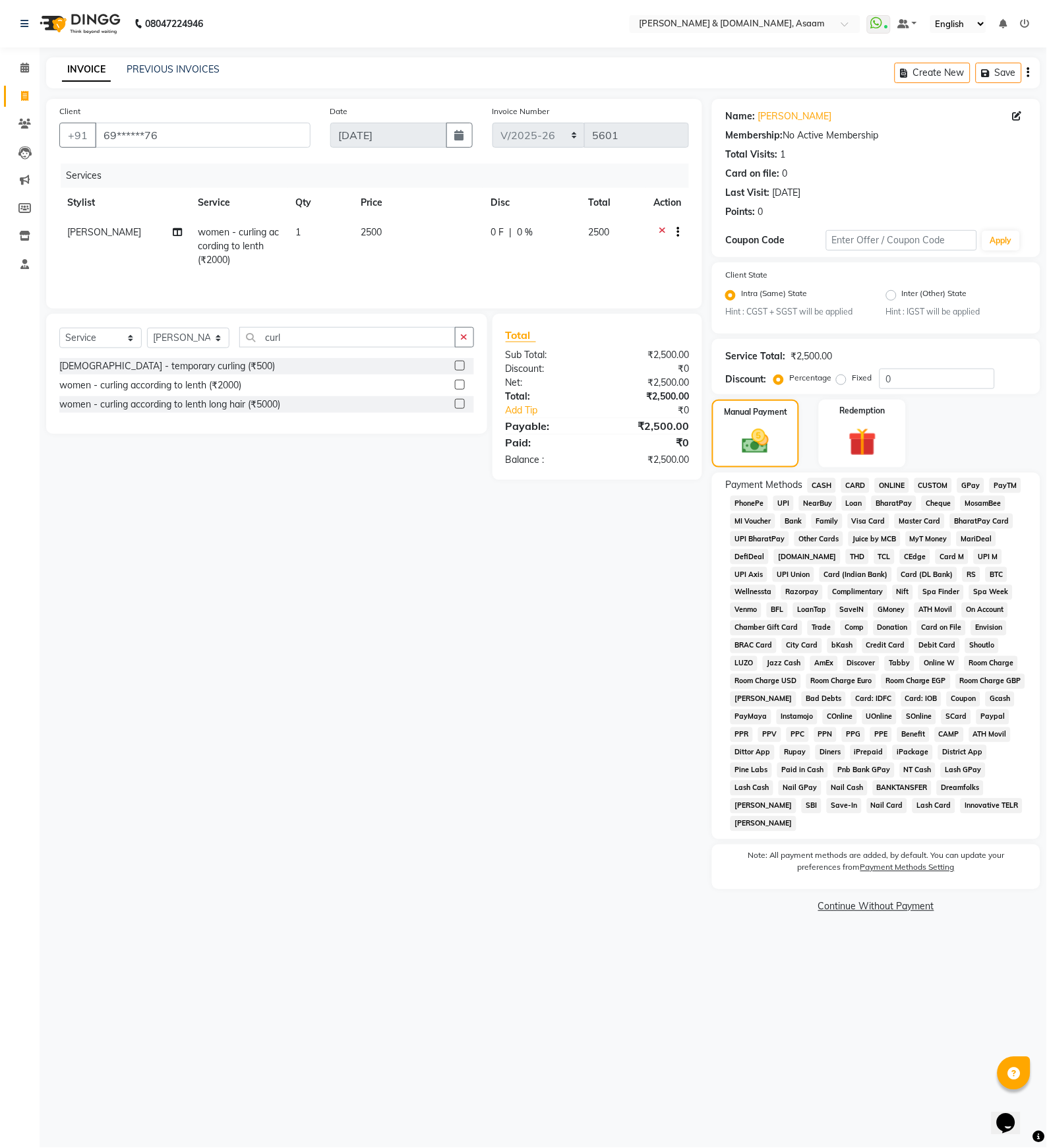
click at [812, 485] on span "CASH" at bounding box center [821, 486] width 28 height 15
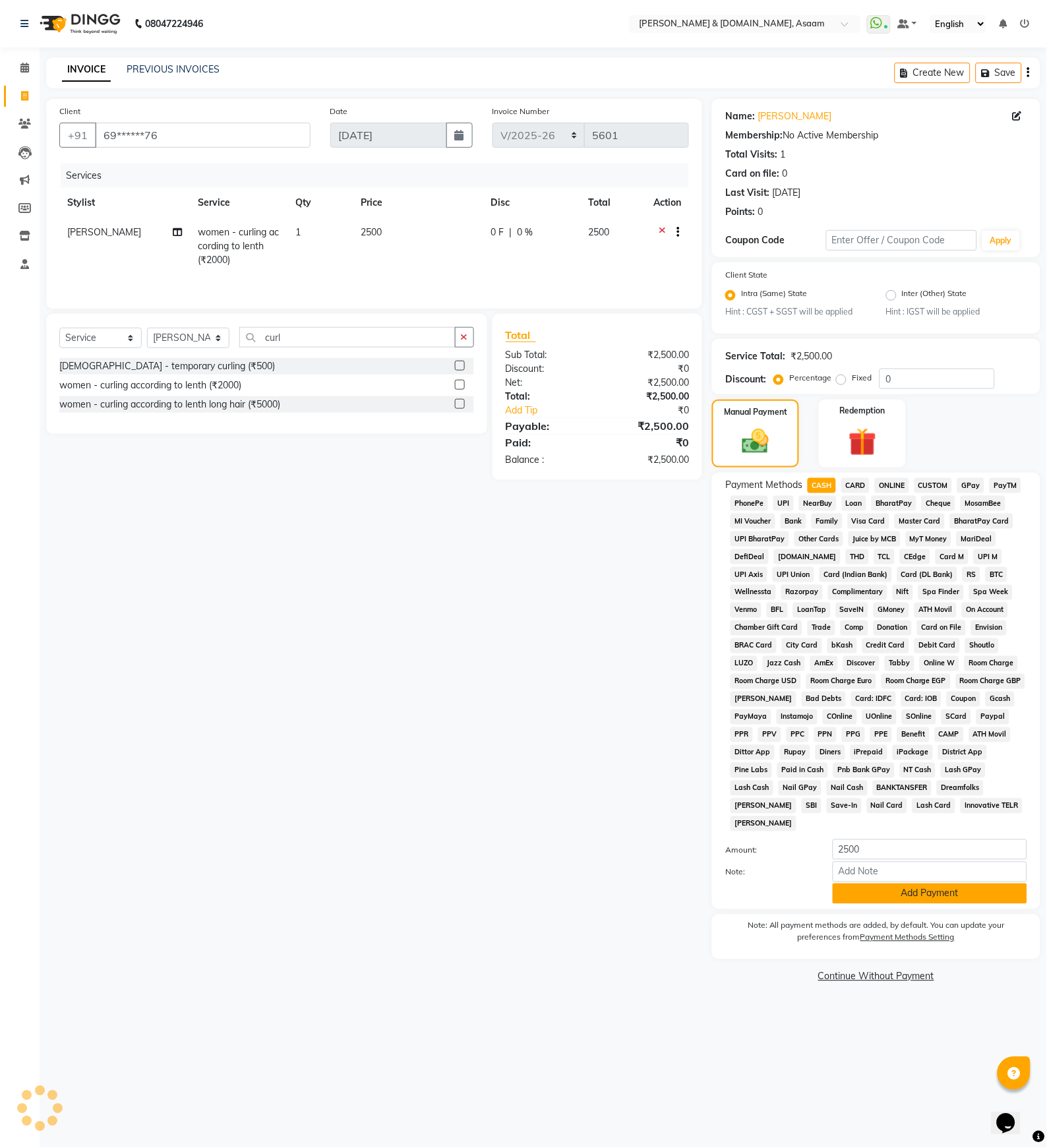
click at [931, 885] on button "Add Payment" at bounding box center [930, 893] width 195 height 21
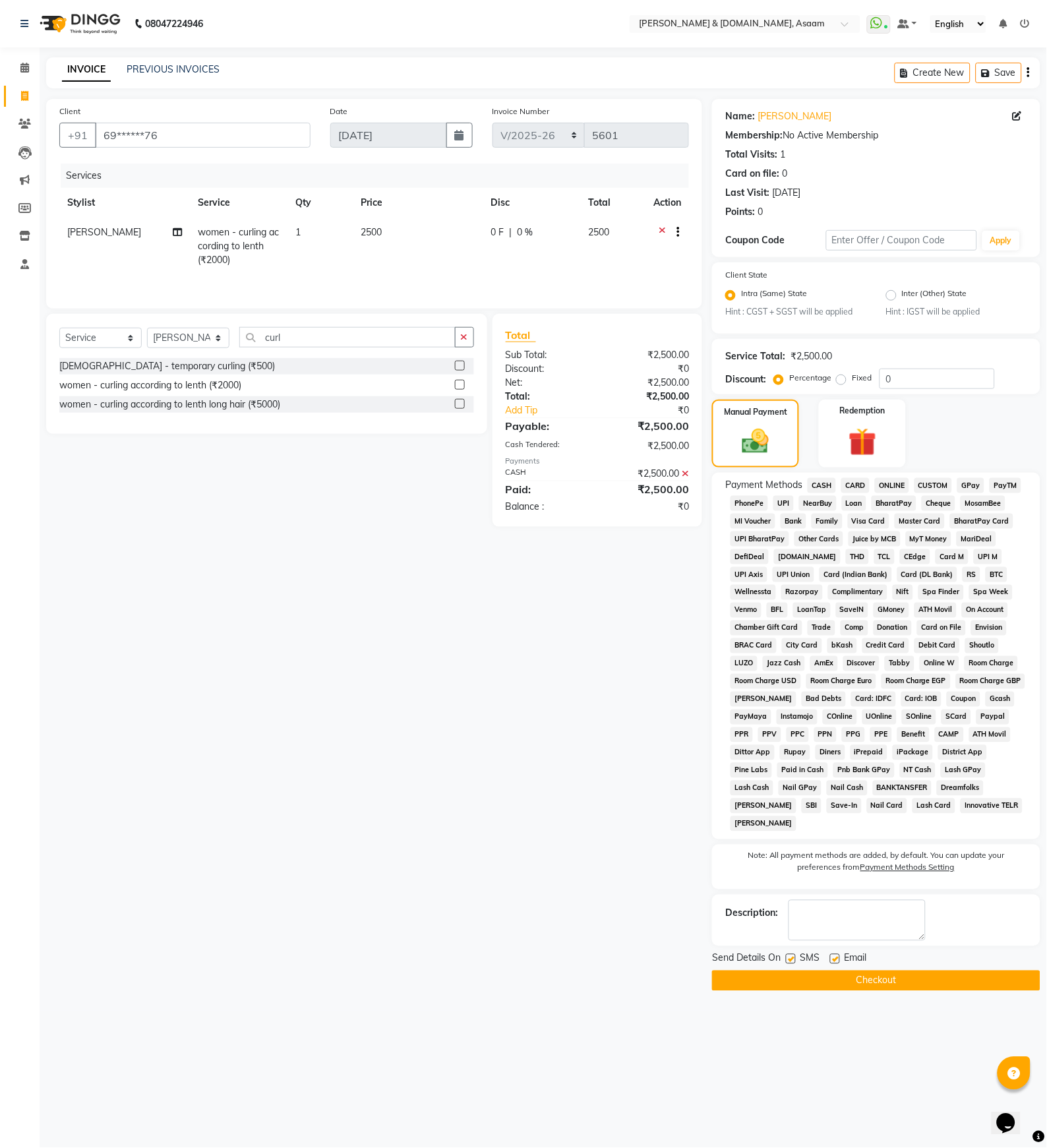
click at [774, 970] on button "Checkout" at bounding box center [876, 980] width 329 height 21
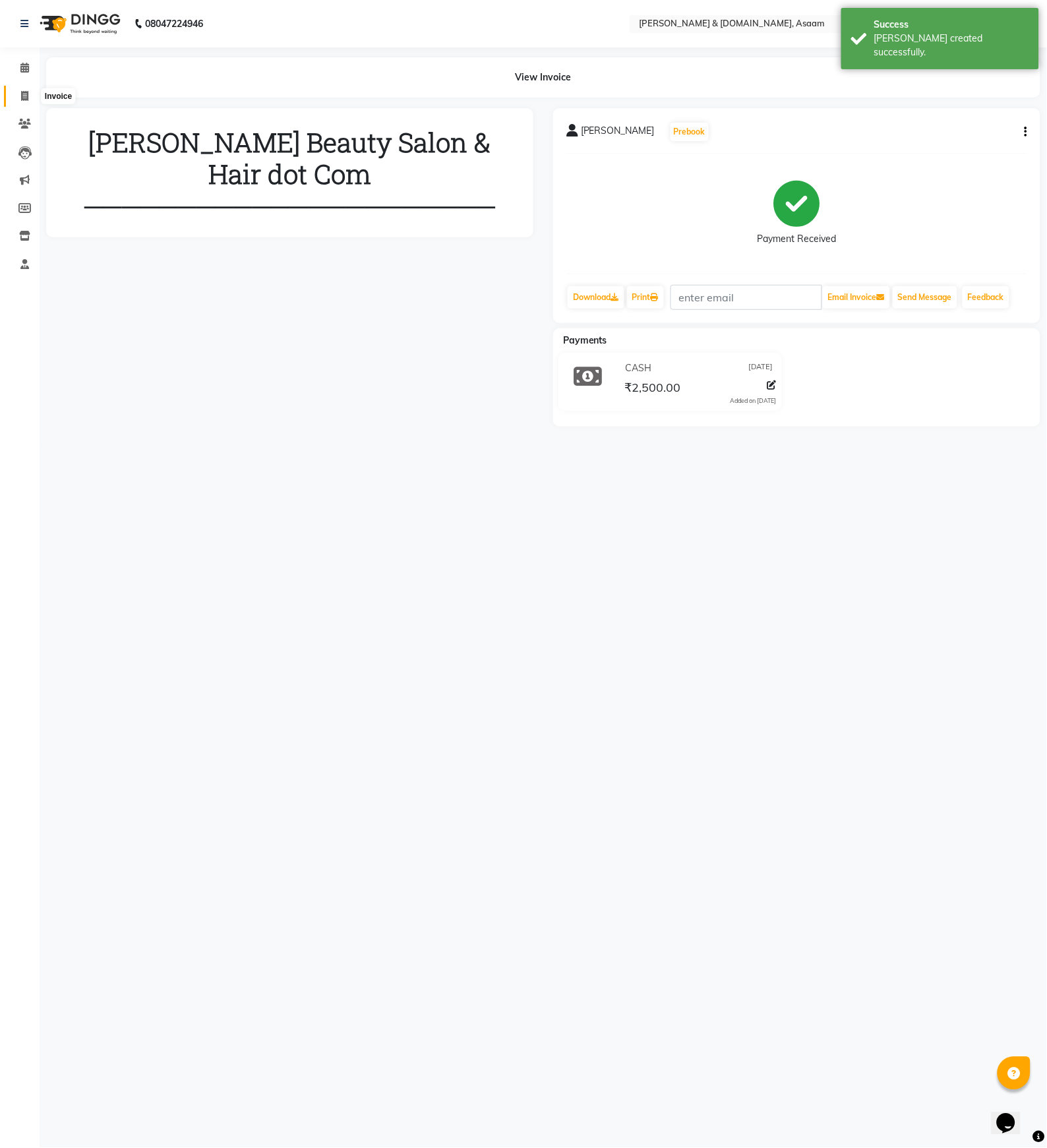
click at [21, 96] on icon at bounding box center [25, 96] width 7 height 10
select select "service"
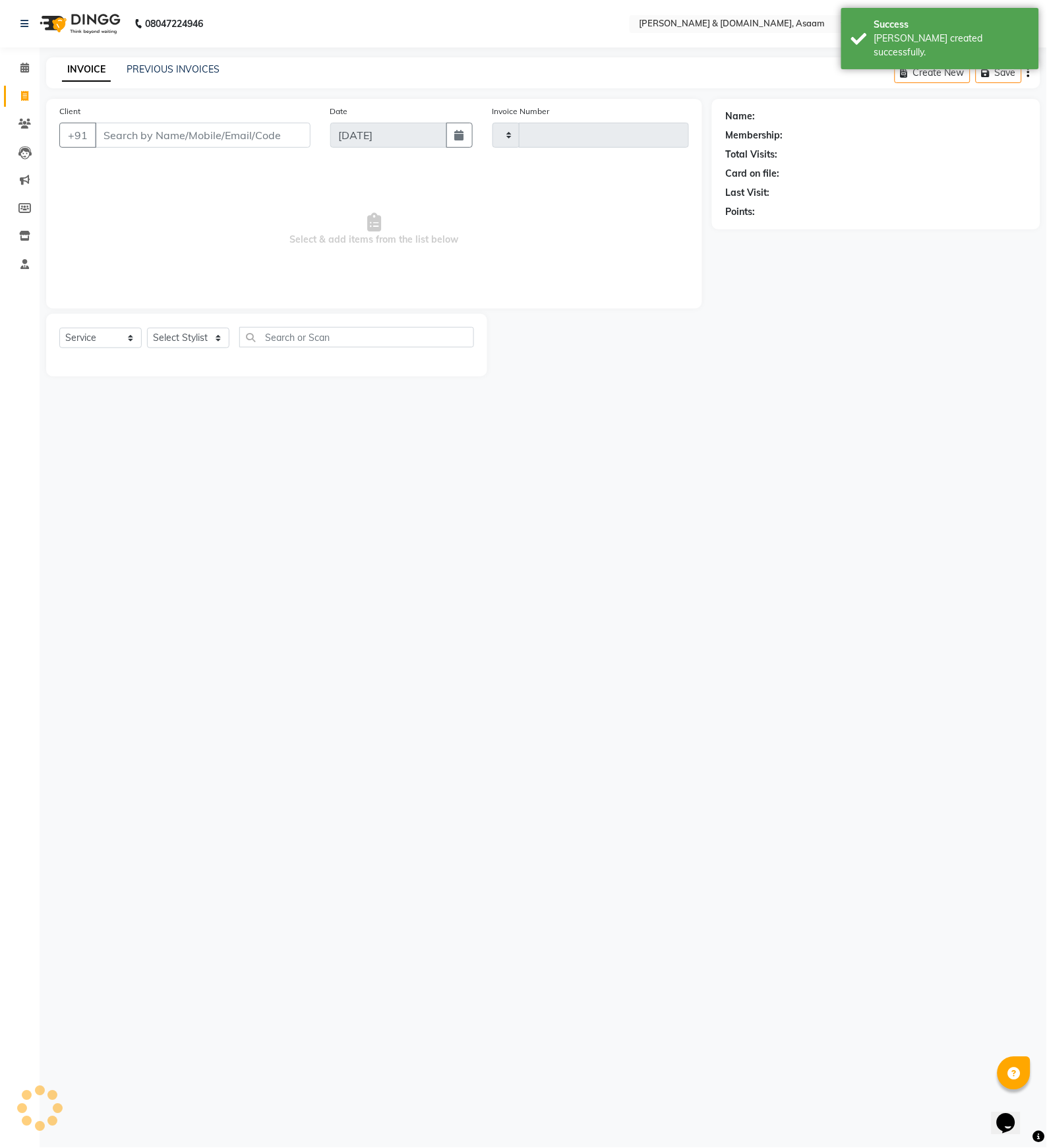
type input "5602"
select select "4608"
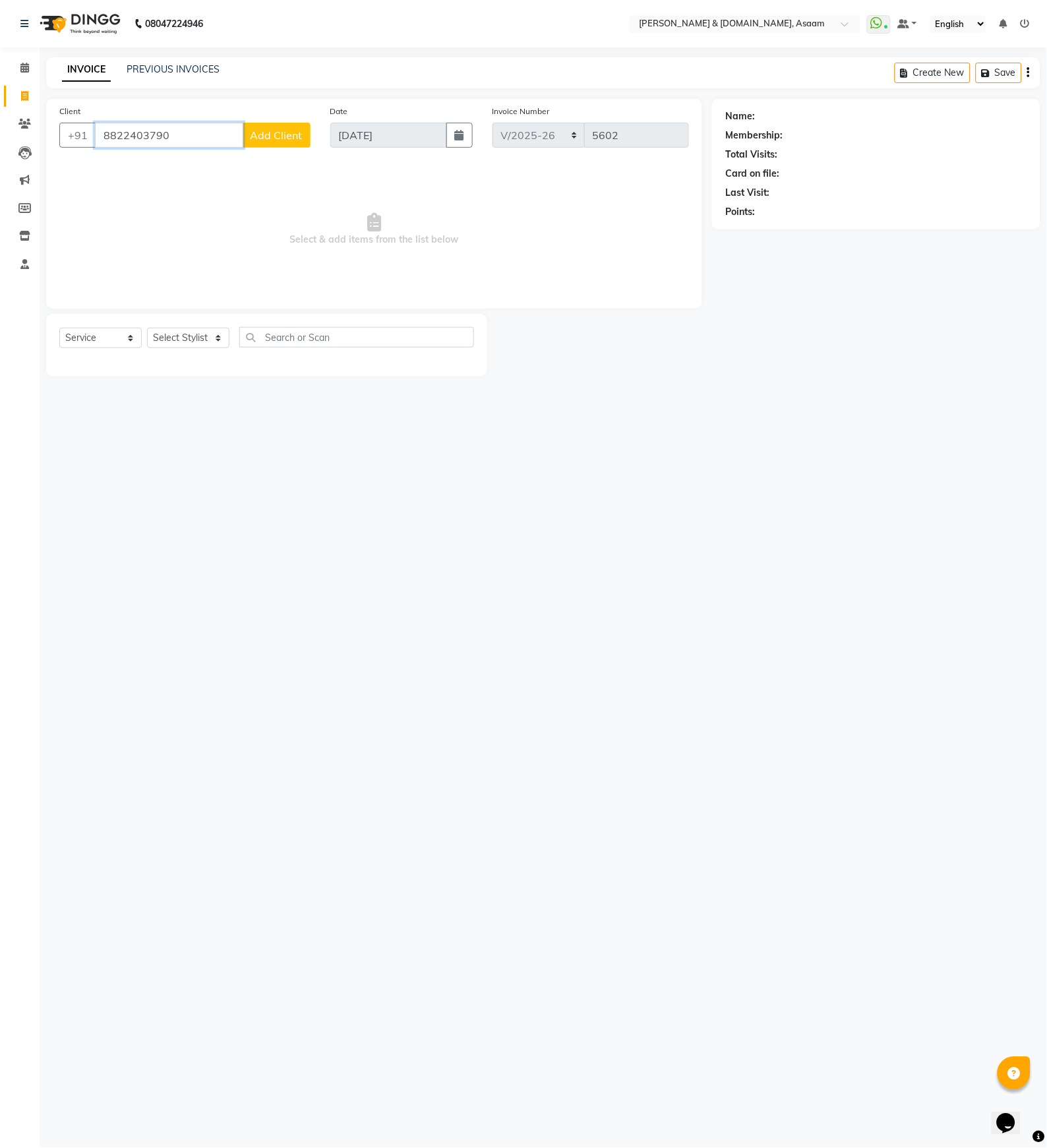
type input "8822403790"
click at [264, 136] on span "Add Client" at bounding box center [276, 135] width 52 height 13
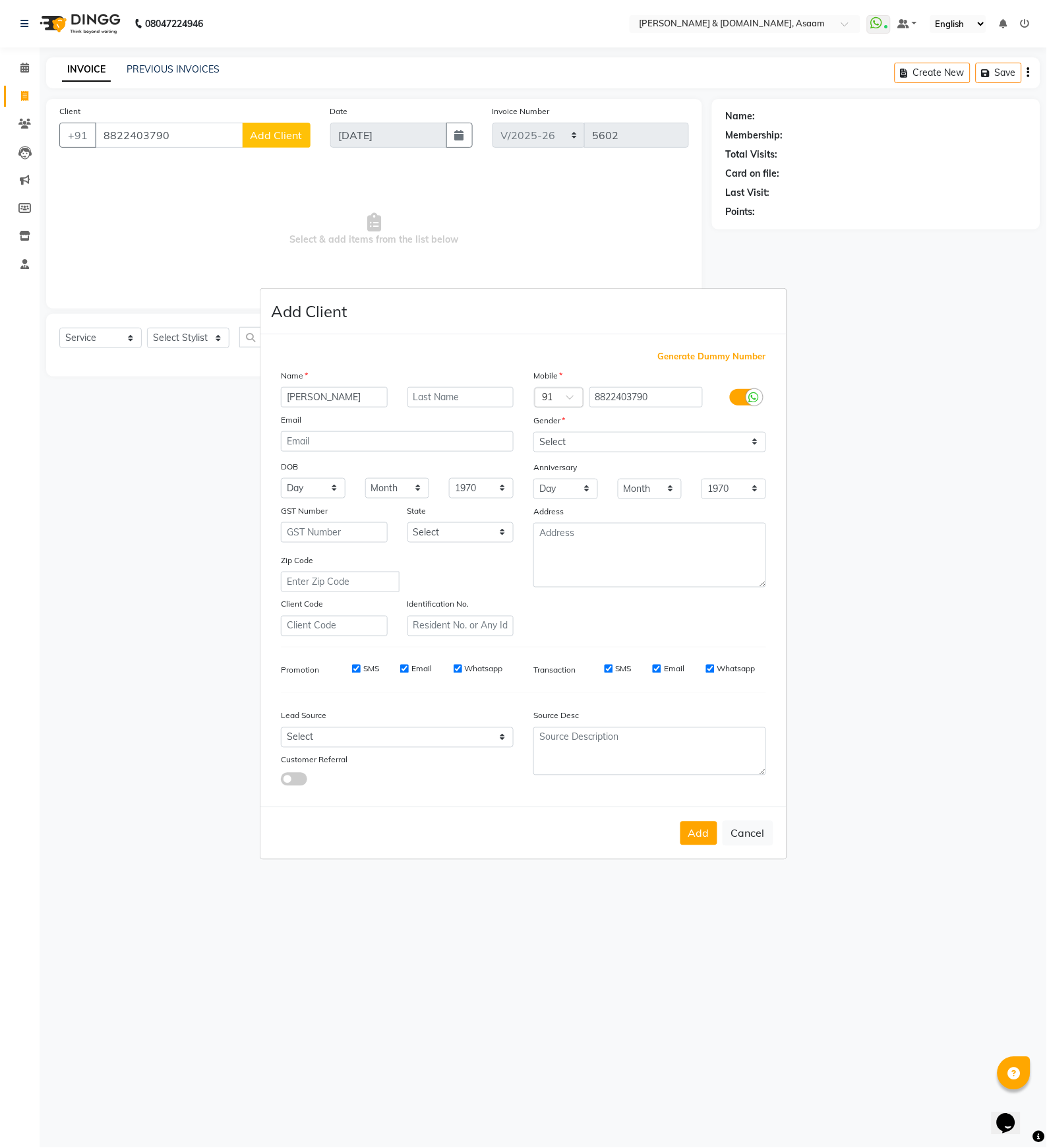
type input "arjita"
type input "saha"
click at [627, 443] on select "Select Male Female Other Prefer Not To Say" at bounding box center [649, 442] width 233 height 21
select select "female"
click at [533, 432] on select "Select Male Female Other Prefer Not To Say" at bounding box center [649, 442] width 233 height 21
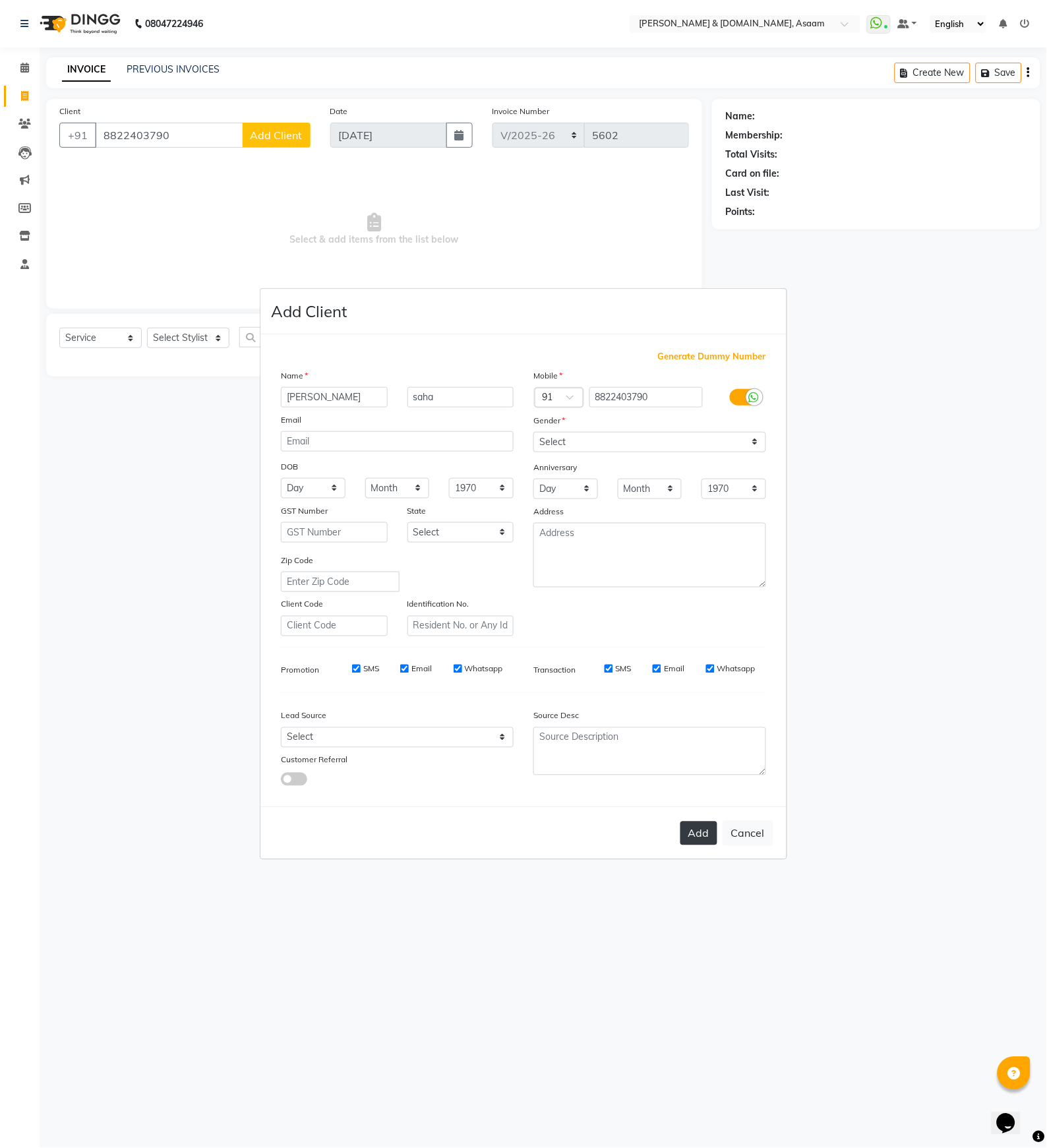
click at [689, 821] on button "Add" at bounding box center [699, 832] width 37 height 24
type input "88******90"
select select
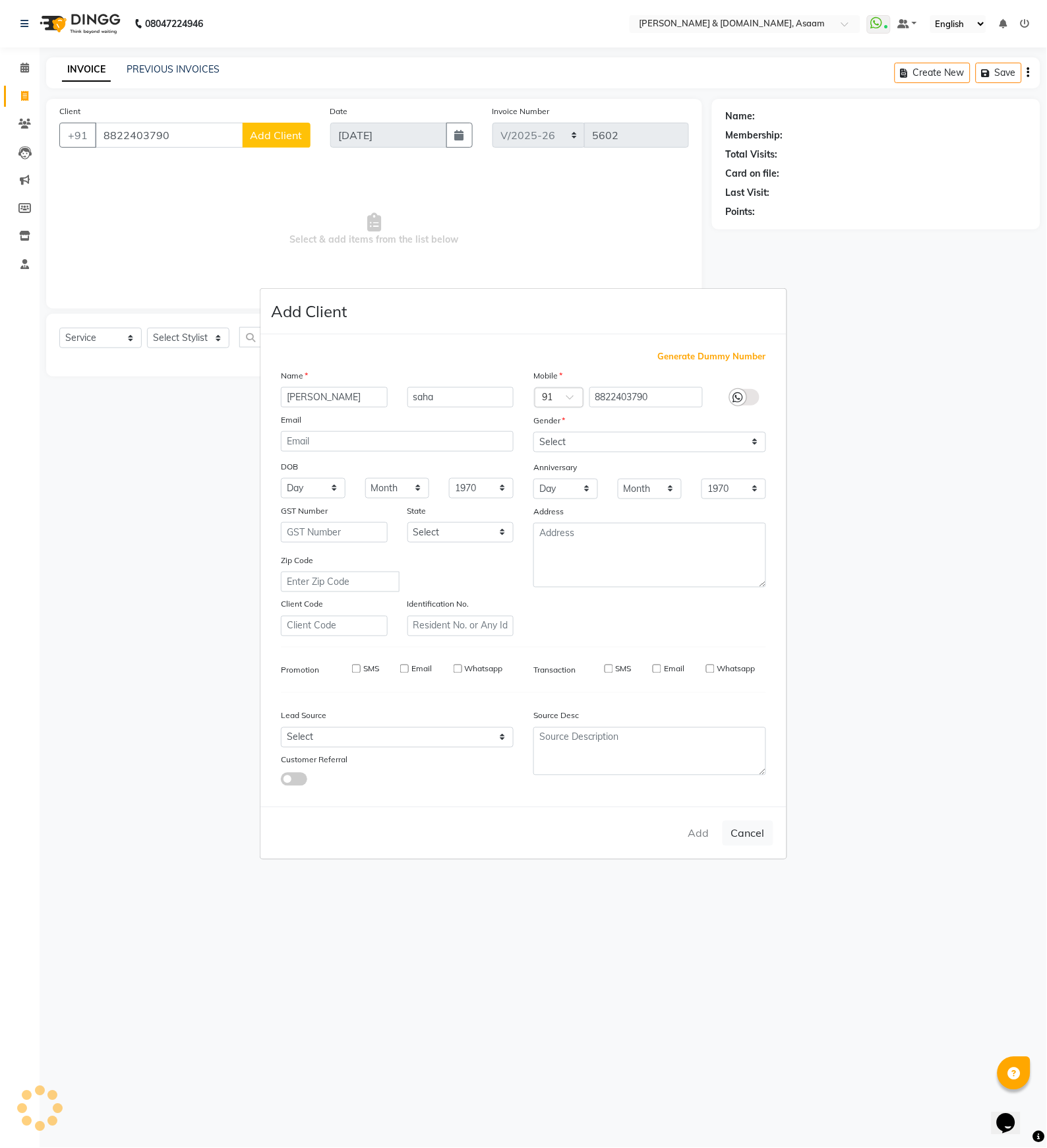
select select
checkbox input "false"
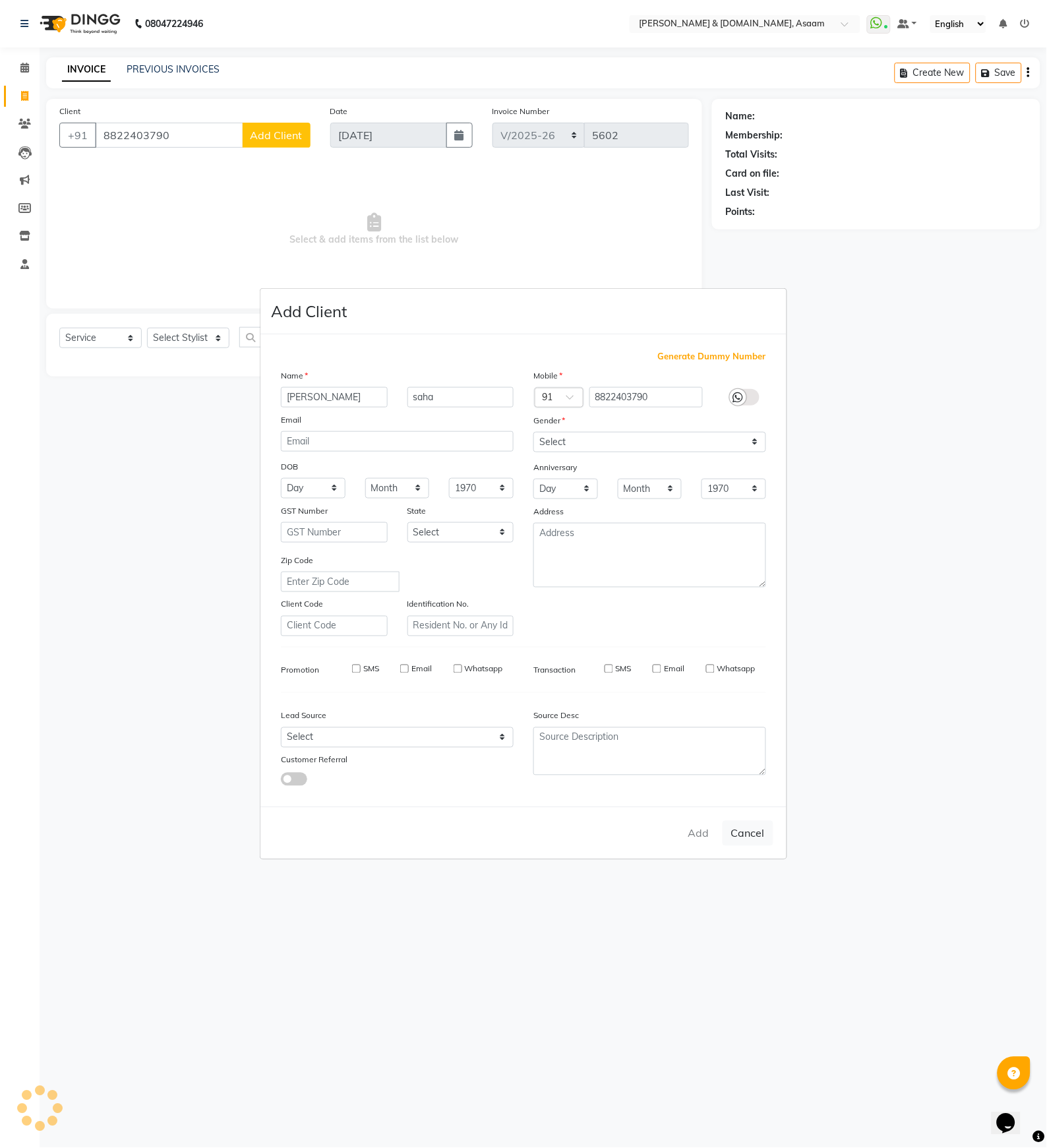
checkbox input "false"
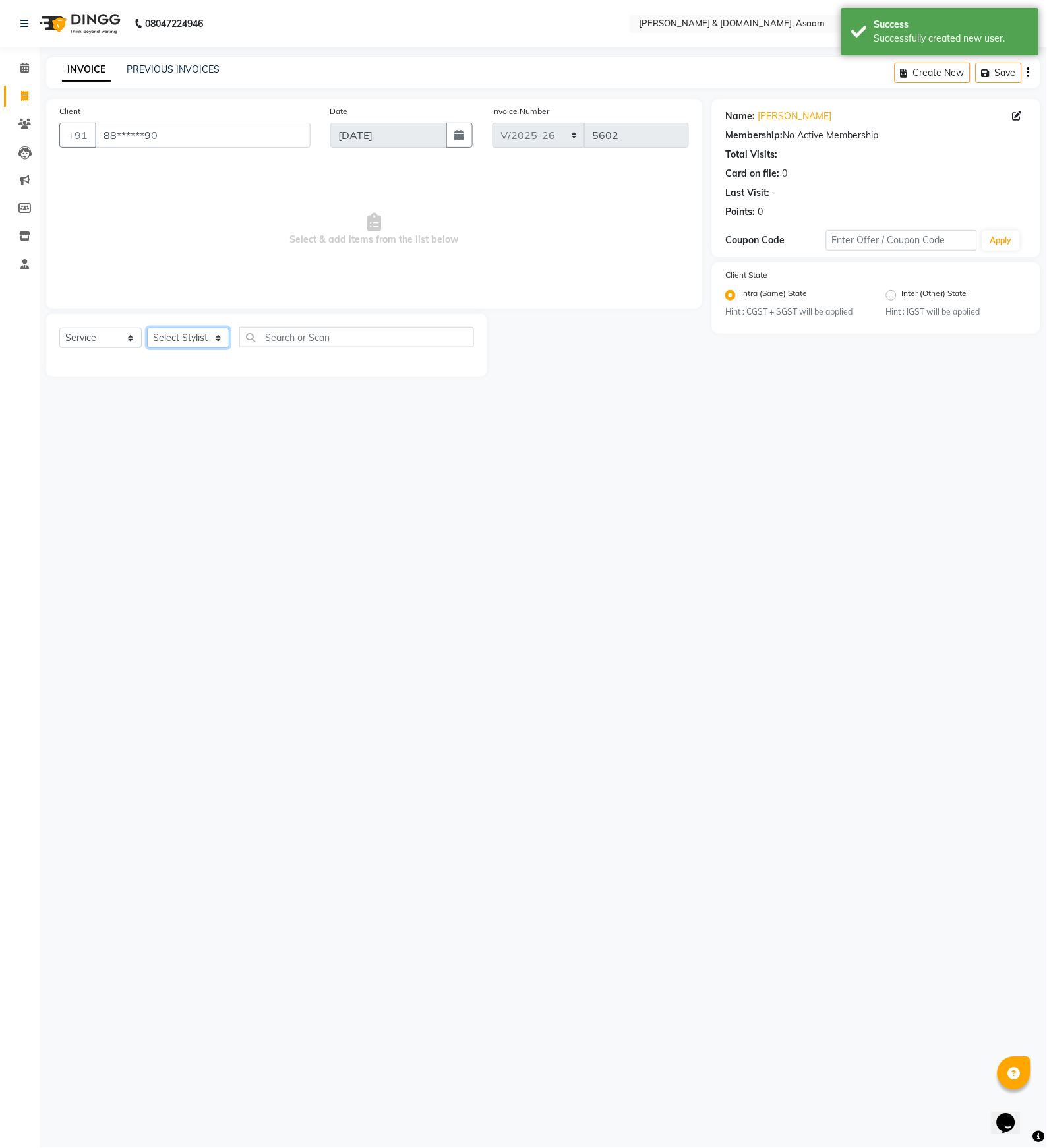
click at [192, 334] on select "Select Stylist AKASH [PERSON_NAME] fornt desk [PERSON_NAME] PARLOUR [PERSON_NAM…" at bounding box center [188, 338] width 83 height 21
select select "86729"
click at [147, 329] on select "Select Stylist AKASH [PERSON_NAME] fornt desk [PERSON_NAME] PARLOUR [PERSON_NAM…" at bounding box center [188, 338] width 83 height 21
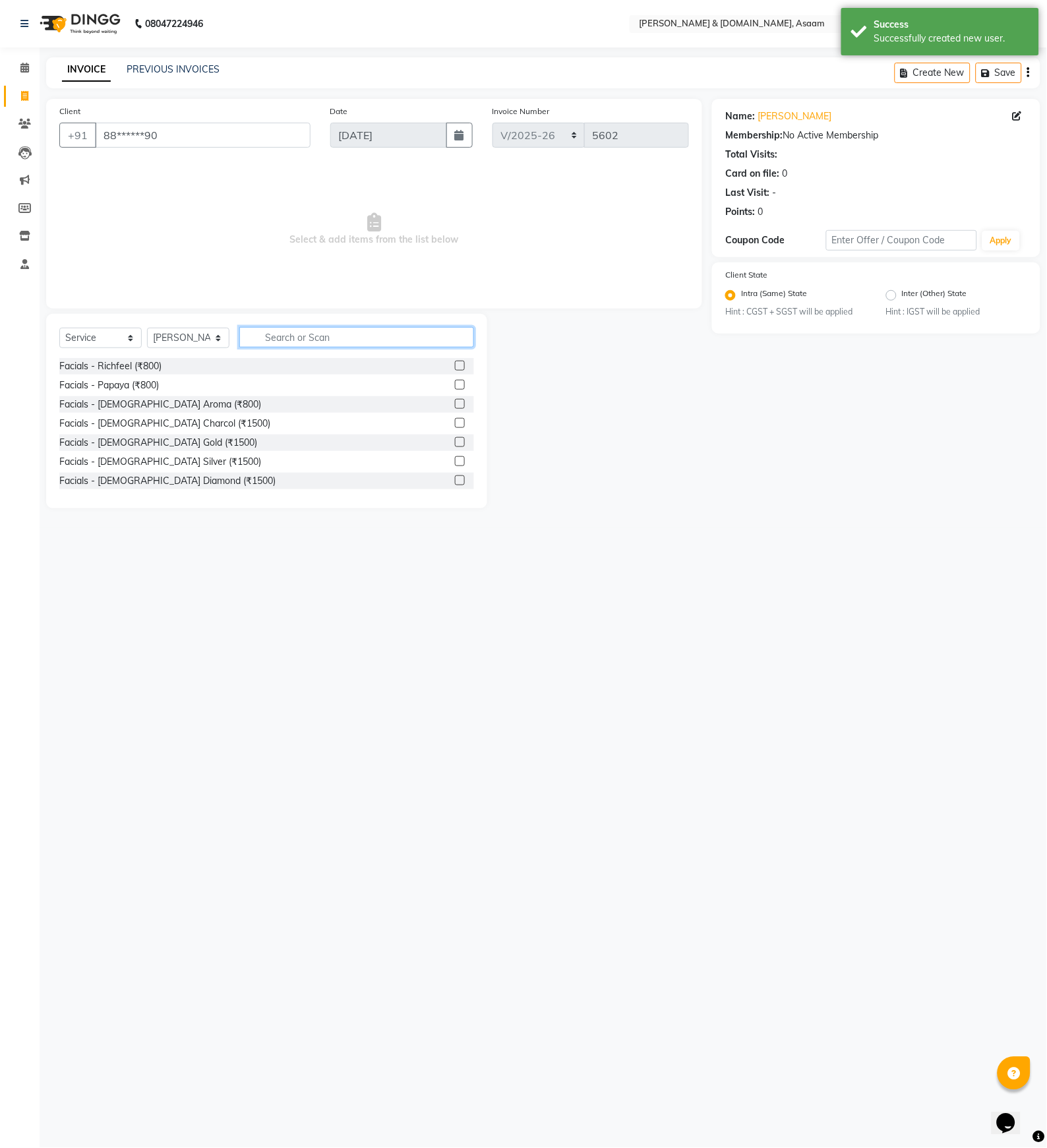
click at [299, 340] on input "text" at bounding box center [356, 337] width 234 height 21
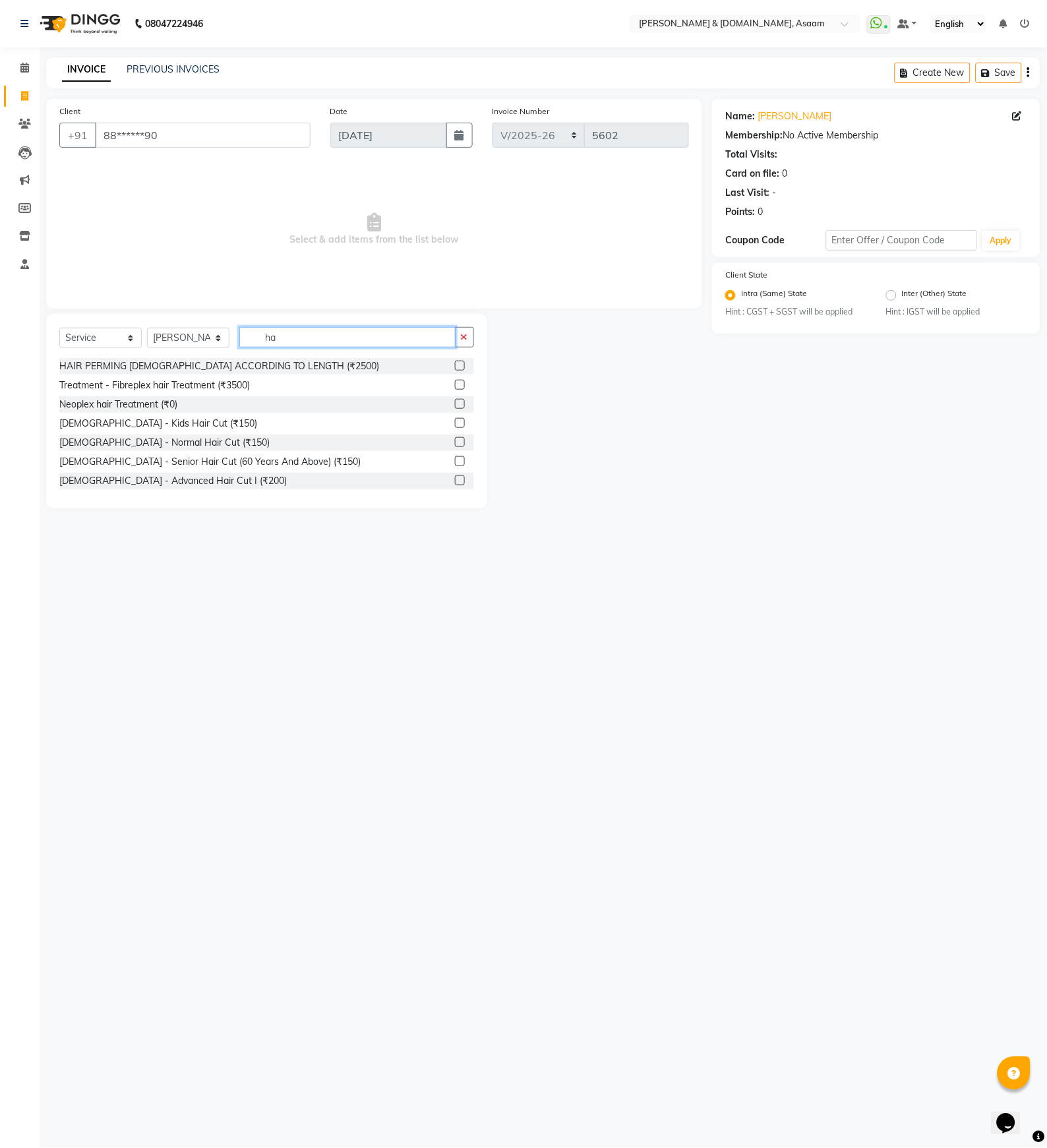
type input "h"
drag, startPoint x: 336, startPoint y: 338, endPoint x: 44, endPoint y: 332, distance: 292.1
click at [64, 332] on div "Select Service Product Membership Package Voucher Prepaid Gift Card Select Styl…" at bounding box center [266, 342] width 414 height 31
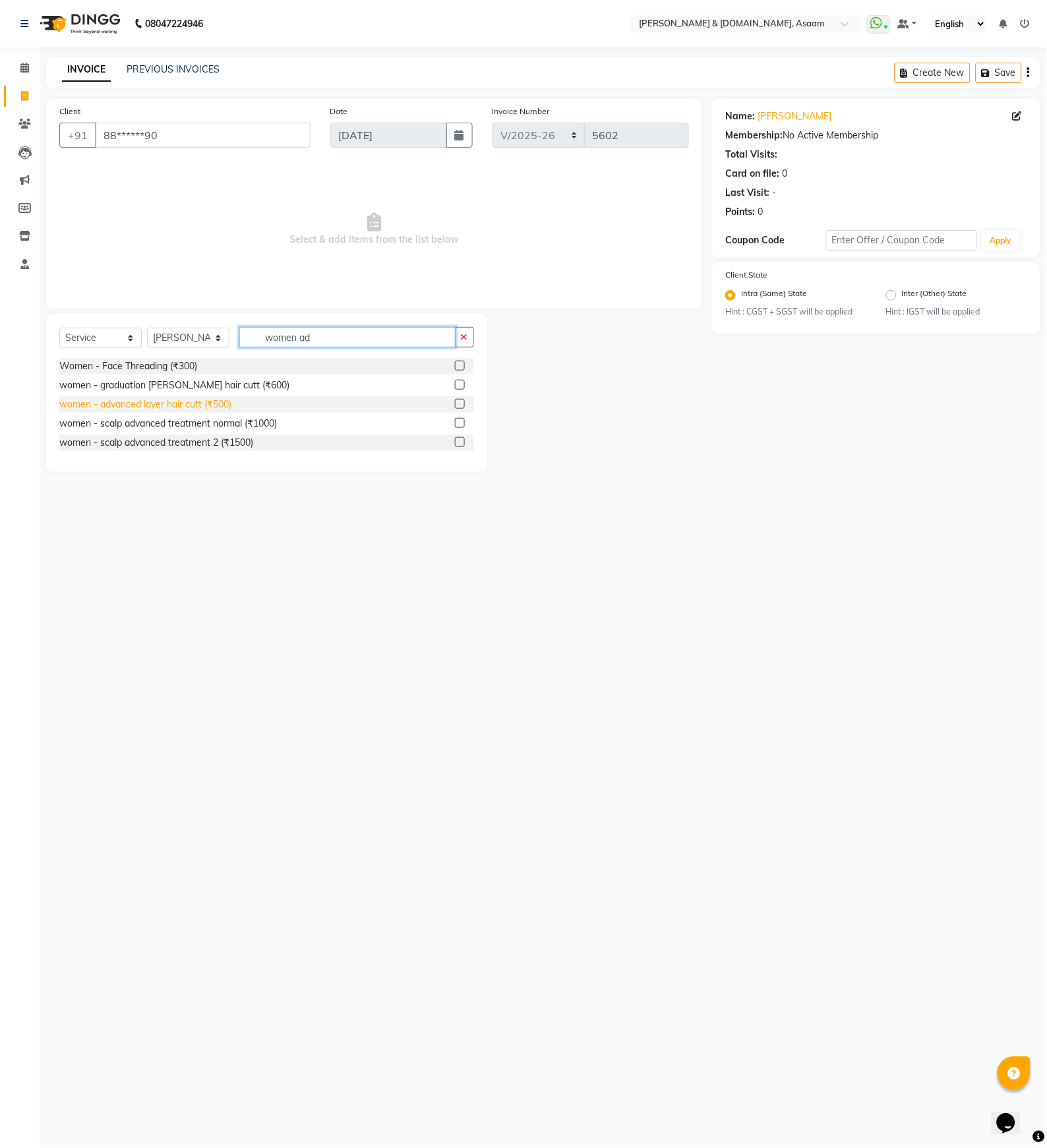
type input "women ad"
drag, startPoint x: 228, startPoint y: 404, endPoint x: 231, endPoint y: 394, distance: 10.4
click at [225, 401] on div "women - advanced layer hair cutt (₹500)" at bounding box center [145, 404] width 172 height 14
checkbox input "false"
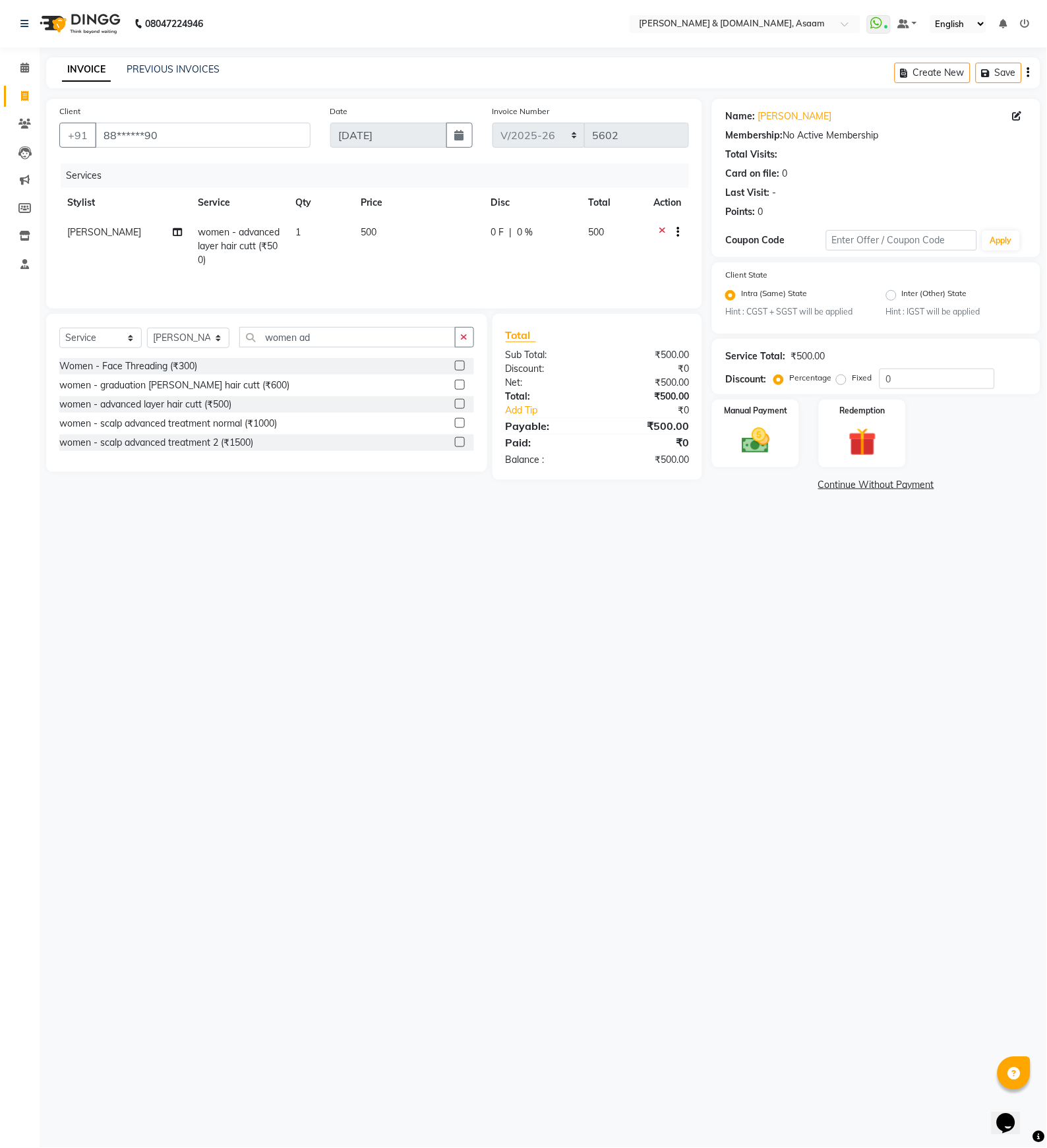
drag, startPoint x: 515, startPoint y: 216, endPoint x: 488, endPoint y: 242, distance: 37.5
click at [515, 215] on th "Disc" at bounding box center [531, 202] width 97 height 30
click at [495, 239] on span "0 F" at bounding box center [496, 232] width 13 height 14
select select "86729"
drag, startPoint x: 495, startPoint y: 239, endPoint x: 330, endPoint y: 222, distance: 165.9
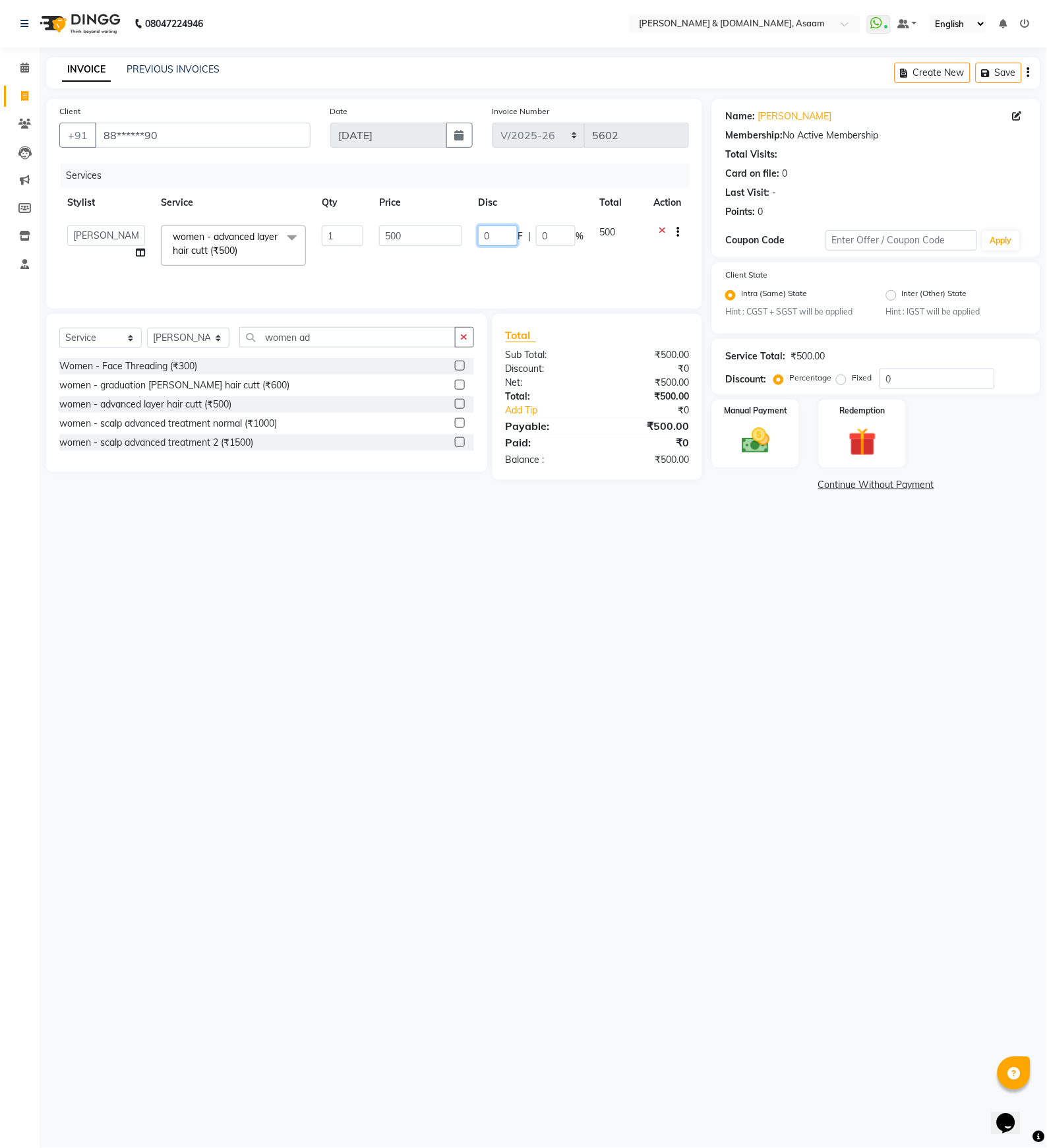
click at [342, 223] on tr "AKASH AKIB DEEPU fornt desk GANESH HRISHIKA PARLOUR JITU KARNA DAS LALITA MAM M…" at bounding box center [374, 245] width 630 height 56
type input "150"
click at [538, 267] on td "150 F | 30 %" at bounding box center [531, 246] width 97 height 57
select select "86729"
click at [773, 438] on img at bounding box center [755, 441] width 47 height 34
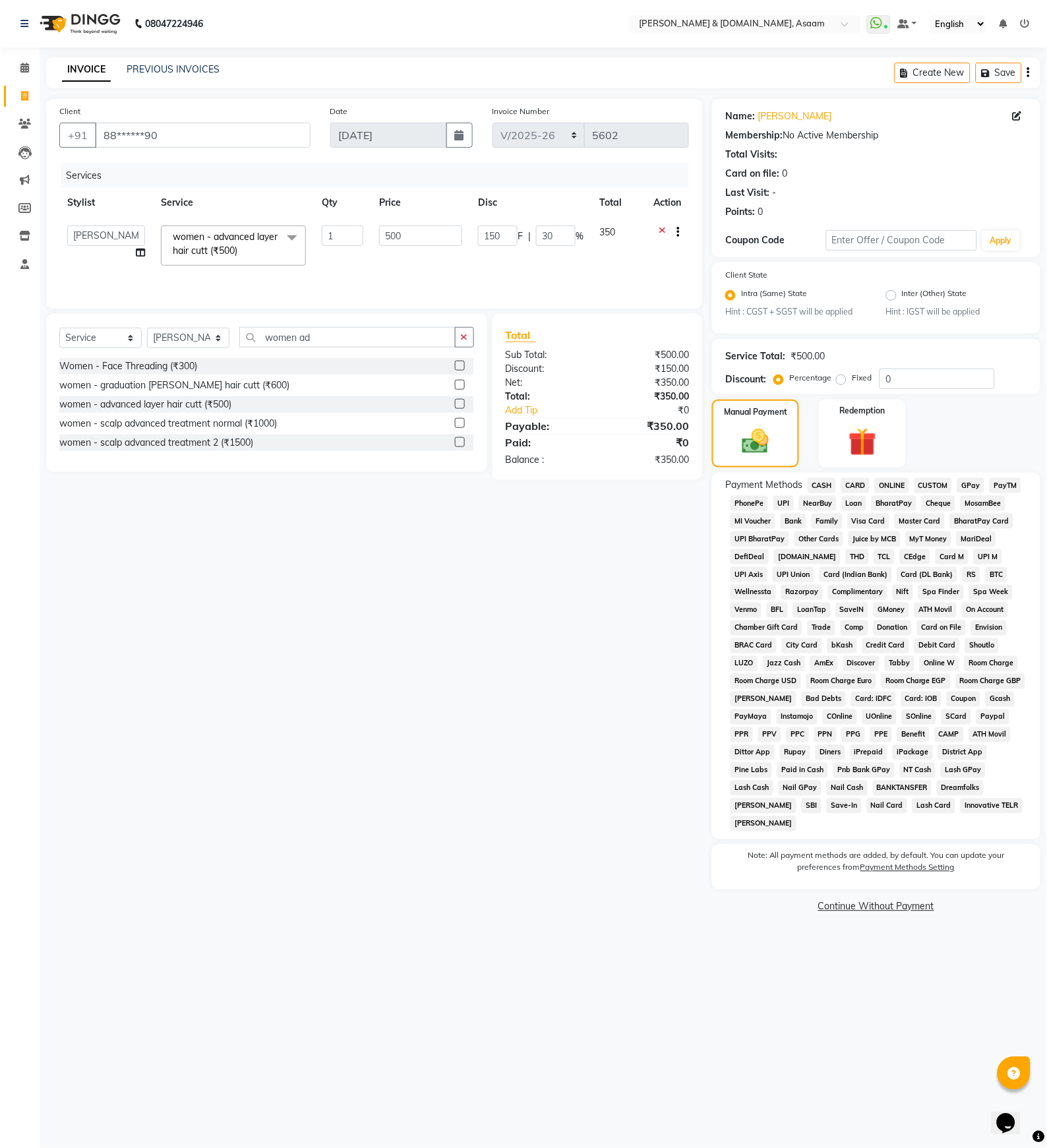
click at [825, 489] on span "CASH" at bounding box center [821, 486] width 28 height 15
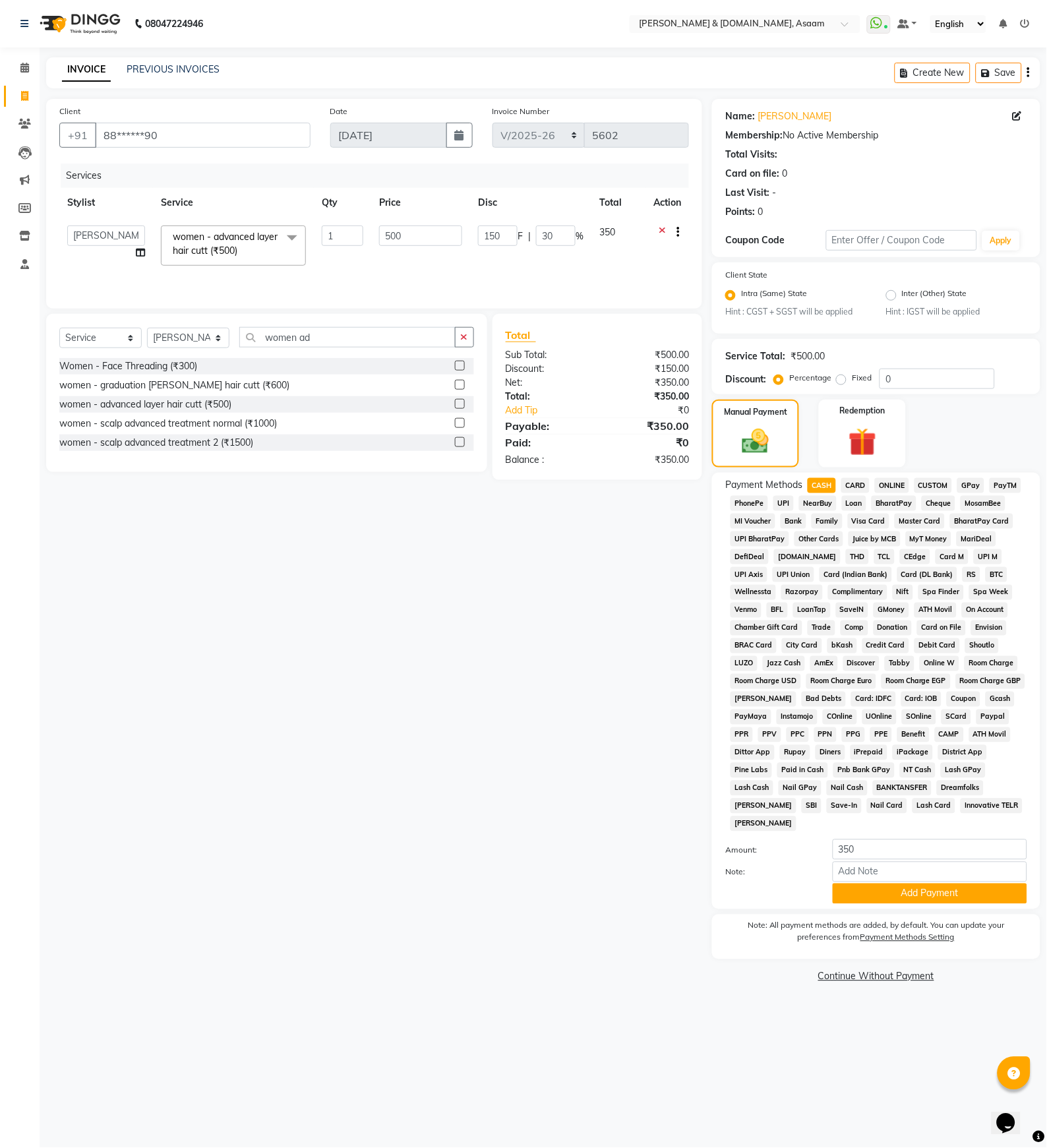
click at [892, 486] on span "ONLINE" at bounding box center [892, 486] width 34 height 15
click at [947, 883] on button "Add Payment" at bounding box center [930, 893] width 195 height 21
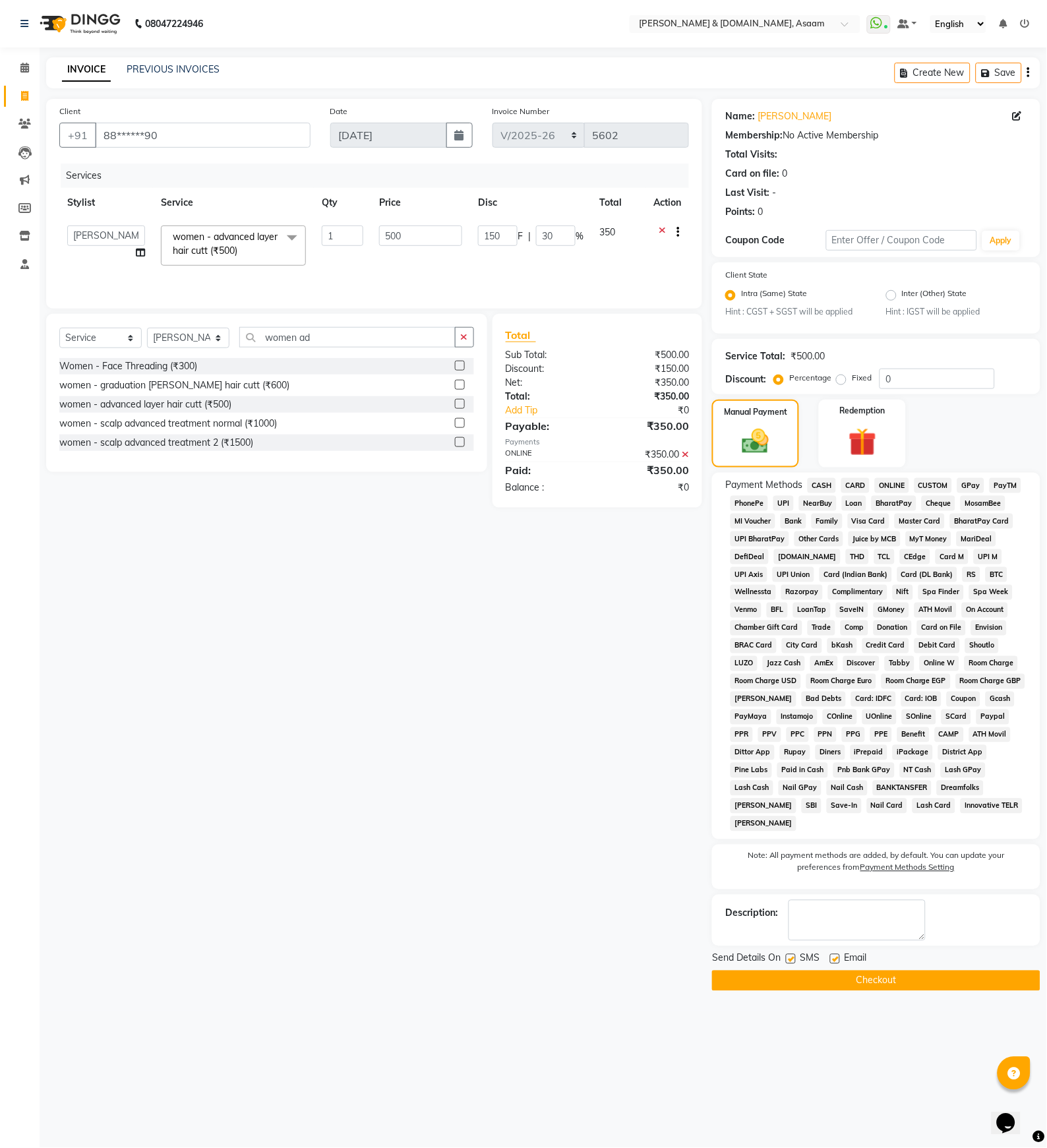
click at [940, 970] on button "Checkout" at bounding box center [876, 980] width 329 height 21
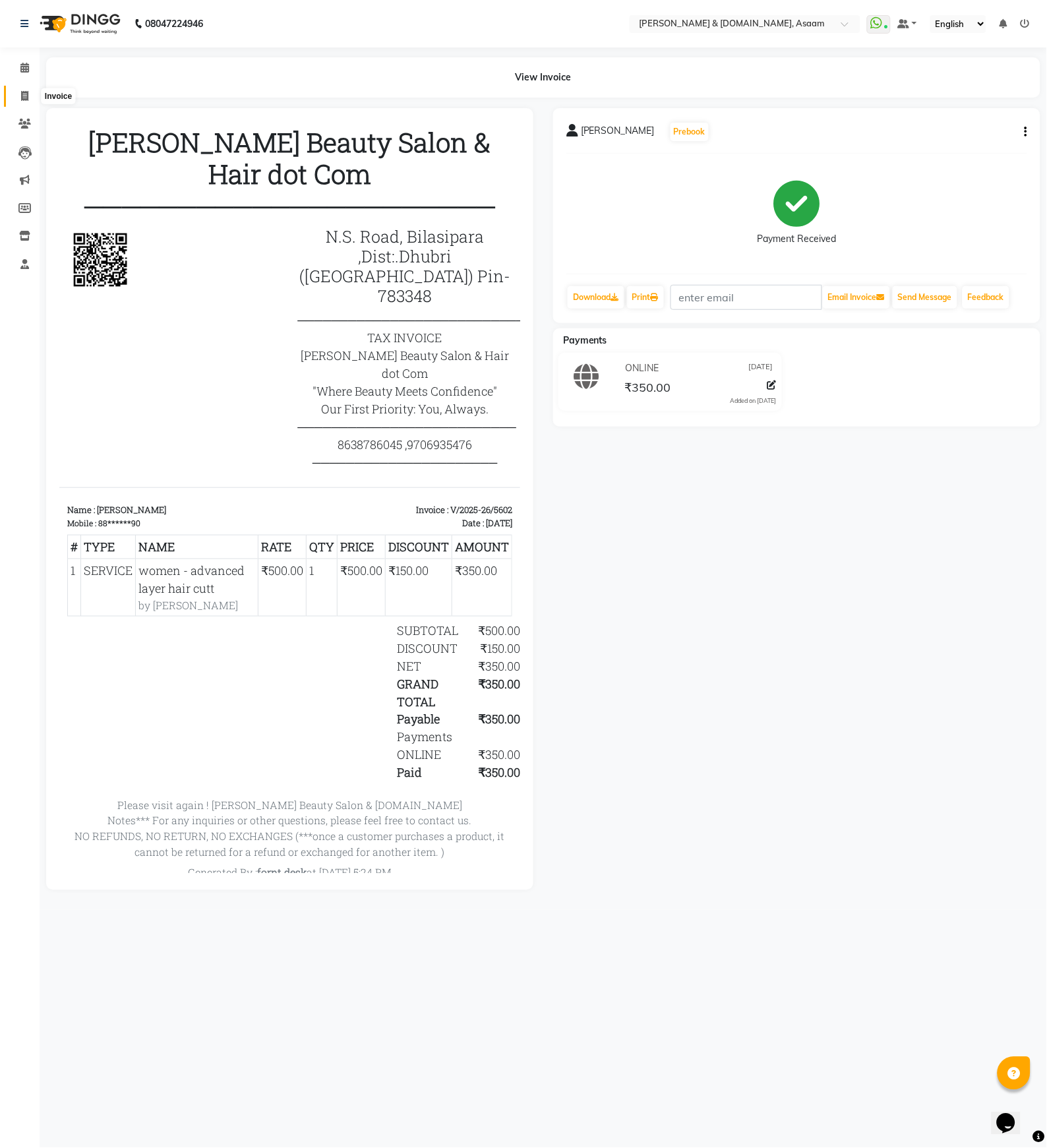
click at [21, 95] on icon at bounding box center [25, 96] width 7 height 10
select select "service"
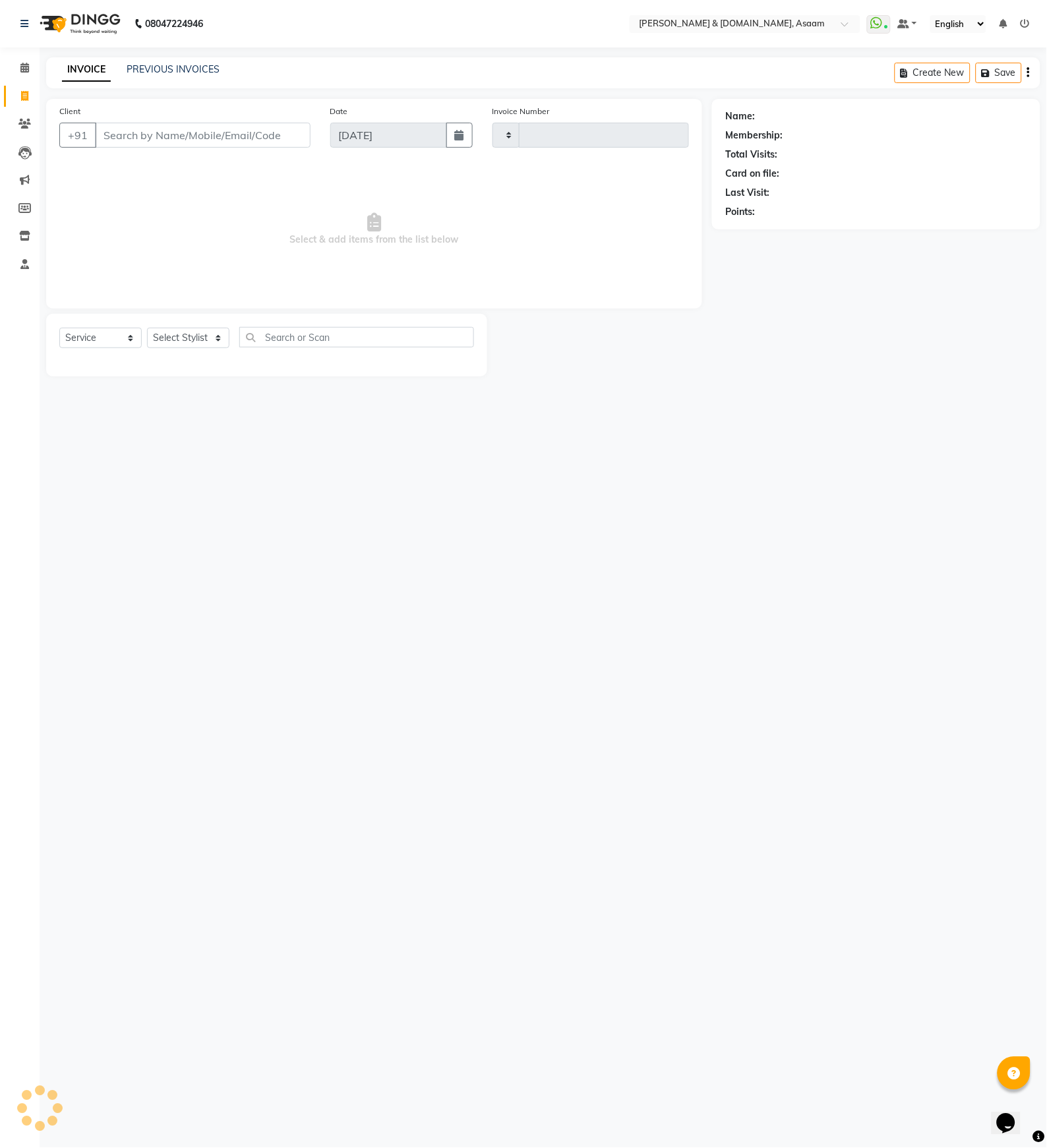
type input "5603"
select select "4608"
click at [113, 129] on input "Client" at bounding box center [202, 135] width 215 height 25
